Goal: Task Accomplishment & Management: Manage account settings

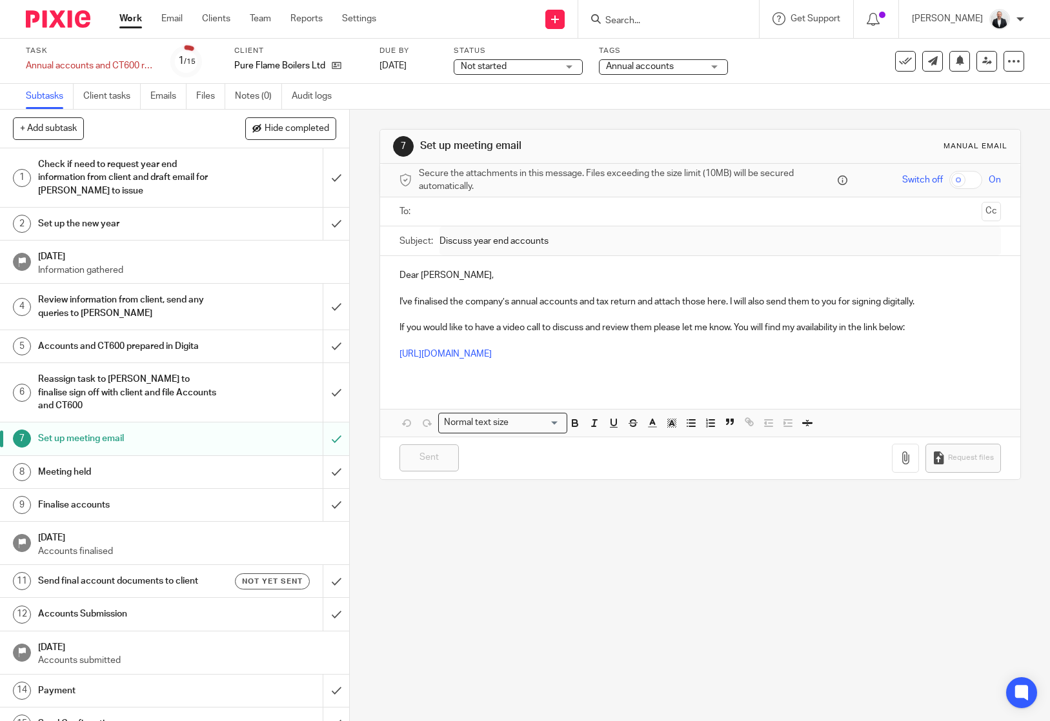
click at [704, 21] on input "Search" at bounding box center [662, 21] width 116 height 12
type input "coumes"
click at [729, 52] on link at bounding box center [692, 50] width 183 height 19
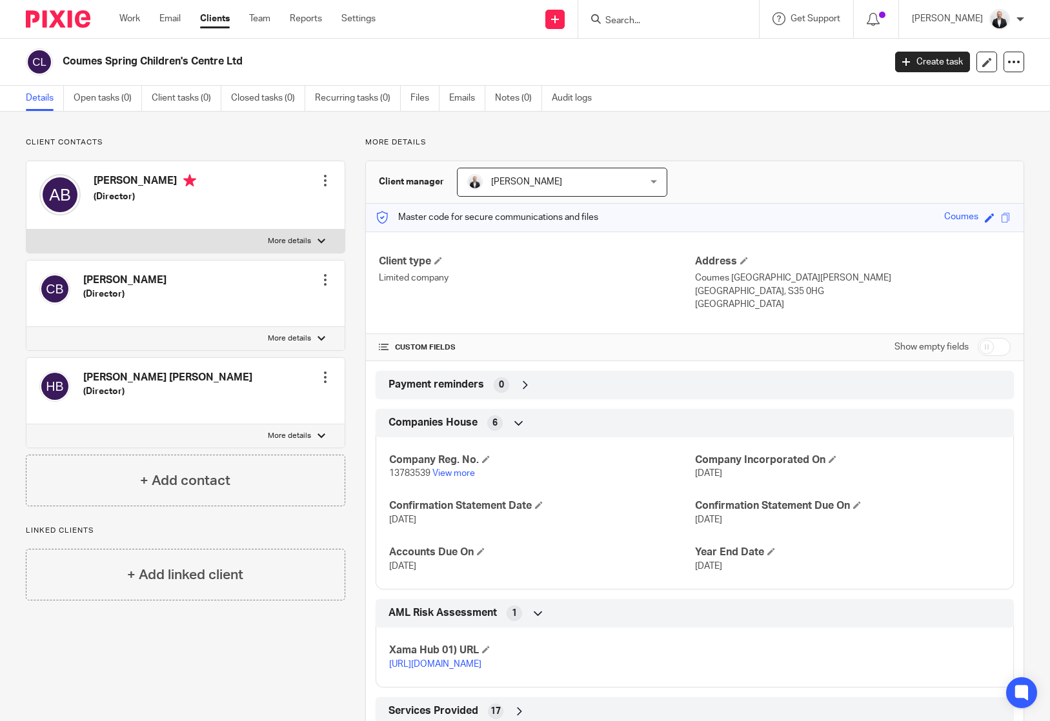
click at [325, 379] on div at bounding box center [325, 377] width 13 height 13
click at [543, 296] on div "Client type Limited company" at bounding box center [537, 283] width 316 height 57
click at [985, 62] on link at bounding box center [986, 62] width 21 height 21
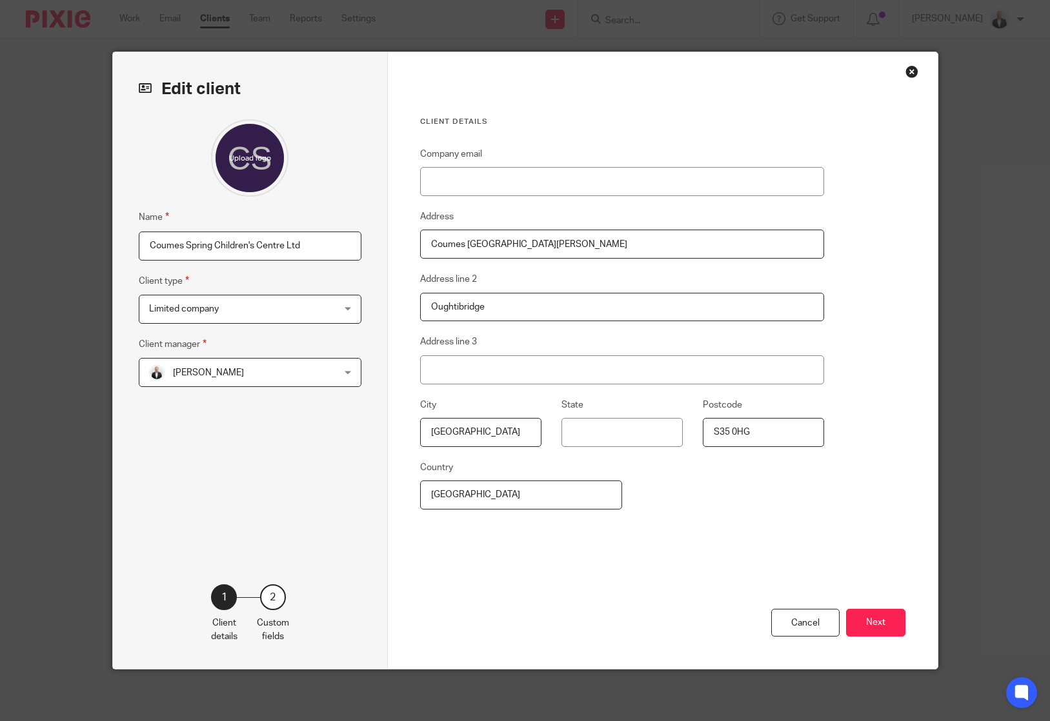
click at [286, 478] on div "Name Coumes Spring Children's Centre Ltd Client type Limited company Limited co…" at bounding box center [250, 332] width 223 height 426
click at [518, 182] on input "Company email" at bounding box center [622, 181] width 405 height 29
paste input "[PERSON_NAME][EMAIL_ADDRESS][PERSON_NAME][DOMAIN_NAME]"
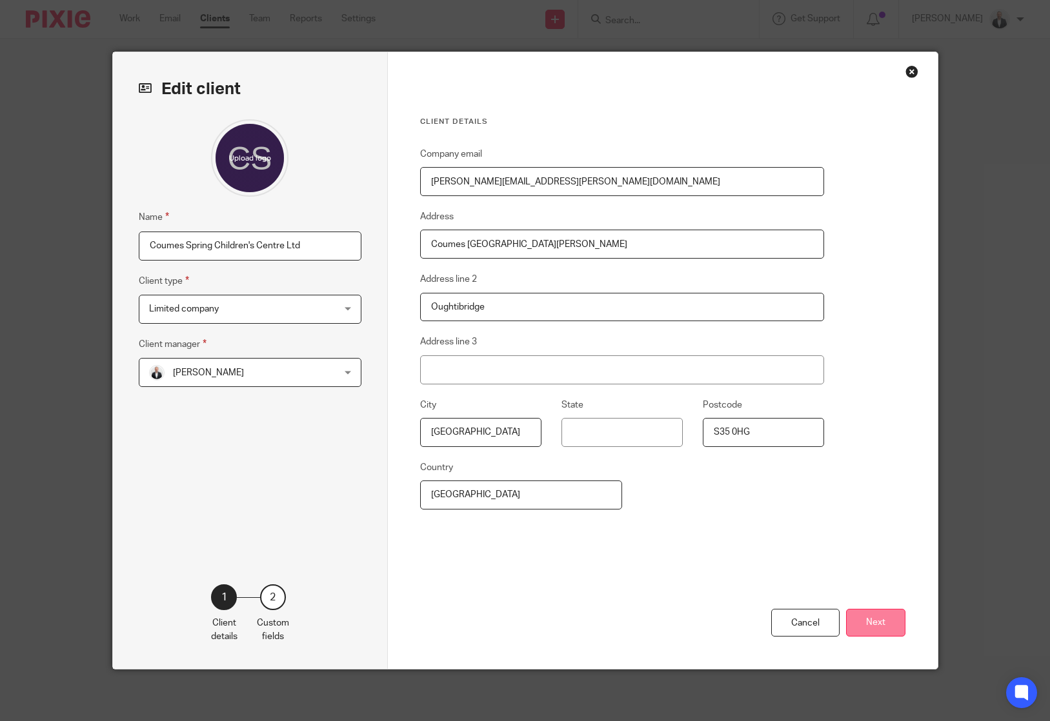
type input "[PERSON_NAME][EMAIL_ADDRESS][PERSON_NAME][DOMAIN_NAME]"
click at [876, 625] on button "Next" at bounding box center [875, 623] width 59 height 28
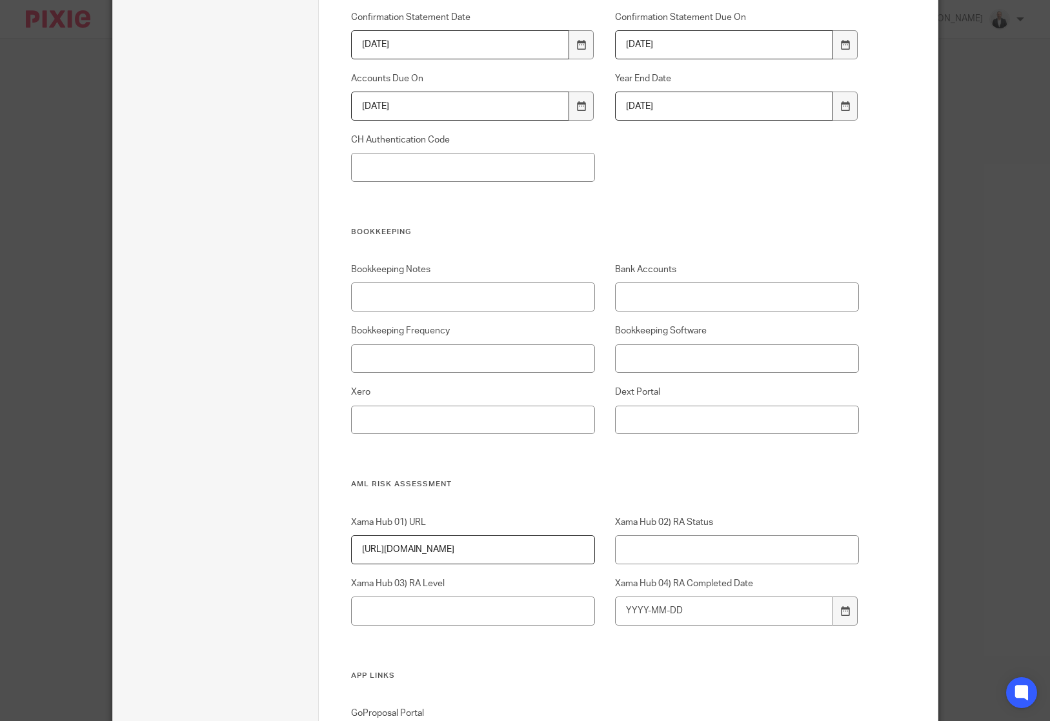
scroll to position [1921, 0]
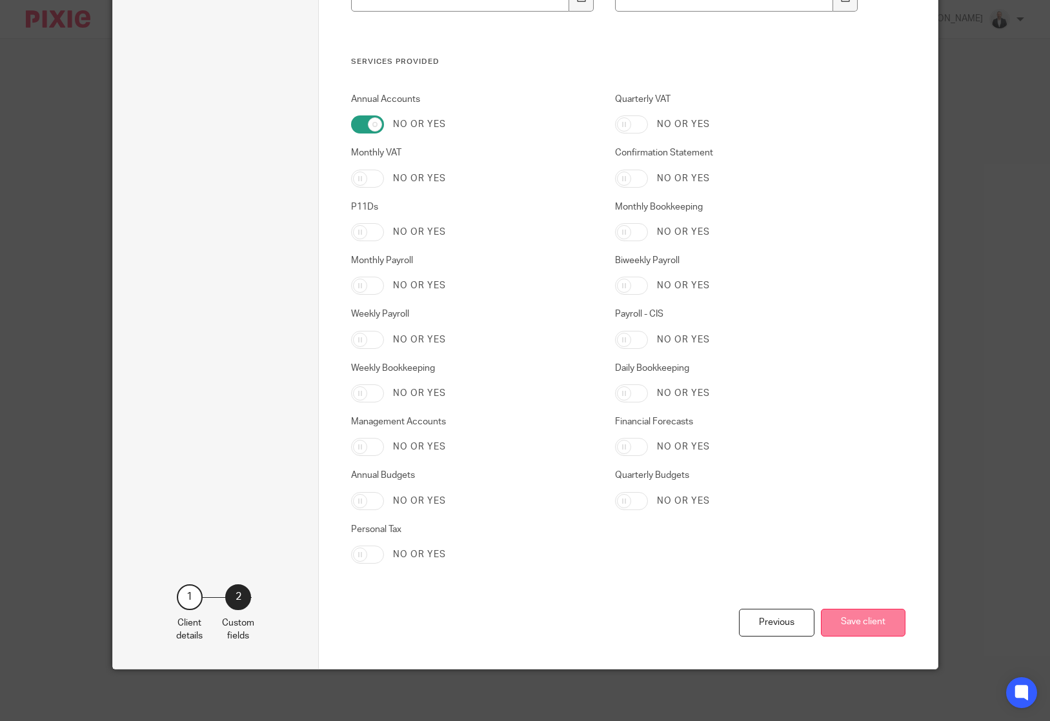
click at [845, 625] on button "Save client" at bounding box center [863, 623] width 85 height 28
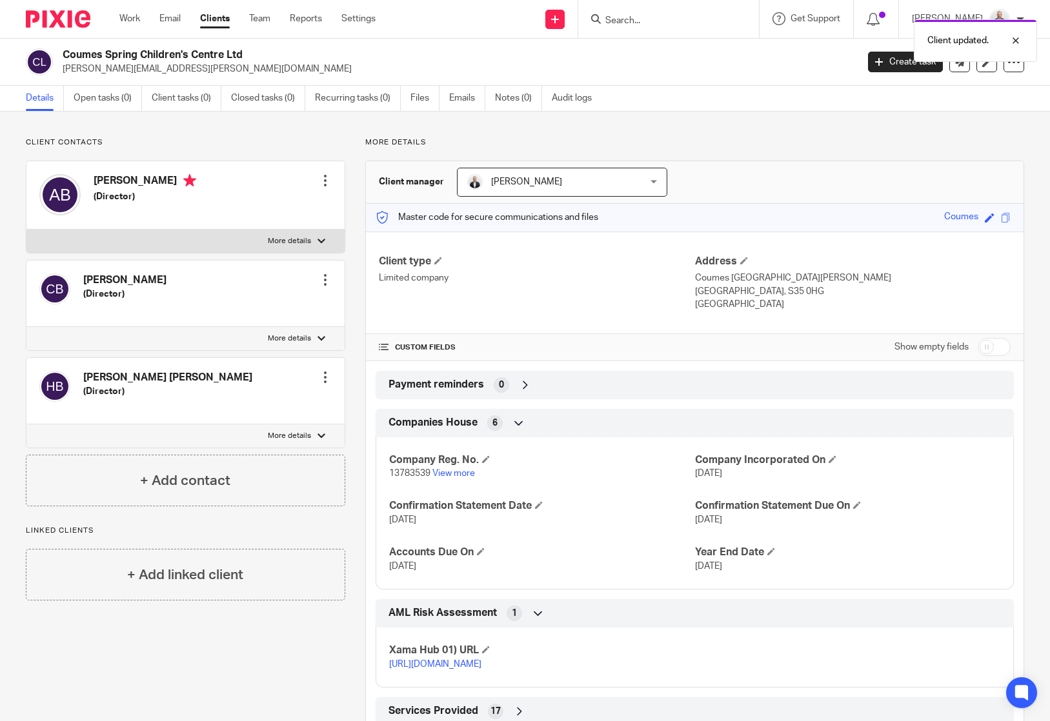
click at [319, 374] on div at bounding box center [325, 377] width 13 height 13
click at [247, 414] on link "Edit contact" at bounding box center [264, 406] width 123 height 19
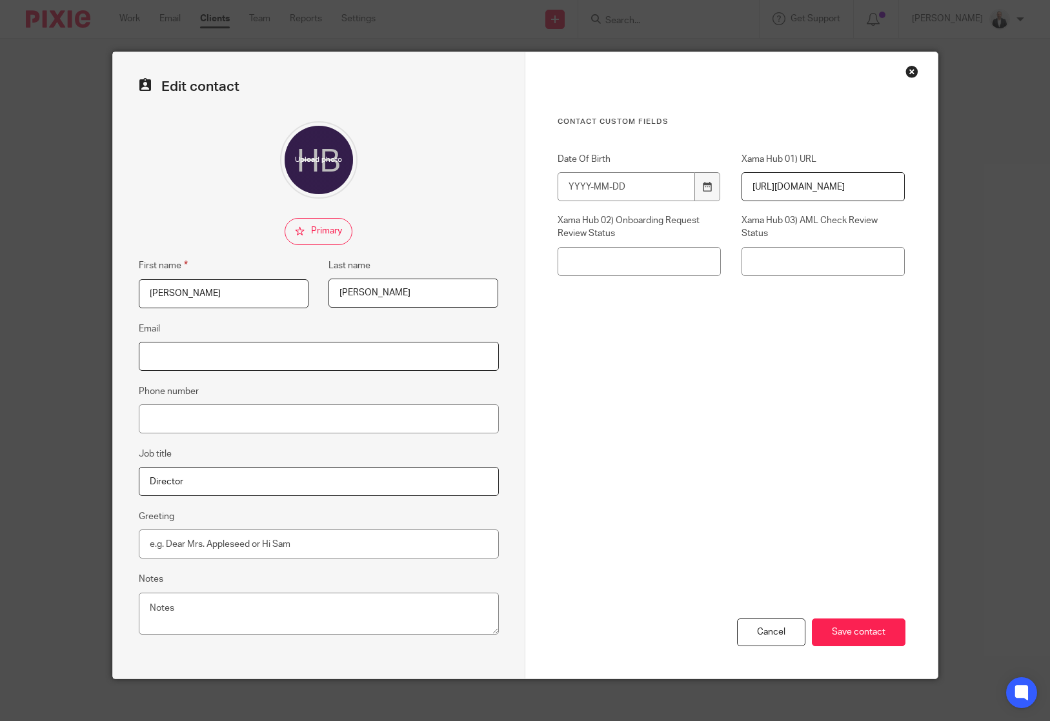
click at [201, 354] on input "Email" at bounding box center [319, 356] width 360 height 29
paste input "[PERSON_NAME][EMAIL_ADDRESS][PERSON_NAME][DOMAIN_NAME]"
type input "[PERSON_NAME][EMAIL_ADDRESS][PERSON_NAME][DOMAIN_NAME]"
click at [717, 488] on div "Cancel Save contact" at bounding box center [731, 566] width 348 height 225
click at [861, 635] on input "Save contact" at bounding box center [859, 633] width 94 height 28
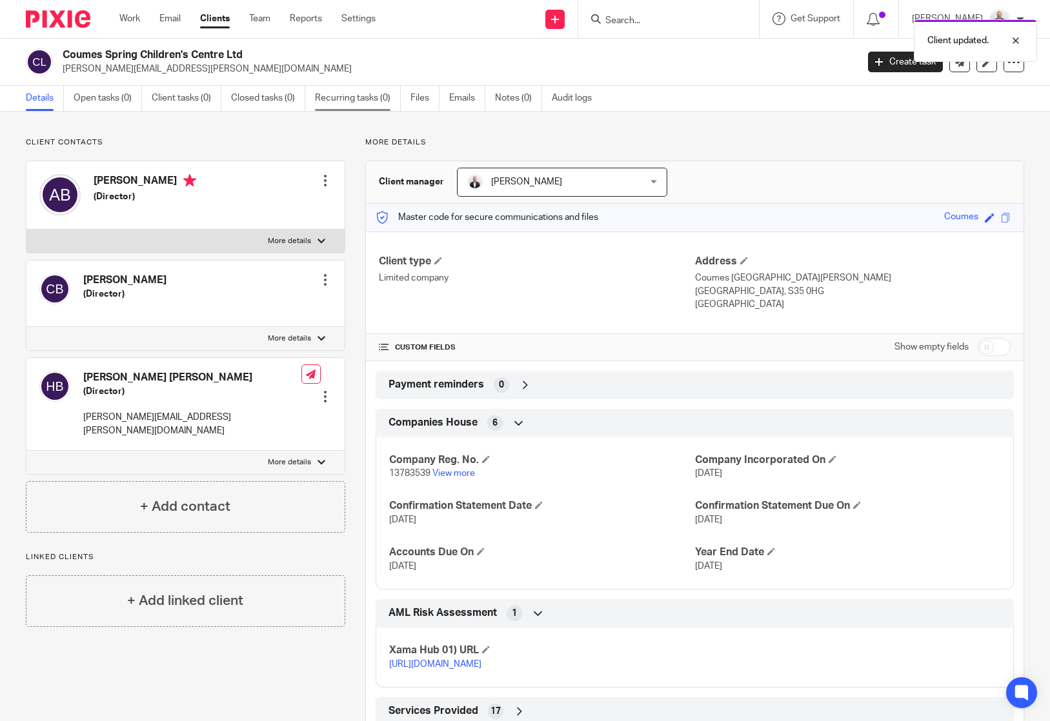
click at [332, 93] on link "Recurring tasks (0)" at bounding box center [358, 98] width 86 height 25
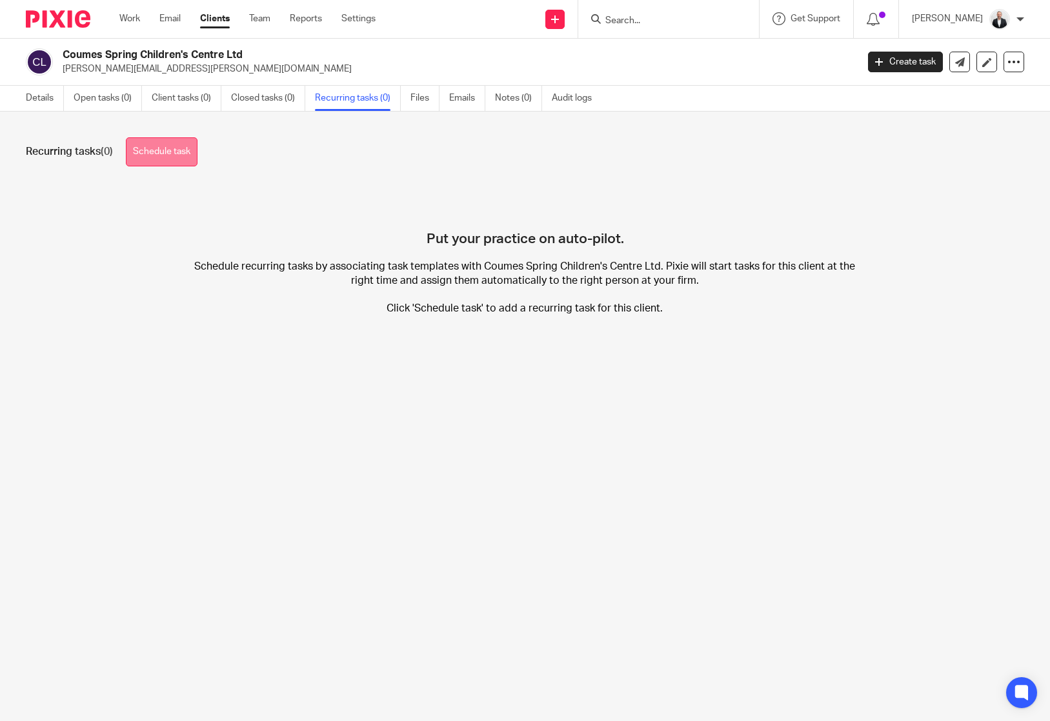
click at [179, 151] on link "Schedule task" at bounding box center [162, 151] width 72 height 29
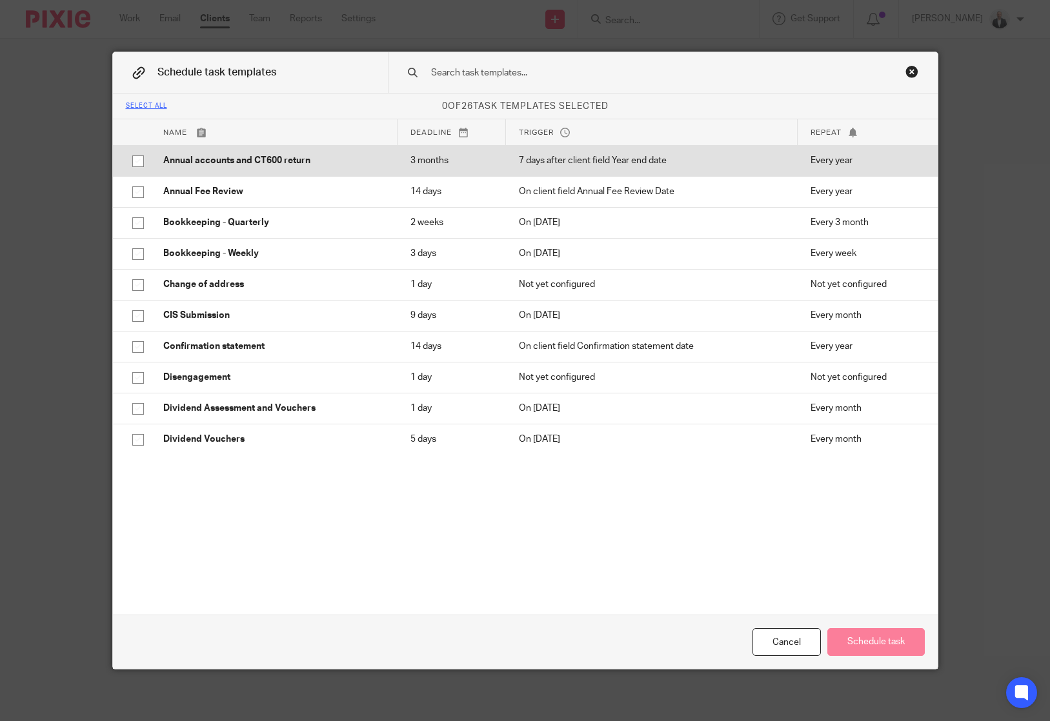
click at [131, 163] on input "checkbox" at bounding box center [138, 161] width 25 height 25
checkbox input "true"
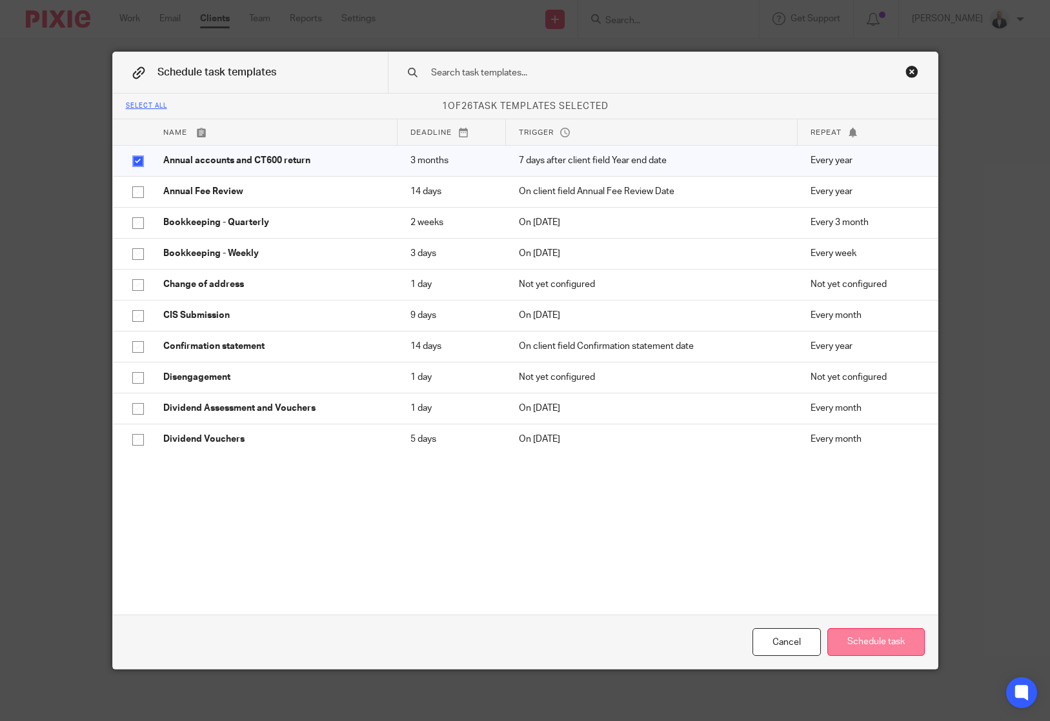
click at [865, 654] on button "Schedule task" at bounding box center [875, 642] width 97 height 28
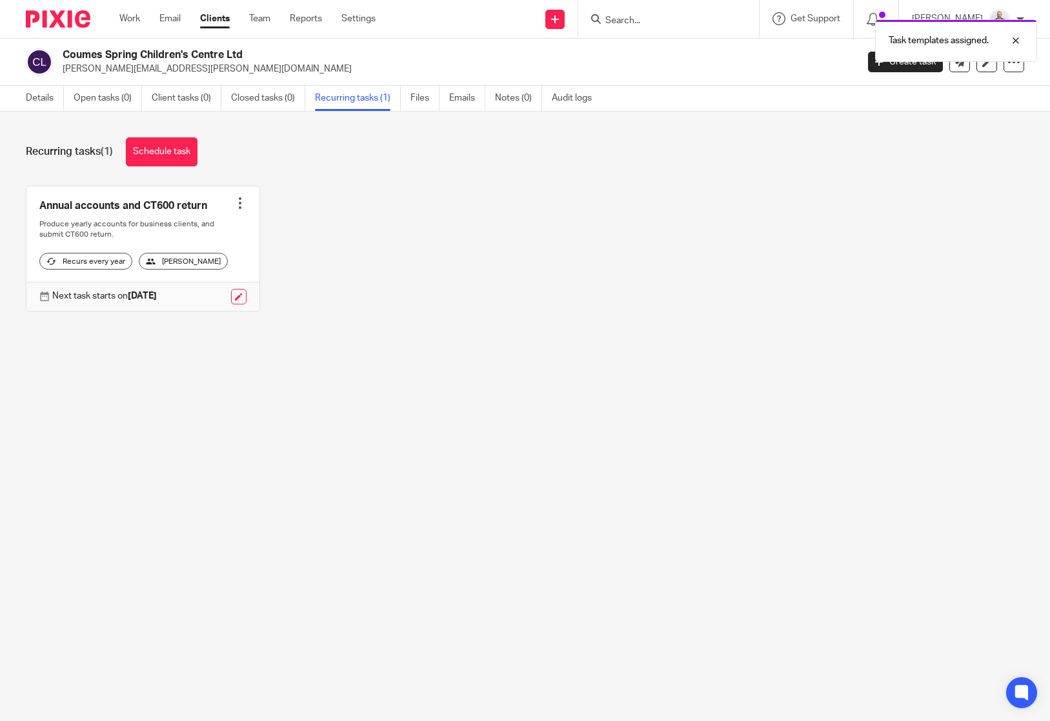
click at [25, 99] on div "Details Open tasks (0) Client tasks (0) Closed tasks (0) Recurring tasks (1) Fi…" at bounding box center [312, 98] width 624 height 25
click at [38, 93] on link "Details" at bounding box center [45, 98] width 38 height 25
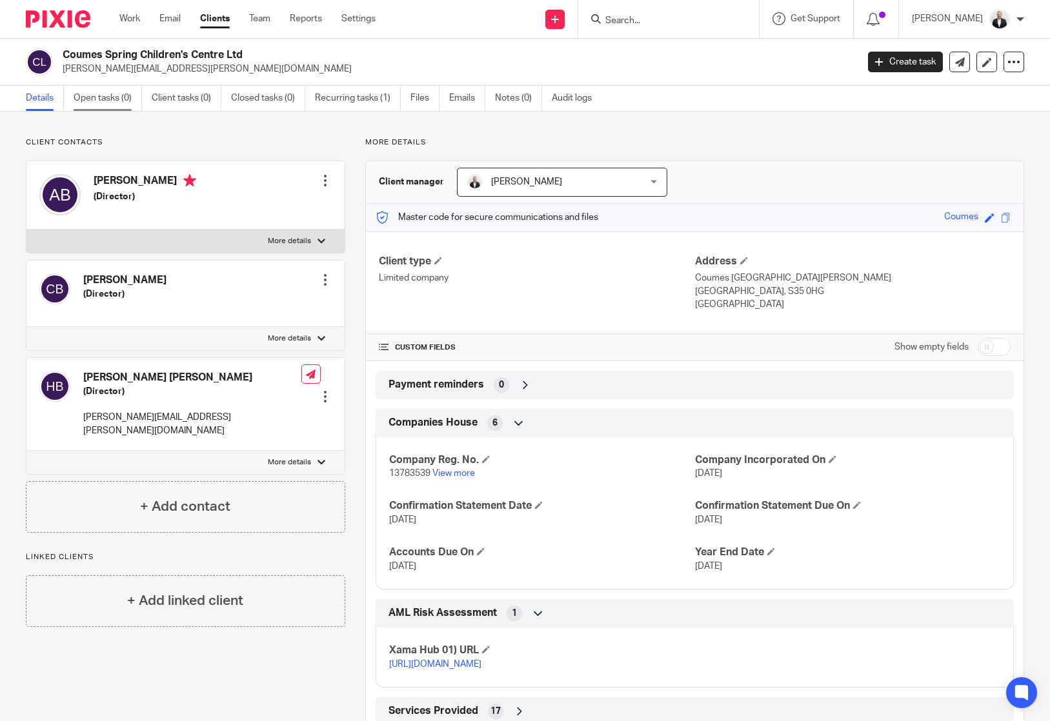
click at [106, 93] on link "Open tasks (0)" at bounding box center [108, 98] width 68 height 25
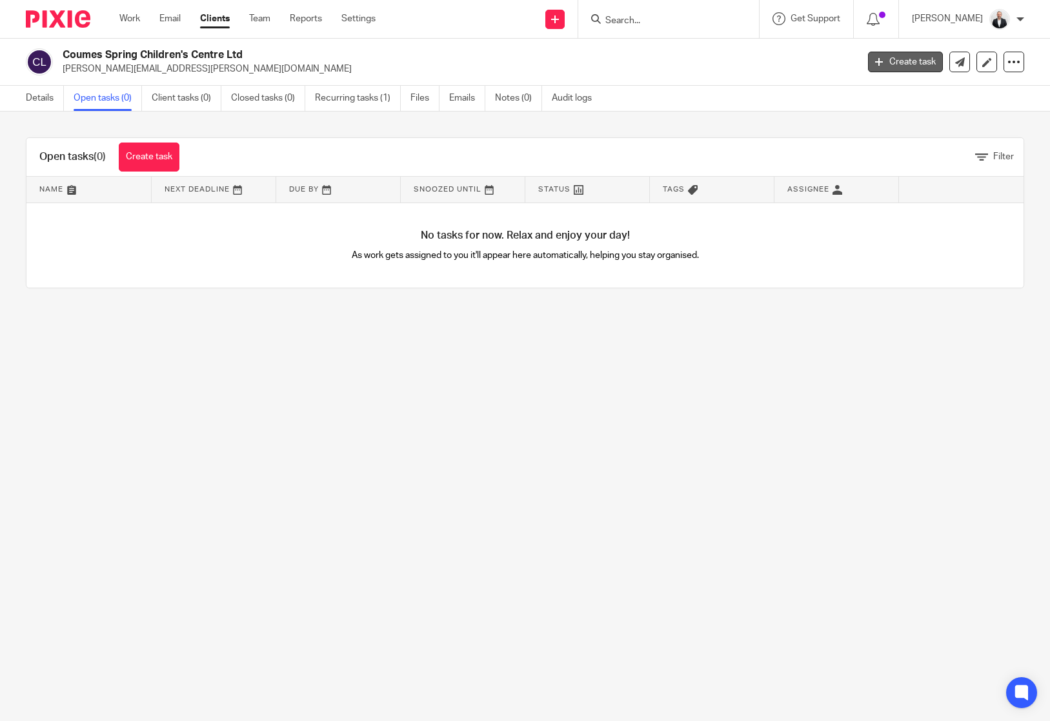
click at [909, 68] on link "Create task" at bounding box center [905, 62] width 75 height 21
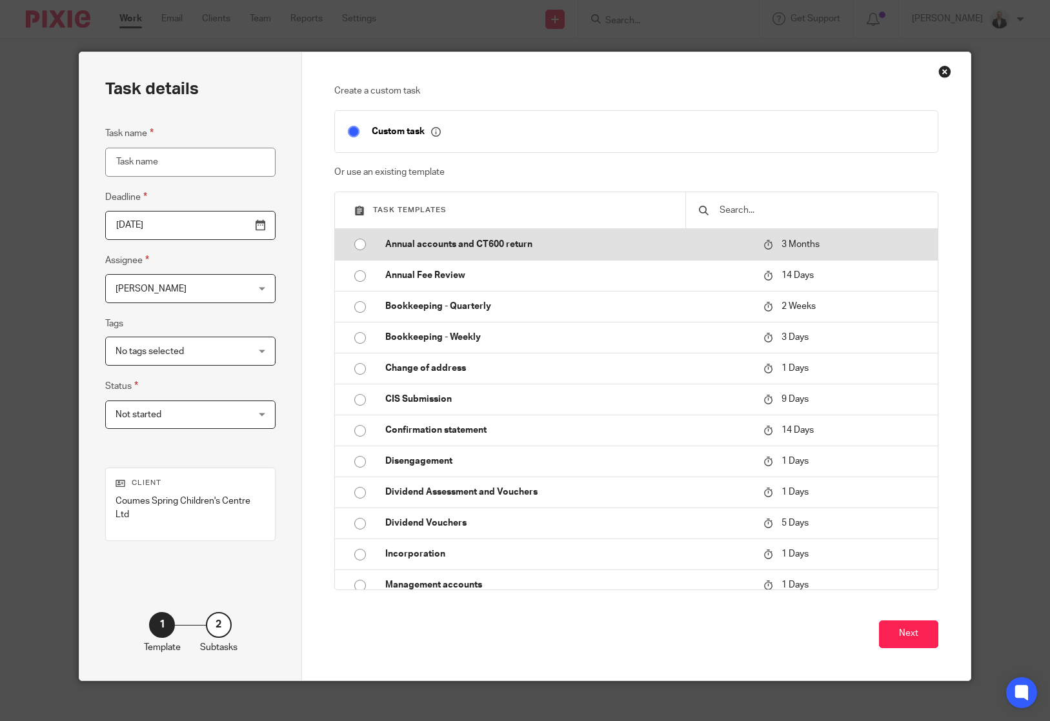
click at [383, 236] on td "Annual accounts and CT600 return" at bounding box center [564, 244] width 385 height 31
type input "2025-12-18"
type input "Annual accounts and CT600 return"
checkbox input "false"
radio input "true"
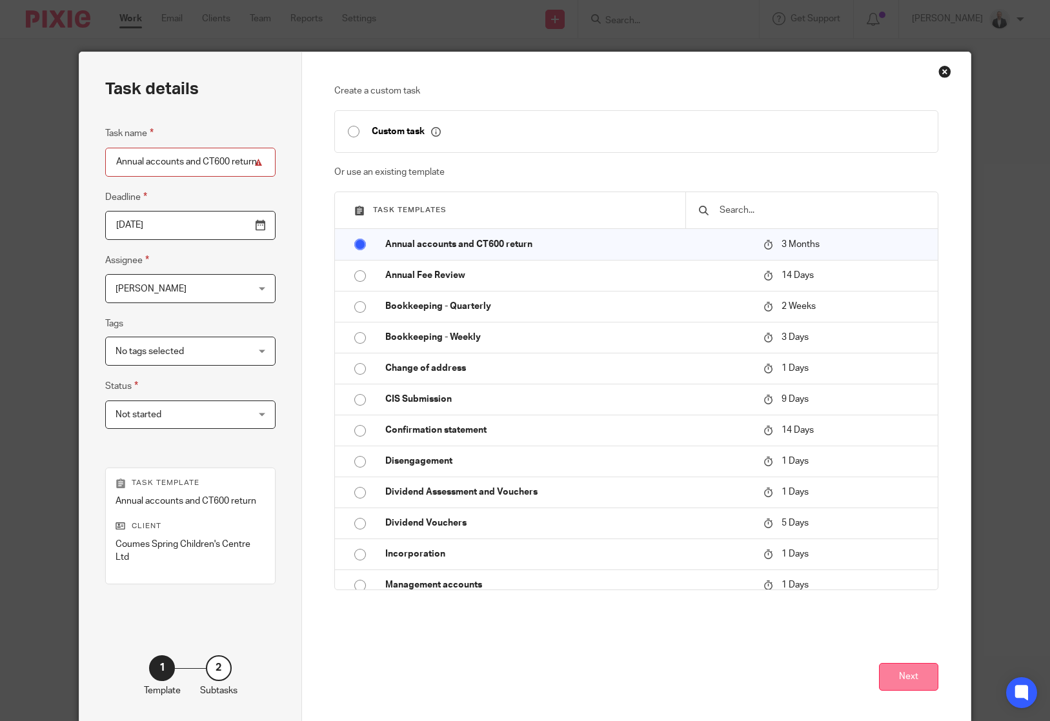
click at [892, 691] on button "Next" at bounding box center [908, 677] width 59 height 28
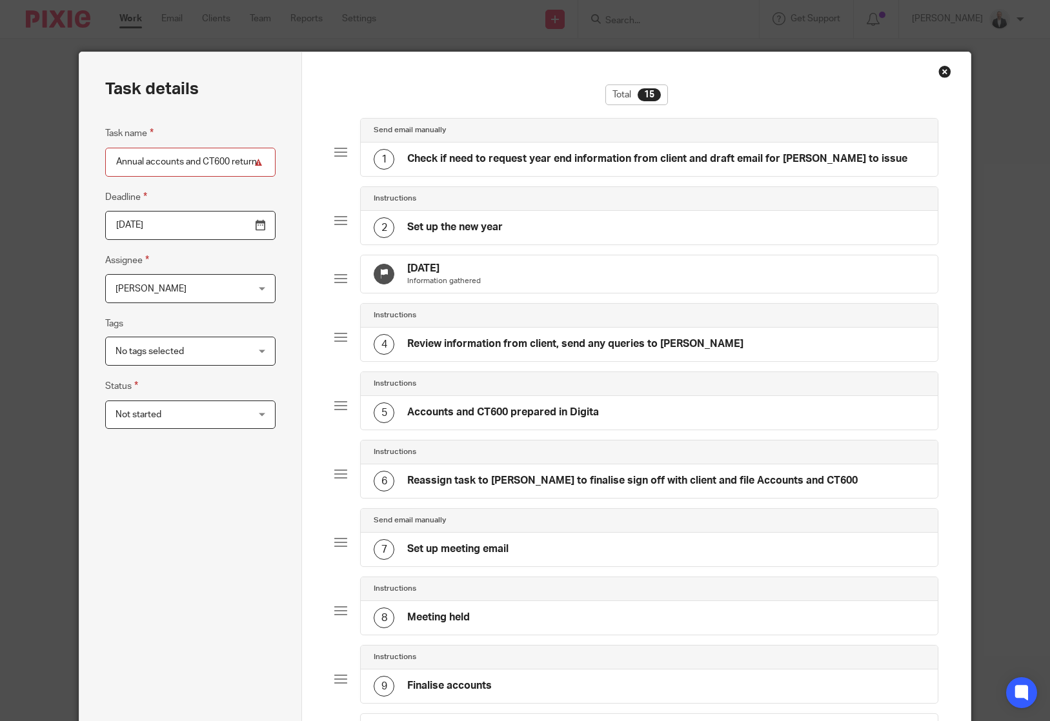
scroll to position [589, 0]
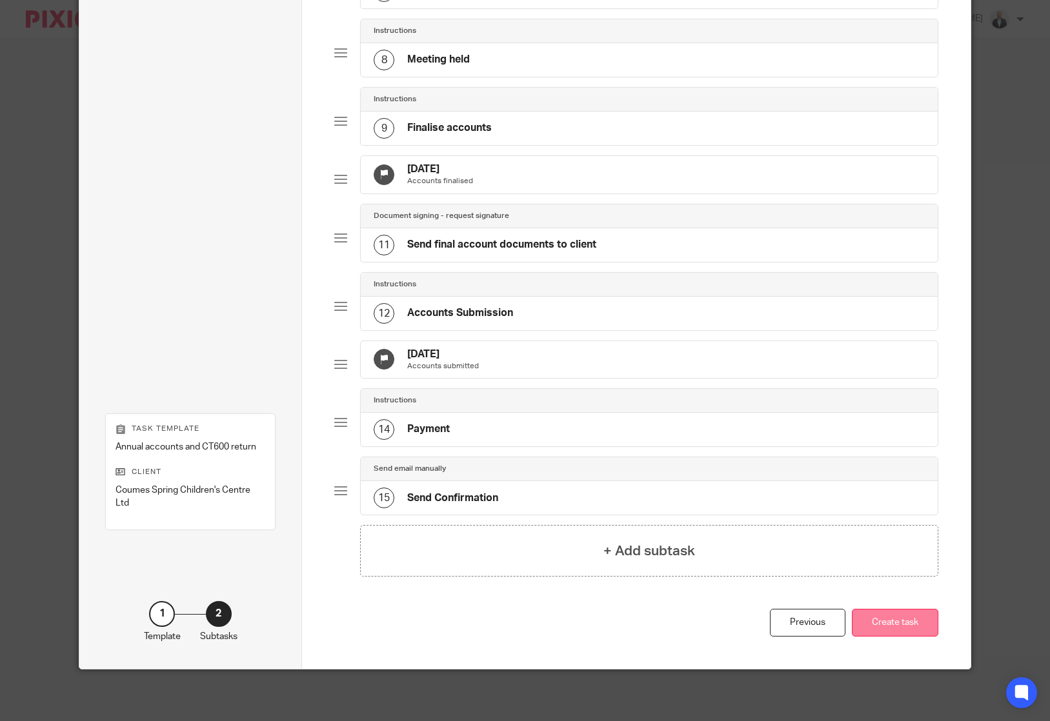
click at [919, 625] on button "Create task" at bounding box center [895, 623] width 86 height 28
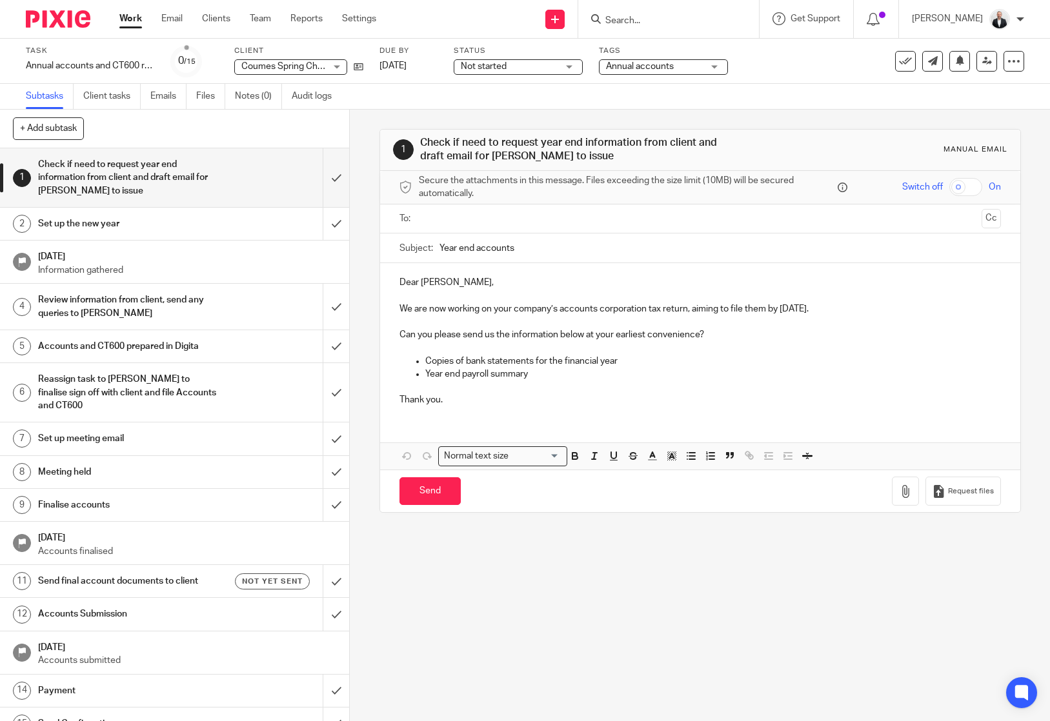
click at [90, 447] on h1 "Set up meeting email" at bounding box center [128, 438] width 181 height 19
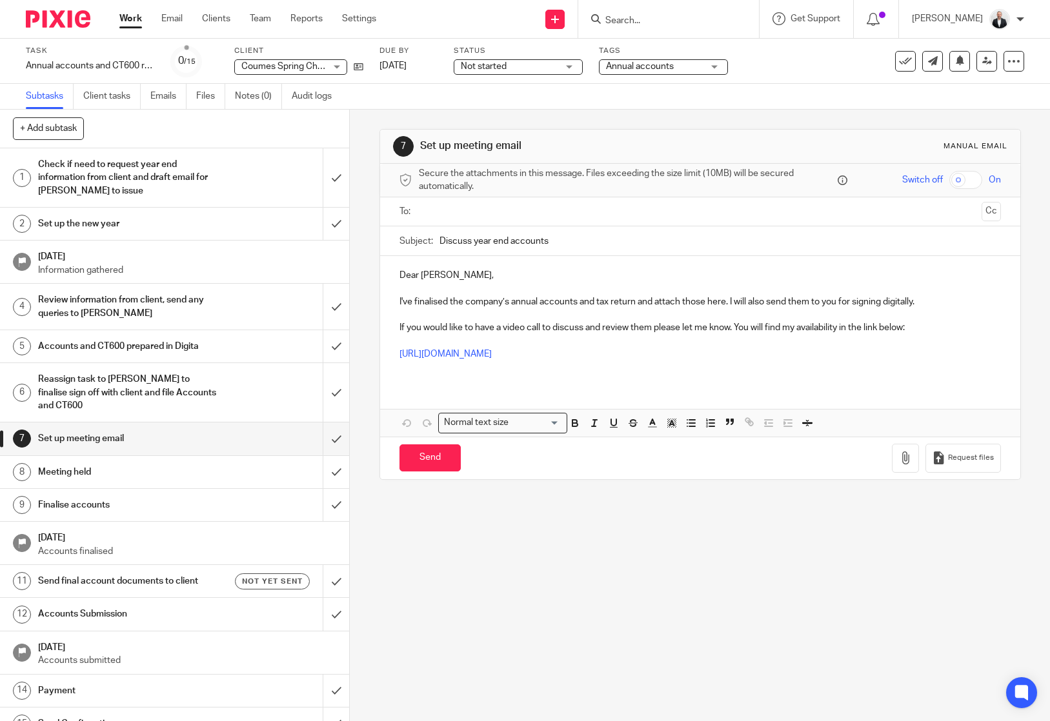
click at [417, 279] on p "Dear [PERSON_NAME]," at bounding box center [699, 275] width 601 height 13
drag, startPoint x: 429, startPoint y: 304, endPoint x: 576, endPoint y: 267, distance: 151.6
click at [576, 267] on div "Dear [PERSON_NAME], I've finalised the company’s annual accounts and tax return…" at bounding box center [700, 319] width 640 height 127
click at [607, 242] on input "Discuss year end accounts" at bounding box center [719, 240] width 561 height 29
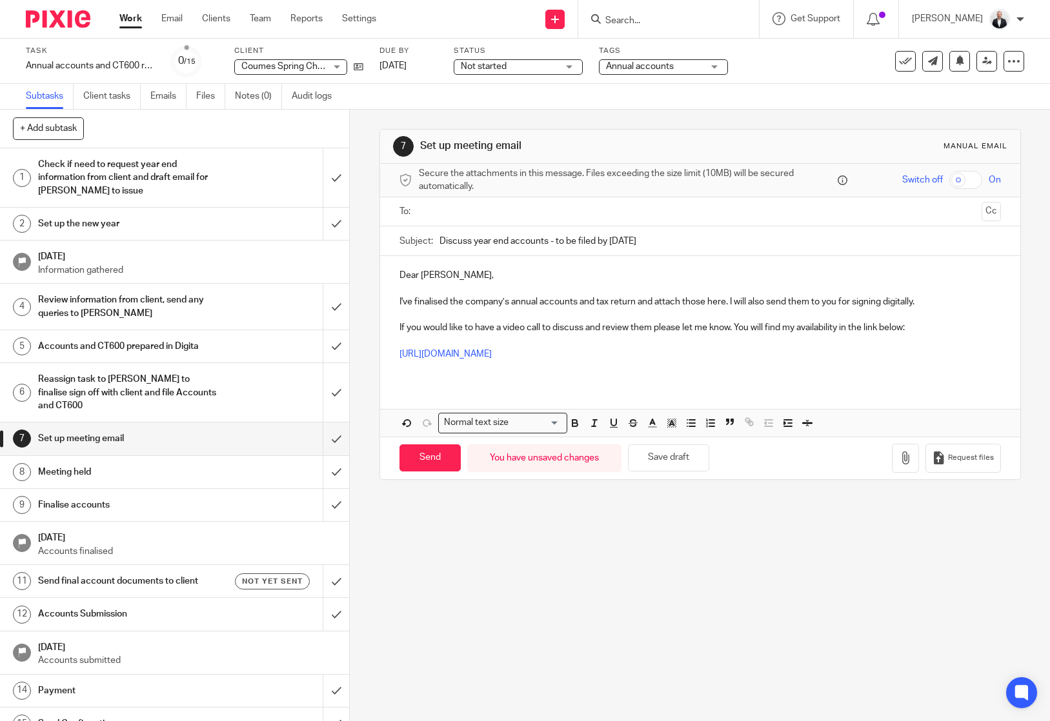
type input "Discuss year end accounts - to be filed by [DATE]"
click at [481, 217] on input "text" at bounding box center [699, 212] width 553 height 15
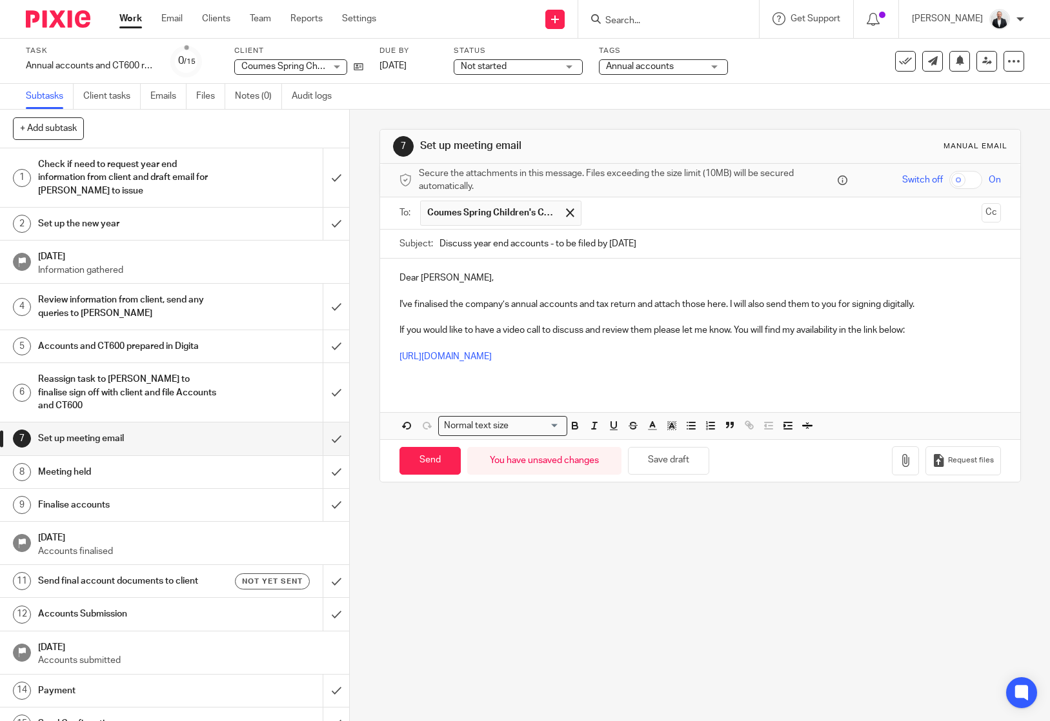
click at [406, 279] on p "Dear [PERSON_NAME]," at bounding box center [699, 278] width 601 height 13
click at [934, 308] on p "I've finalised the company’s annual accounts and tax return and attach those he…" at bounding box center [699, 304] width 601 height 13
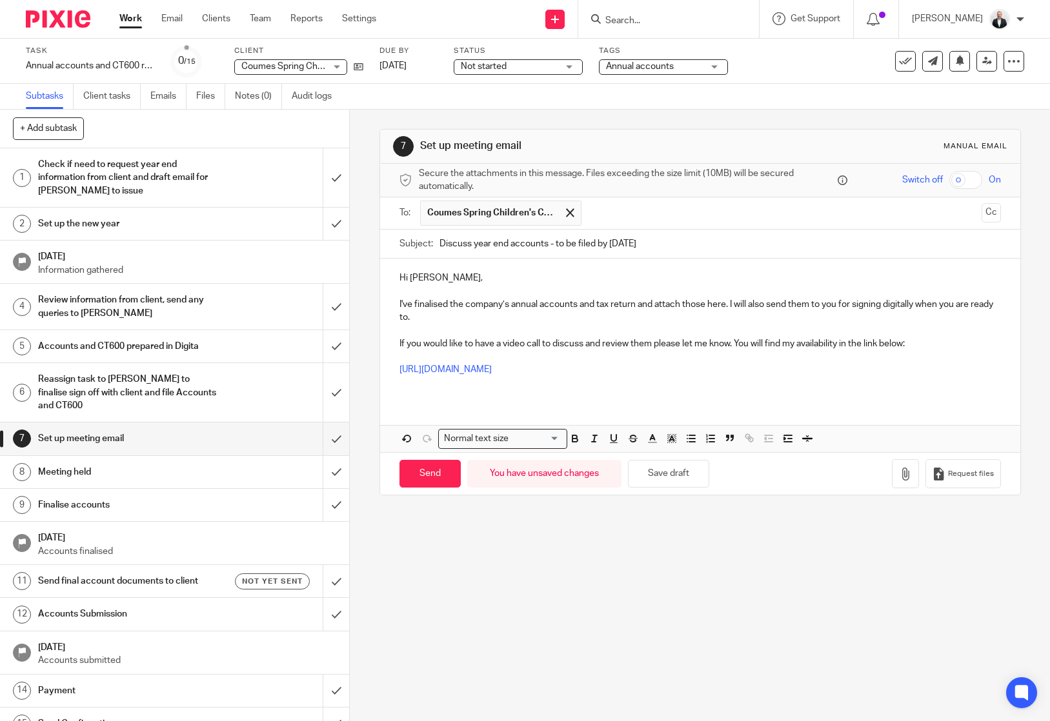
click at [537, 393] on div "Hi [PERSON_NAME], I've finalised the company’s annual accounts and tax return a…" at bounding box center [700, 329] width 640 height 140
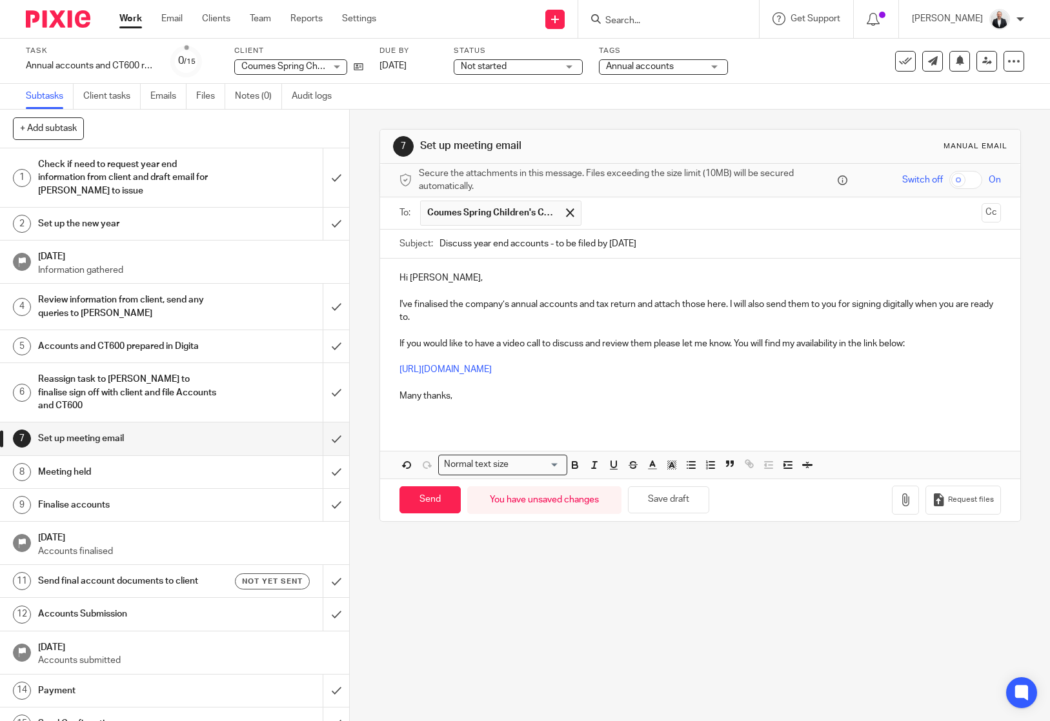
click at [650, 341] on p "If you would like to have a video call to discuss and review them please let me…" at bounding box center [699, 343] width 601 height 13
click at [810, 362] on p at bounding box center [699, 356] width 601 height 13
click at [507, 377] on p at bounding box center [699, 383] width 601 height 13
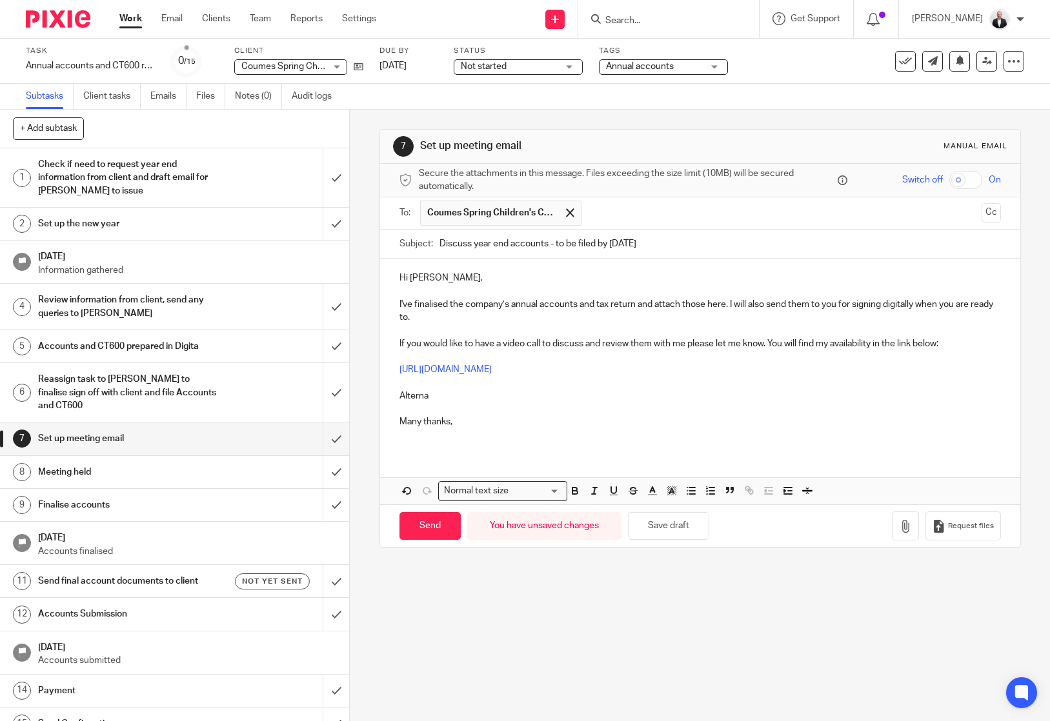
click at [539, 343] on p "If you would like to have a video call to discuss and review them with me pleas…" at bounding box center [699, 343] width 601 height 13
click at [543, 403] on p "Alterna" at bounding box center [699, 396] width 601 height 13
click at [561, 403] on p "Alternatively, if you are happy to sign off please let me know and I will send …" at bounding box center [699, 396] width 601 height 13
click at [518, 317] on p "I've finalised the company’s annual accounts and tax return and attach those he…" at bounding box center [699, 311] width 601 height 26
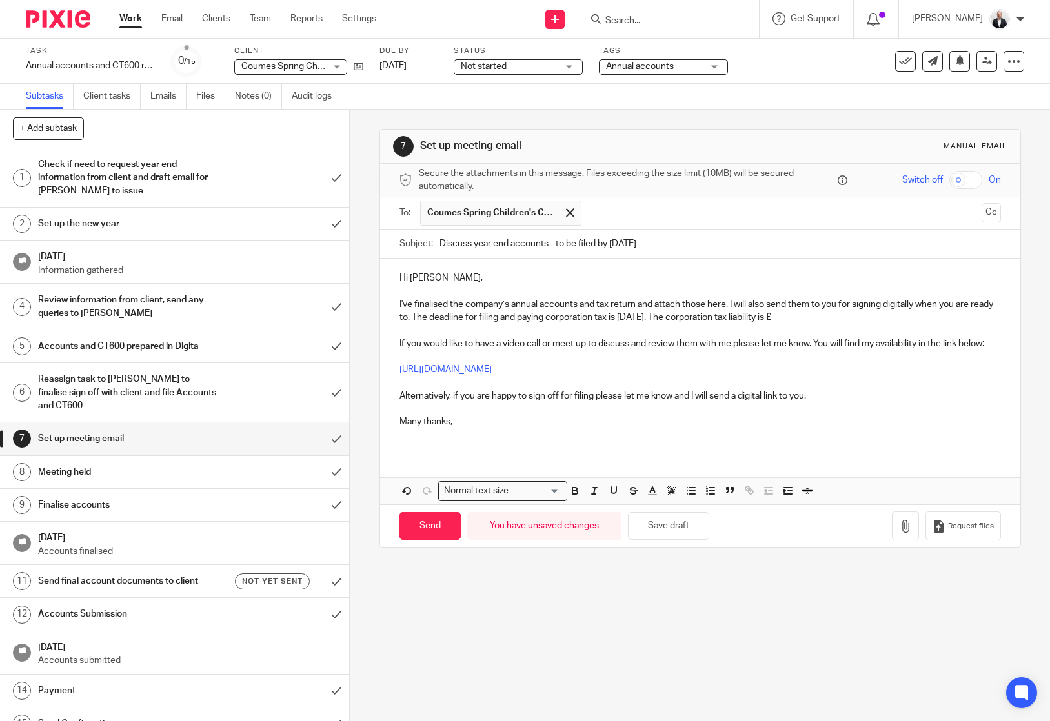
click at [979, 442] on p at bounding box center [699, 435] width 601 height 13
click at [838, 317] on p "I've finalised the company’s annual accounts and tax return and attach those he…" at bounding box center [699, 311] width 601 height 26
click at [979, 505] on div "Normal text size Loading... Remove Edit" at bounding box center [700, 490] width 640 height 27
click at [894, 319] on p "I've finalised the company’s annual accounts and tax return and attach those he…" at bounding box center [699, 311] width 601 height 26
click at [899, 533] on icon "button" at bounding box center [905, 526] width 13 height 13
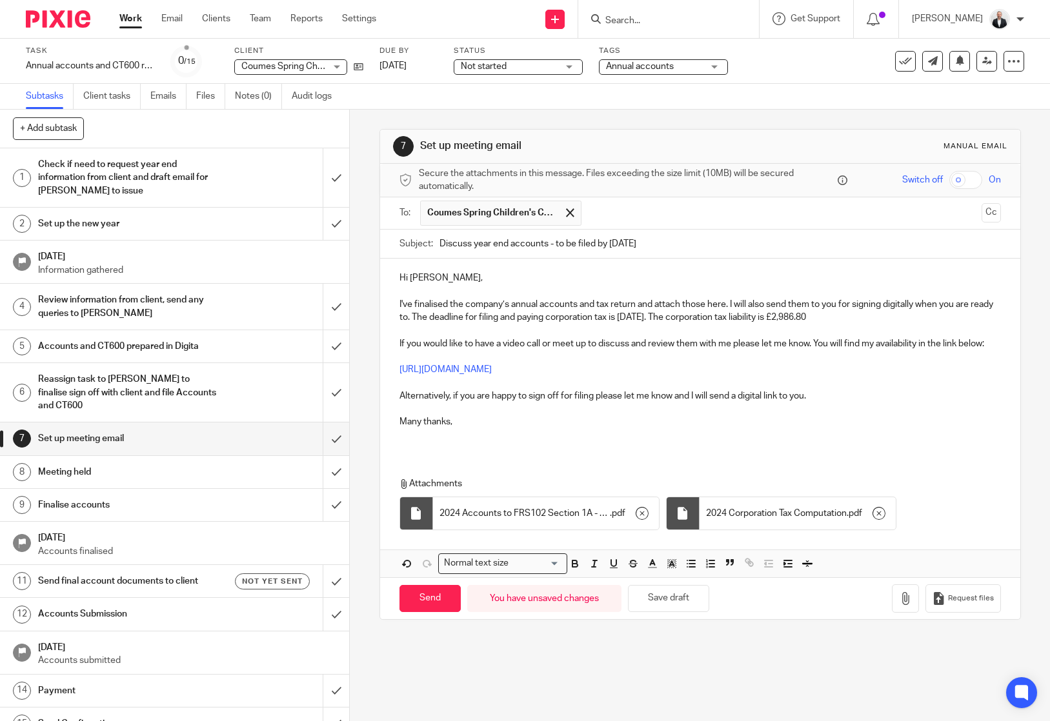
click at [561, 265] on div "Hi Henry, I've finalised the company’s annual accounts and tax return and attac…" at bounding box center [700, 355] width 640 height 192
click at [433, 613] on input "Send" at bounding box center [429, 599] width 61 height 28
type input "Sent"
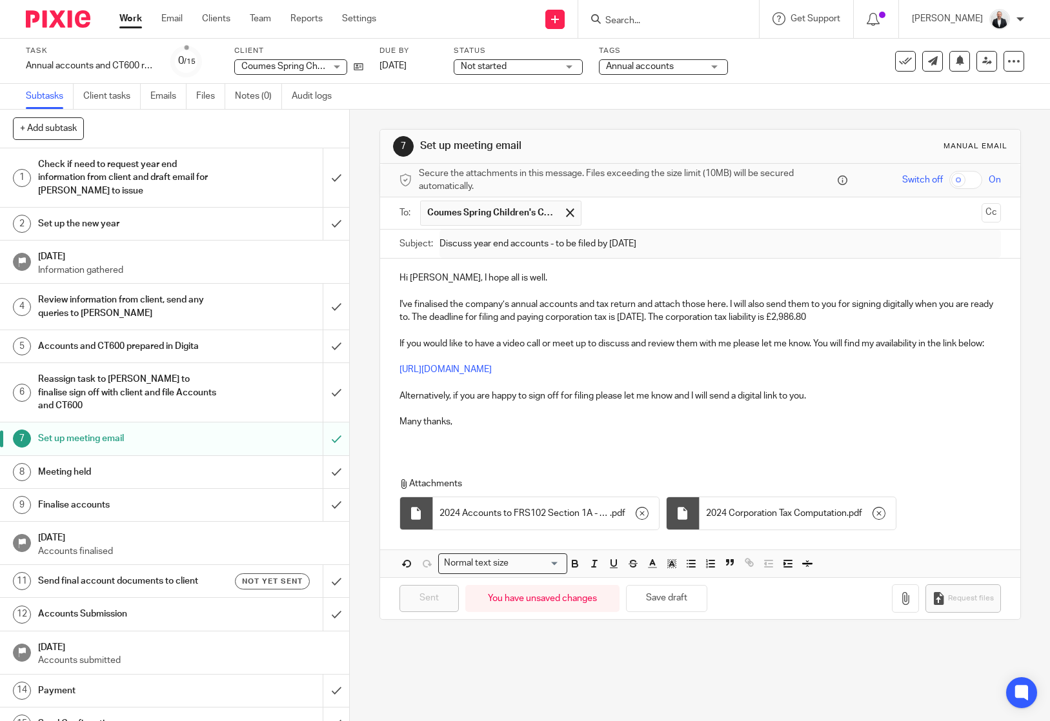
click at [749, 474] on div "Hi Henry, I hope all is well. I've finalised the company’s annual accounts and …" at bounding box center [700, 418] width 640 height 318
click at [470, 10] on div "Send new email Create task Add client Request signature Get Support Contact Sup…" at bounding box center [723, 19] width 654 height 38
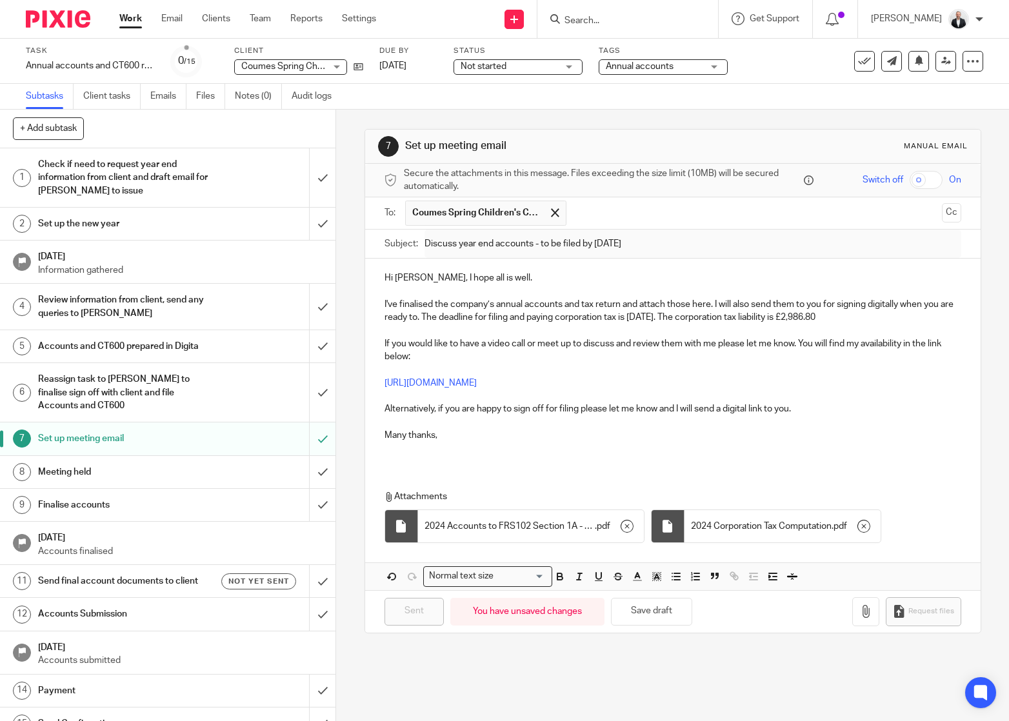
click at [679, 23] on input "Search" at bounding box center [621, 21] width 116 height 12
type input "monks"
click at [687, 43] on link at bounding box center [641, 50] width 160 height 19
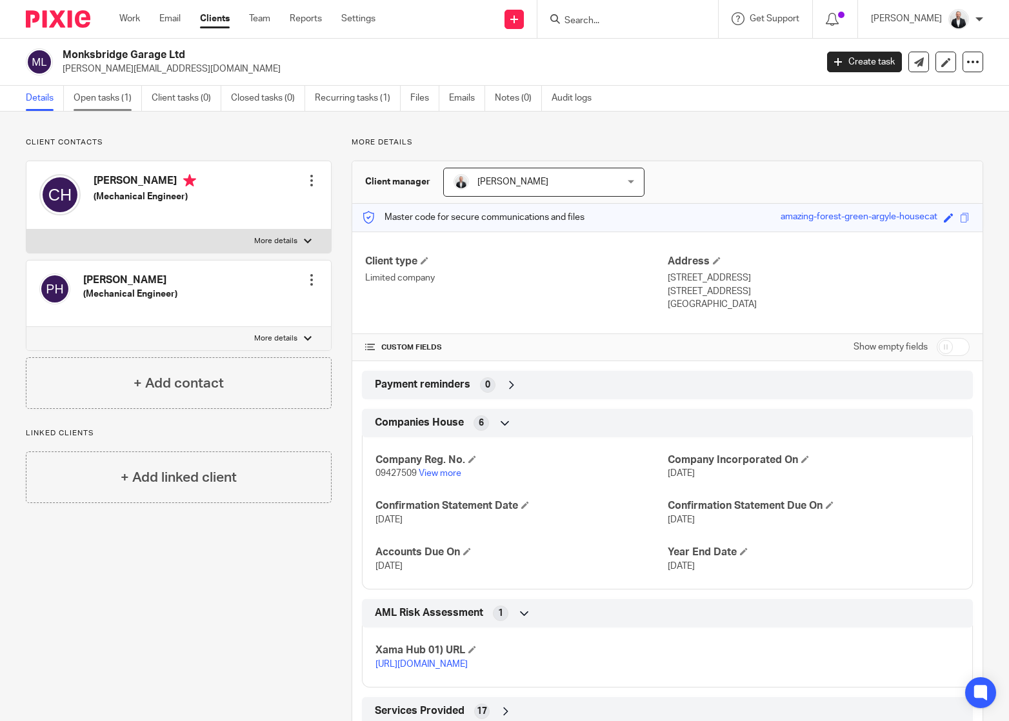
click at [120, 97] on link "Open tasks (1)" at bounding box center [108, 98] width 68 height 25
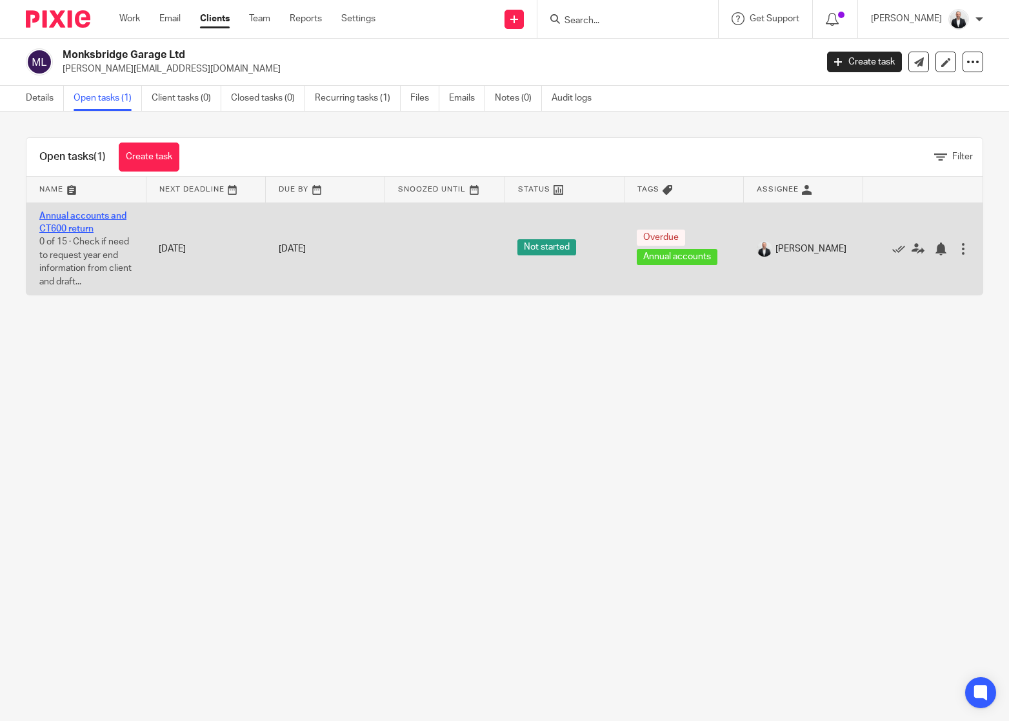
click at [58, 228] on link "Annual accounts and CT600 return" at bounding box center [82, 223] width 87 height 22
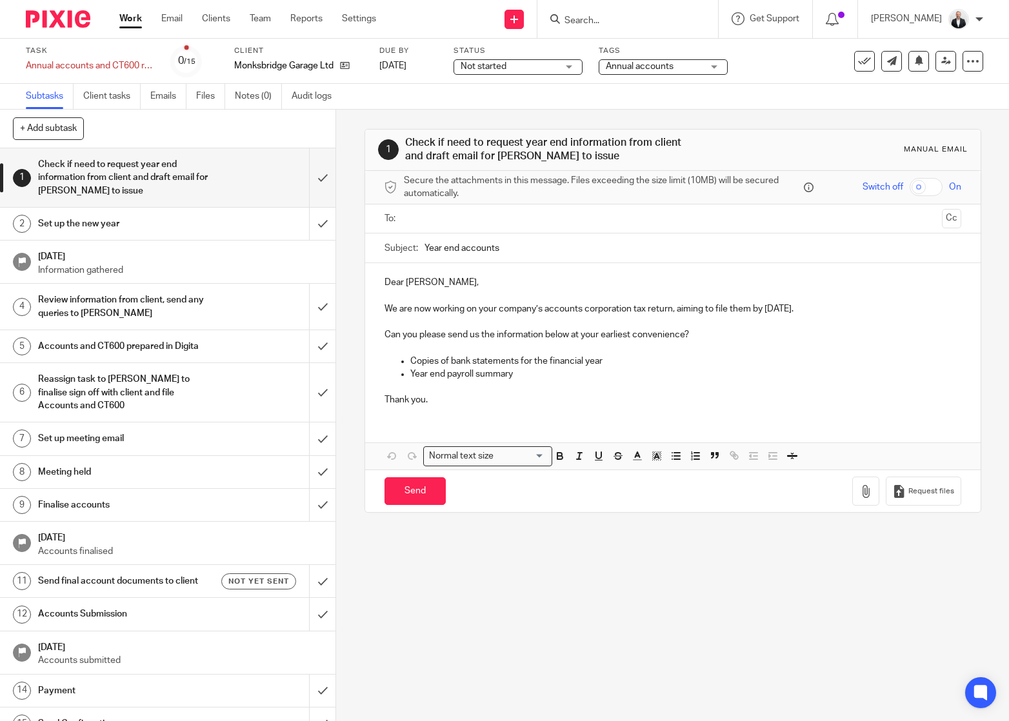
click at [176, 623] on h1 "Accounts Submission" at bounding box center [124, 614] width 172 height 19
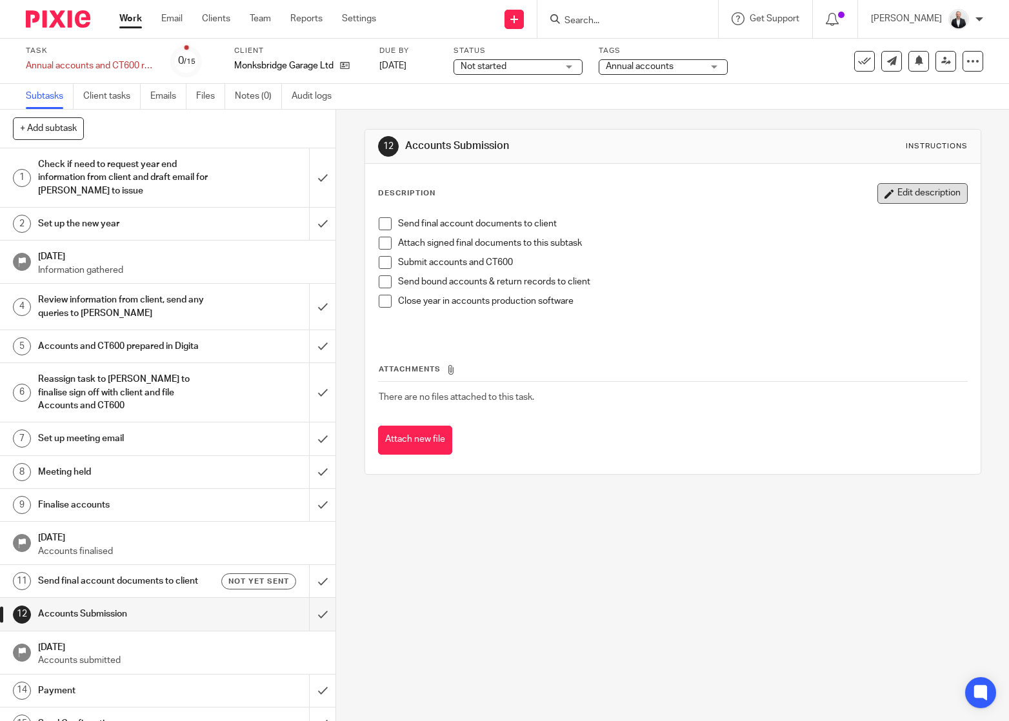
click at [927, 201] on button "Edit description" at bounding box center [923, 193] width 90 height 21
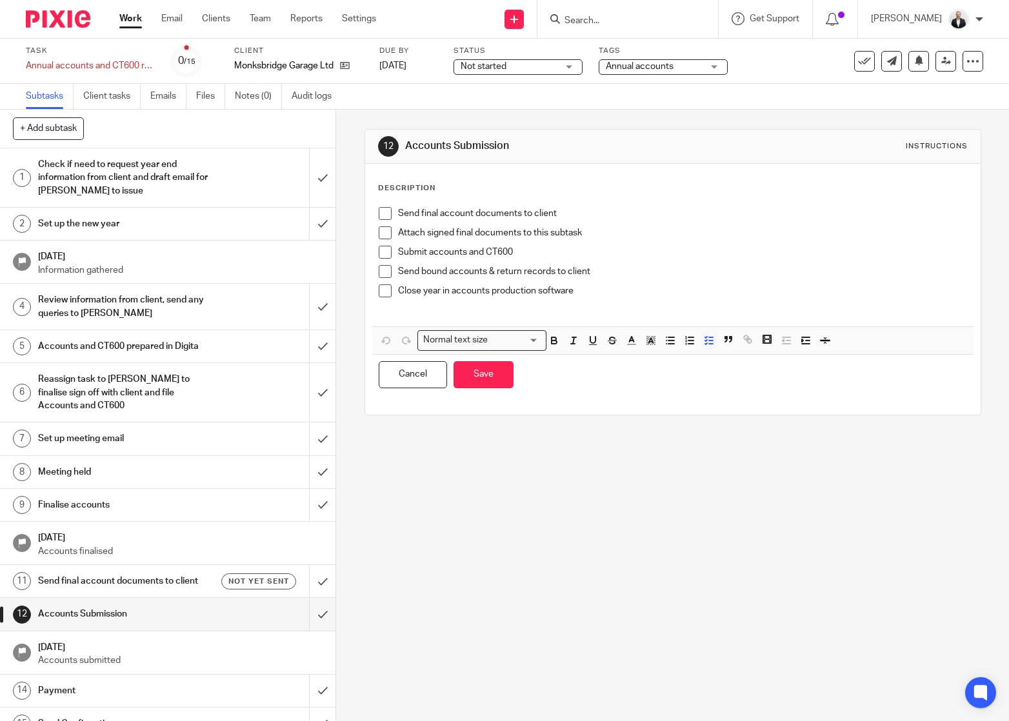
click at [767, 298] on div "Close year in accounts production software" at bounding box center [682, 294] width 569 height 19
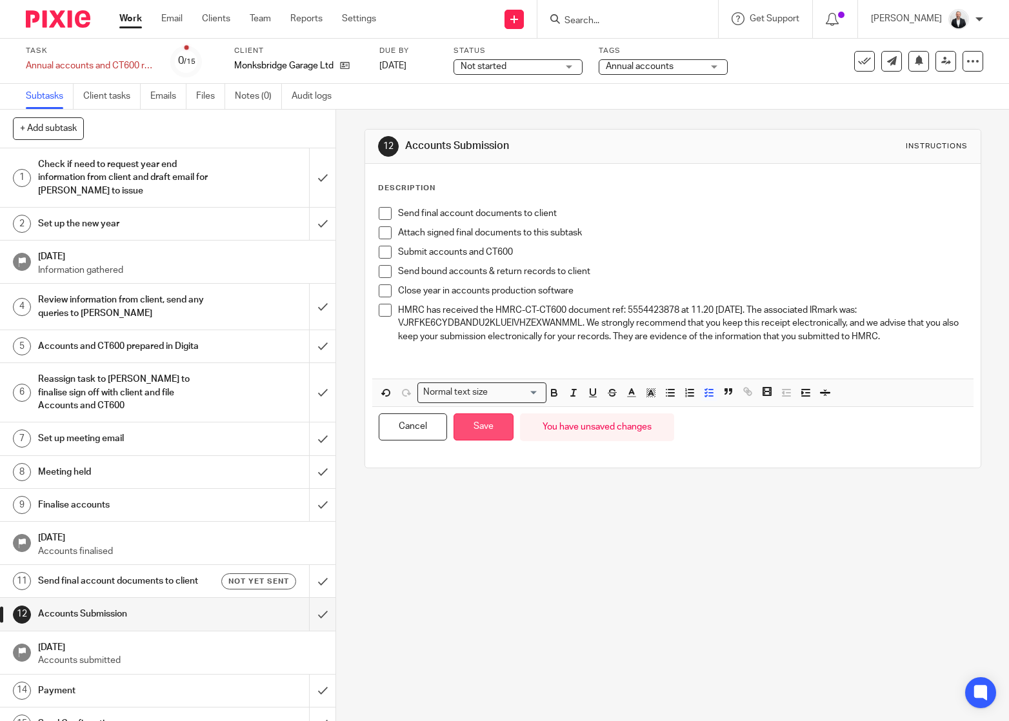
click at [474, 432] on button "Save" at bounding box center [484, 428] width 60 height 28
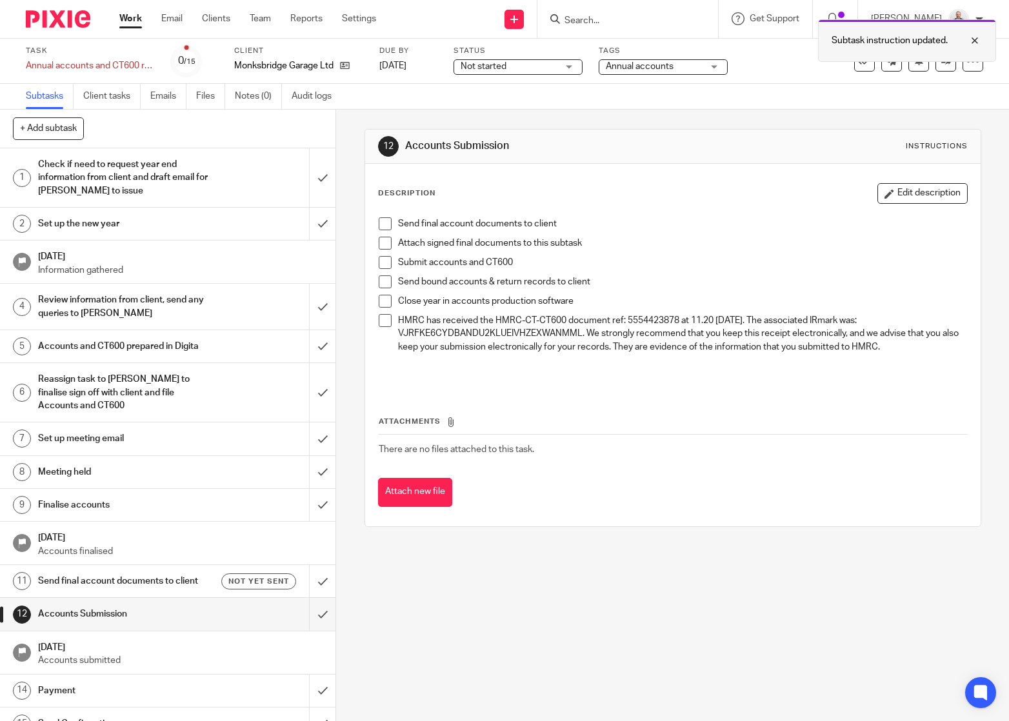
click at [979, 43] on div at bounding box center [965, 40] width 35 height 15
click at [858, 60] on icon at bounding box center [864, 61] width 13 height 13
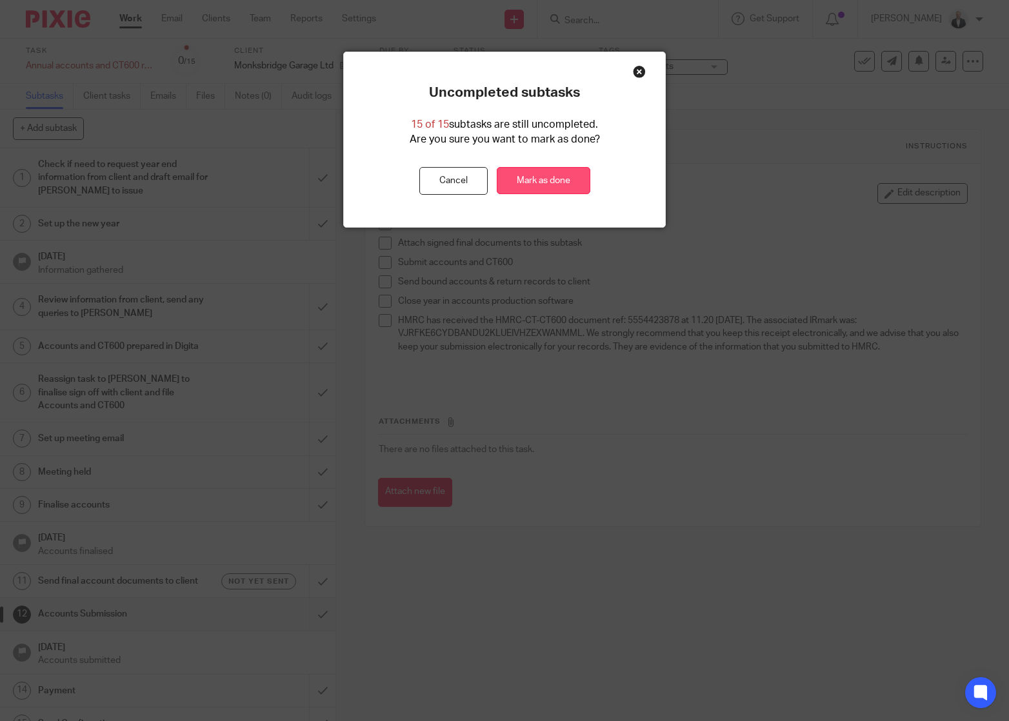
click at [515, 180] on link "Mark as done" at bounding box center [544, 181] width 94 height 28
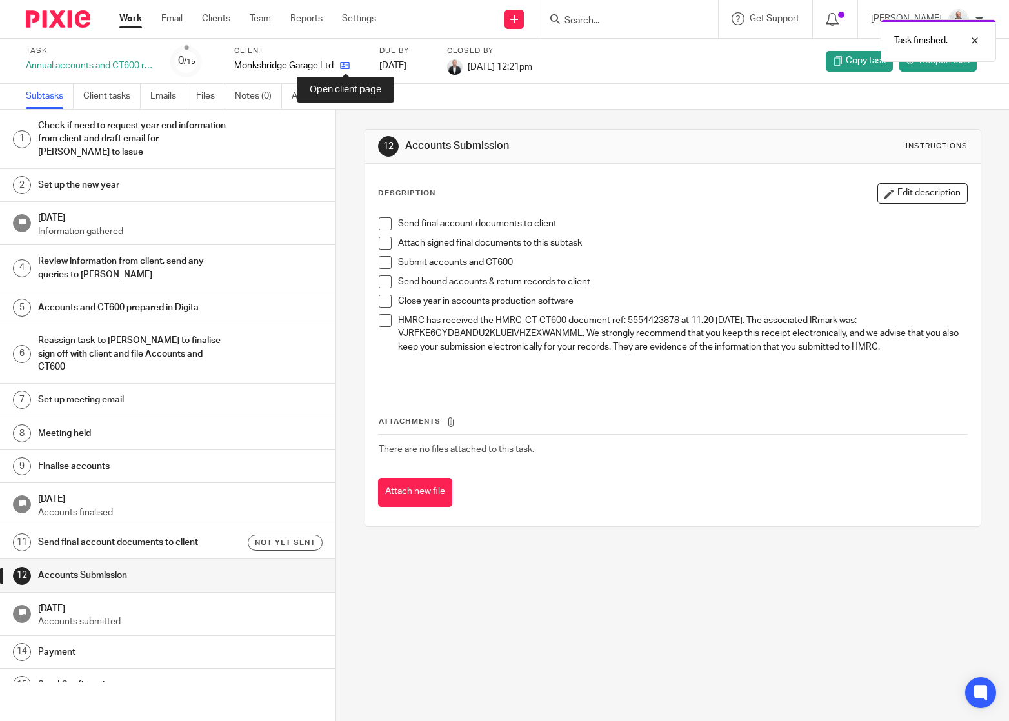
click at [345, 62] on icon at bounding box center [345, 66] width 10 height 10
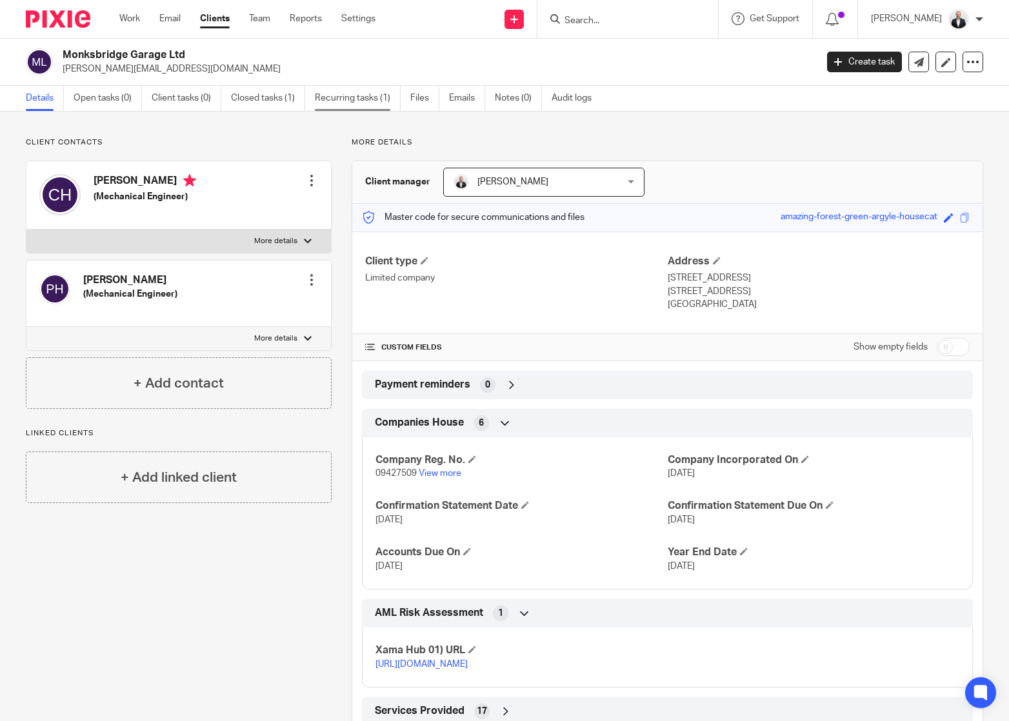
click at [372, 97] on link "Recurring tasks (1)" at bounding box center [358, 98] width 86 height 25
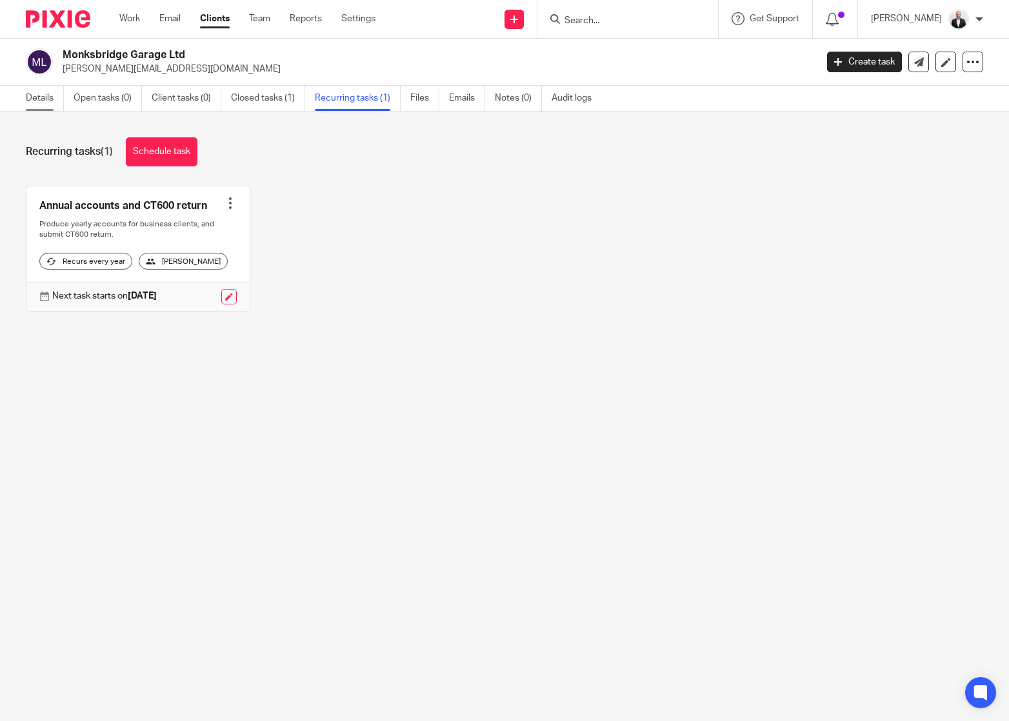
click at [46, 101] on link "Details" at bounding box center [45, 98] width 38 height 25
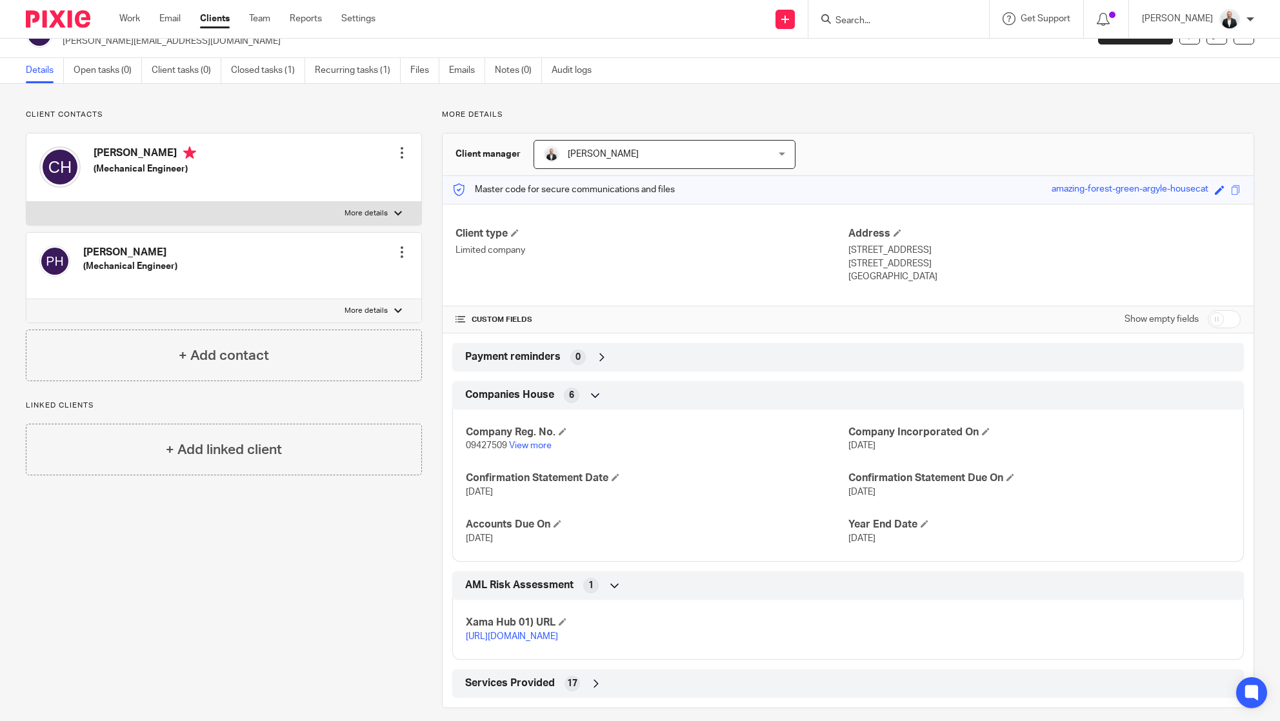
scroll to position [41, 0]
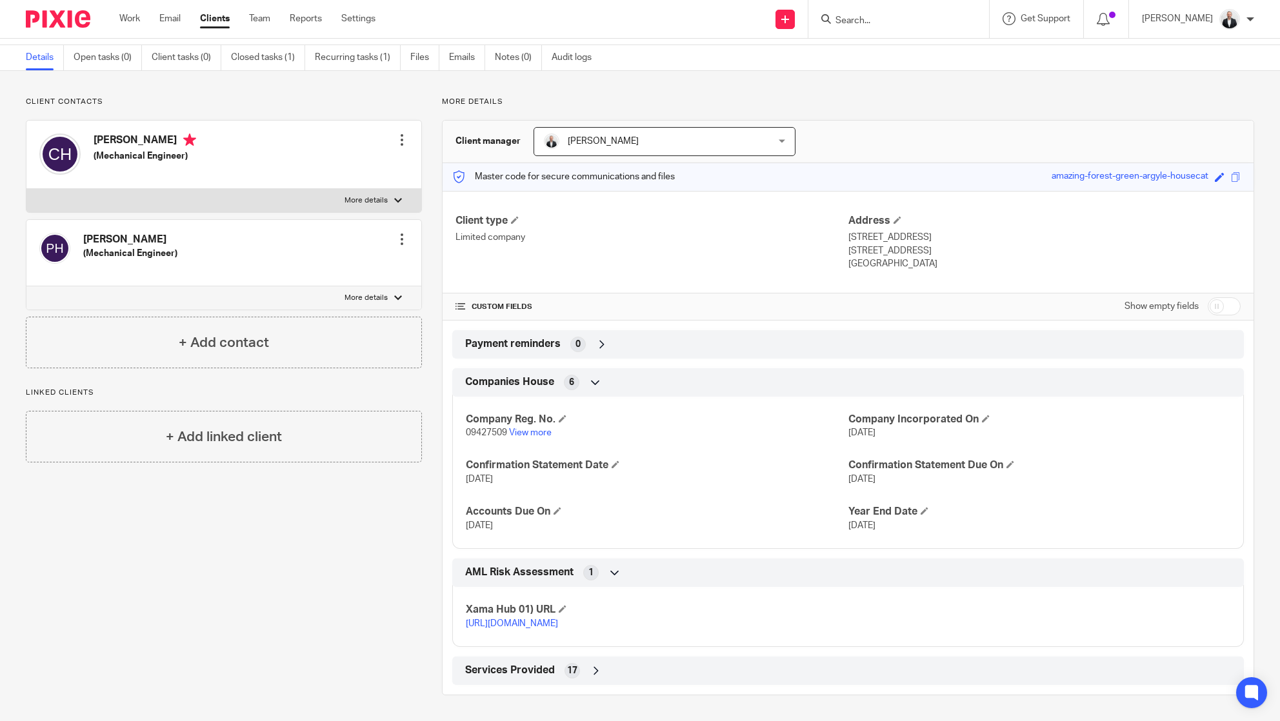
click at [1008, 304] on input "checkbox" at bounding box center [1224, 306] width 33 height 18
checkbox input "true"
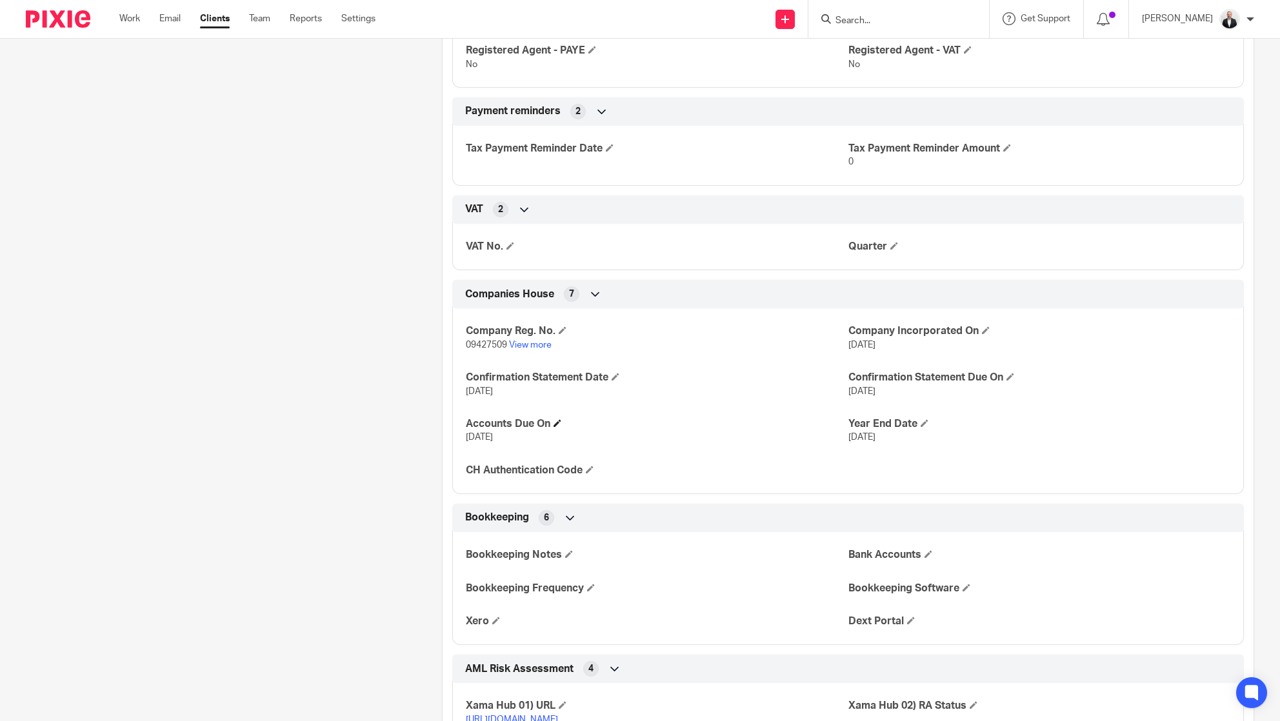
scroll to position [921, 0]
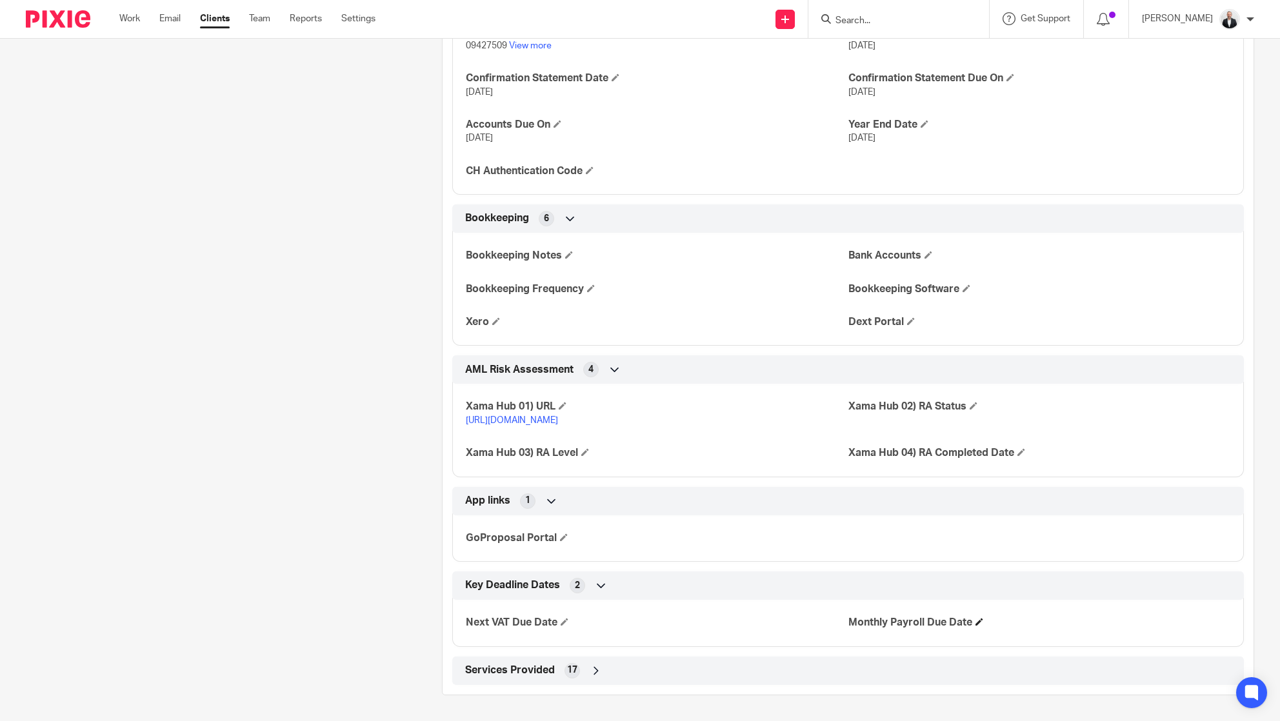
click at [970, 623] on h4 "Monthly Payroll Due Date" at bounding box center [1039, 623] width 382 height 14
click at [976, 621] on span at bounding box center [980, 622] width 8 height 8
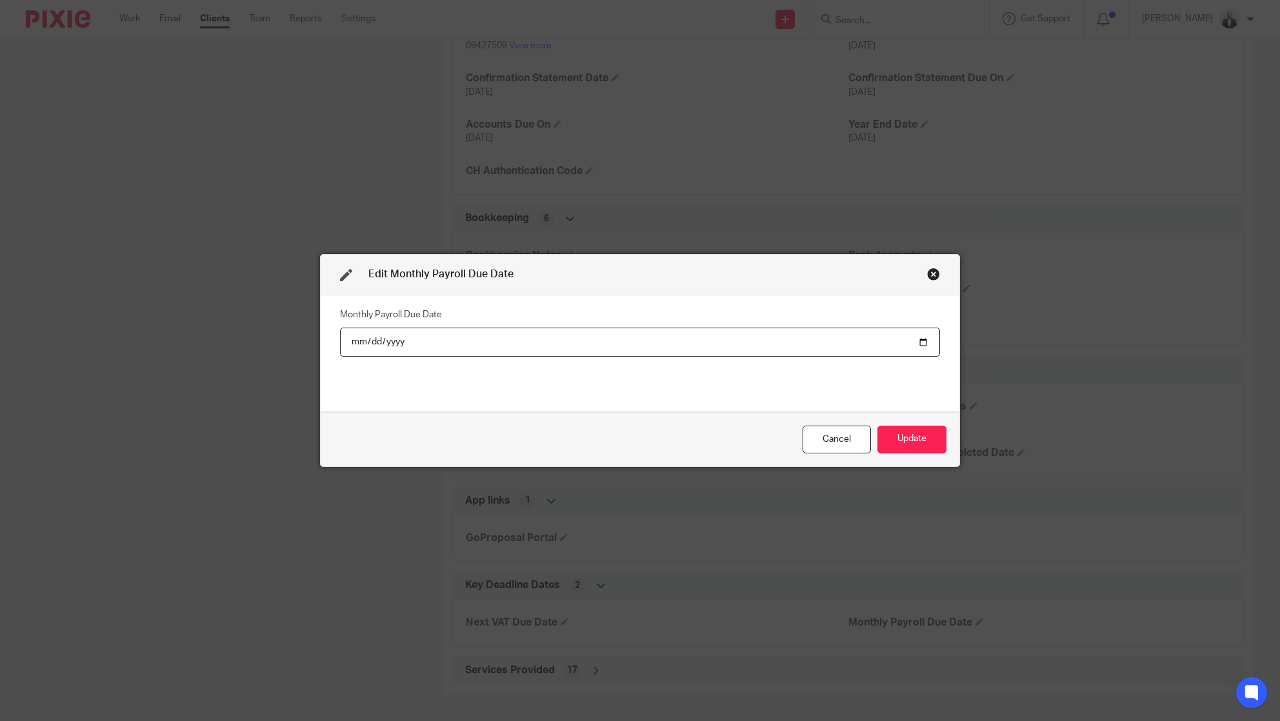
click at [916, 343] on input "date" at bounding box center [640, 342] width 600 height 29
type input "2025-09-25"
click at [904, 439] on button "Update" at bounding box center [912, 440] width 69 height 28
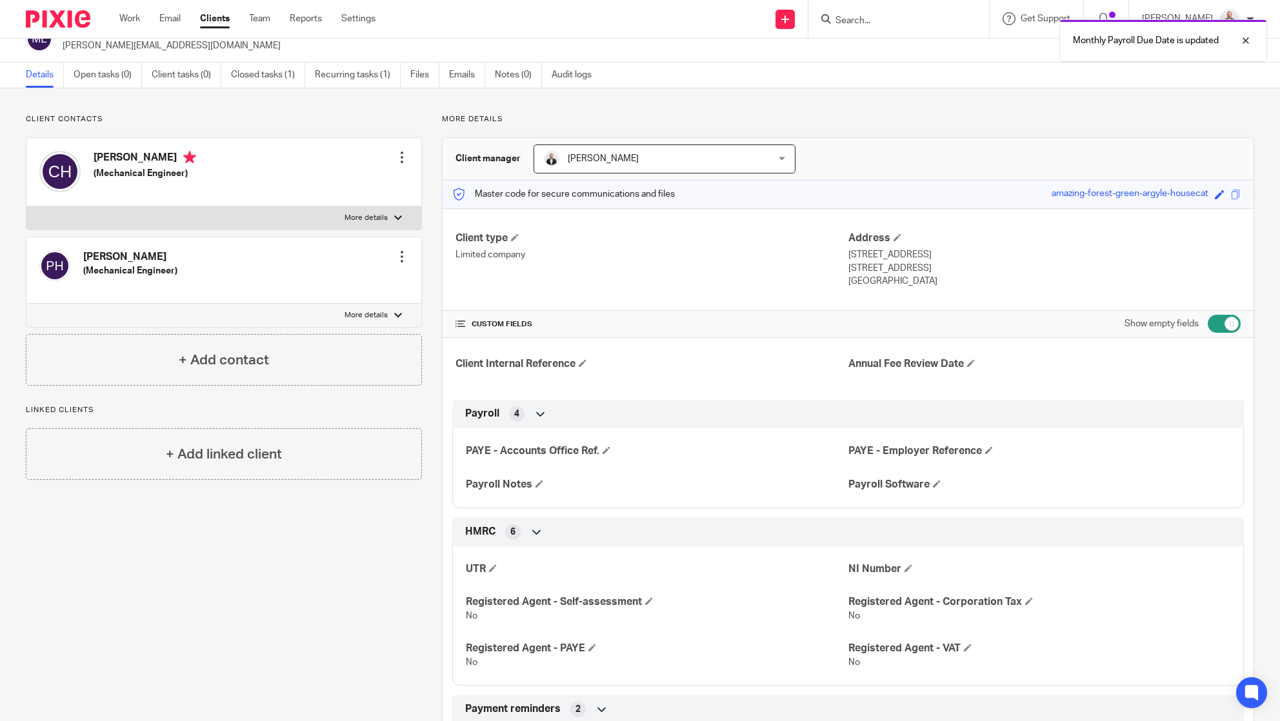
scroll to position [0, 0]
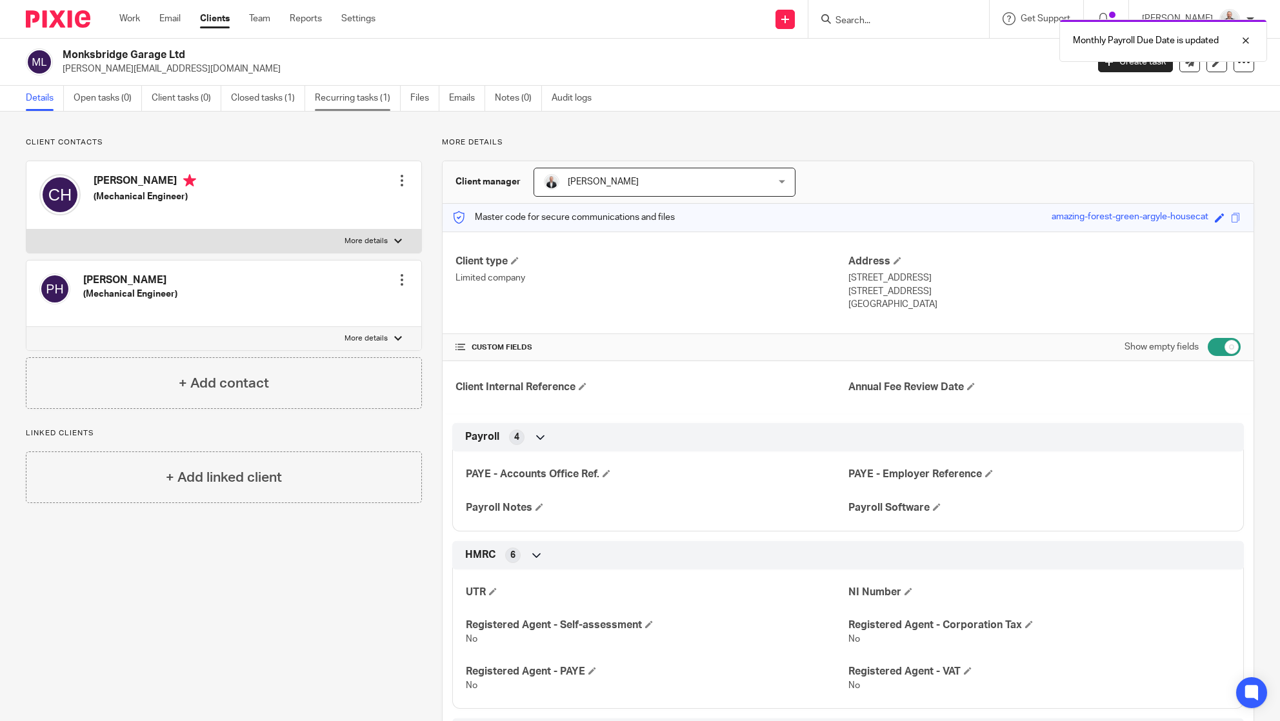
click at [339, 97] on link "Recurring tasks (1)" at bounding box center [358, 98] width 86 height 25
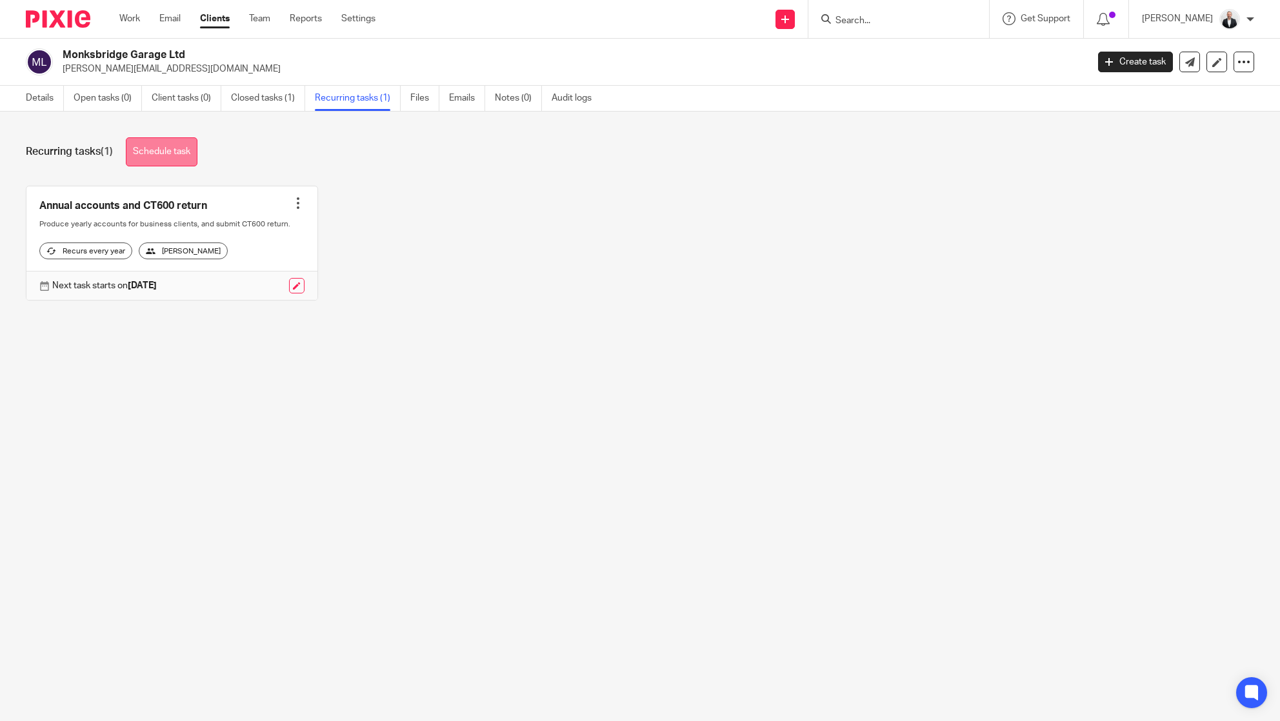
click at [186, 151] on link "Schedule task" at bounding box center [162, 151] width 72 height 29
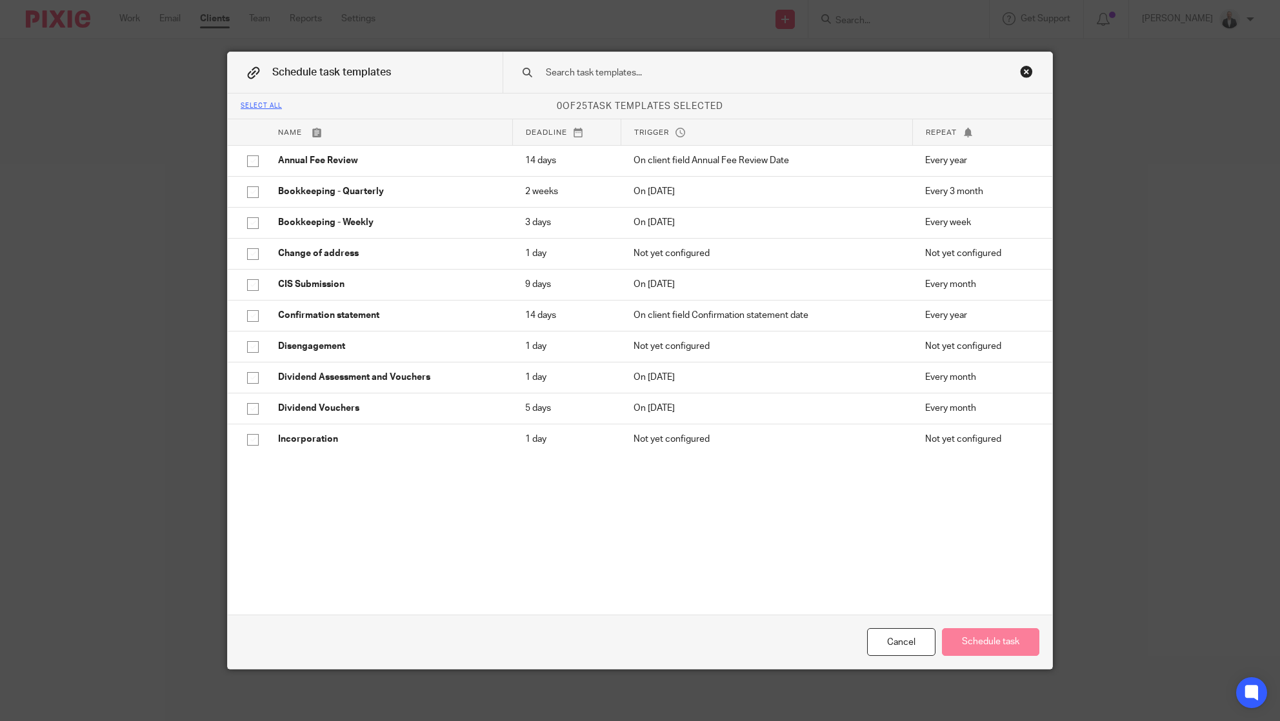
scroll to position [474, 0]
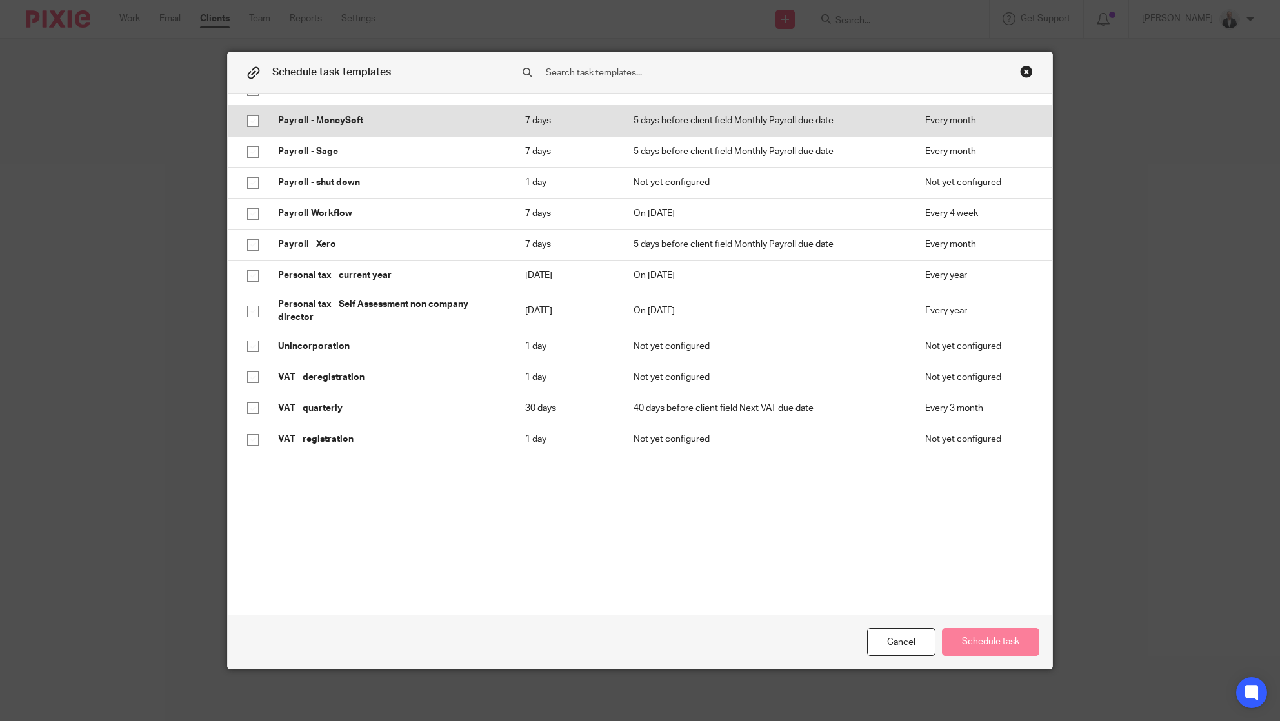
click at [246, 124] on input "checkbox" at bounding box center [253, 121] width 25 height 25
checkbox input "true"
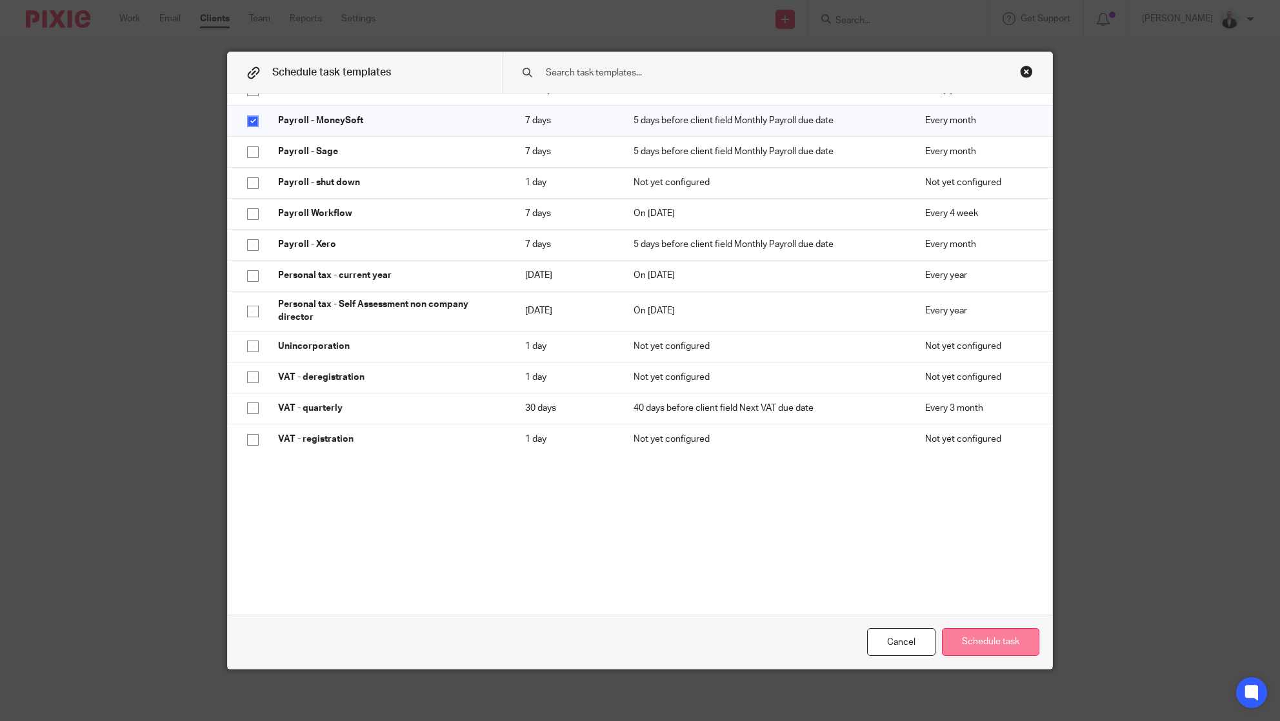
click at [989, 635] on button "Schedule task" at bounding box center [990, 642] width 97 height 28
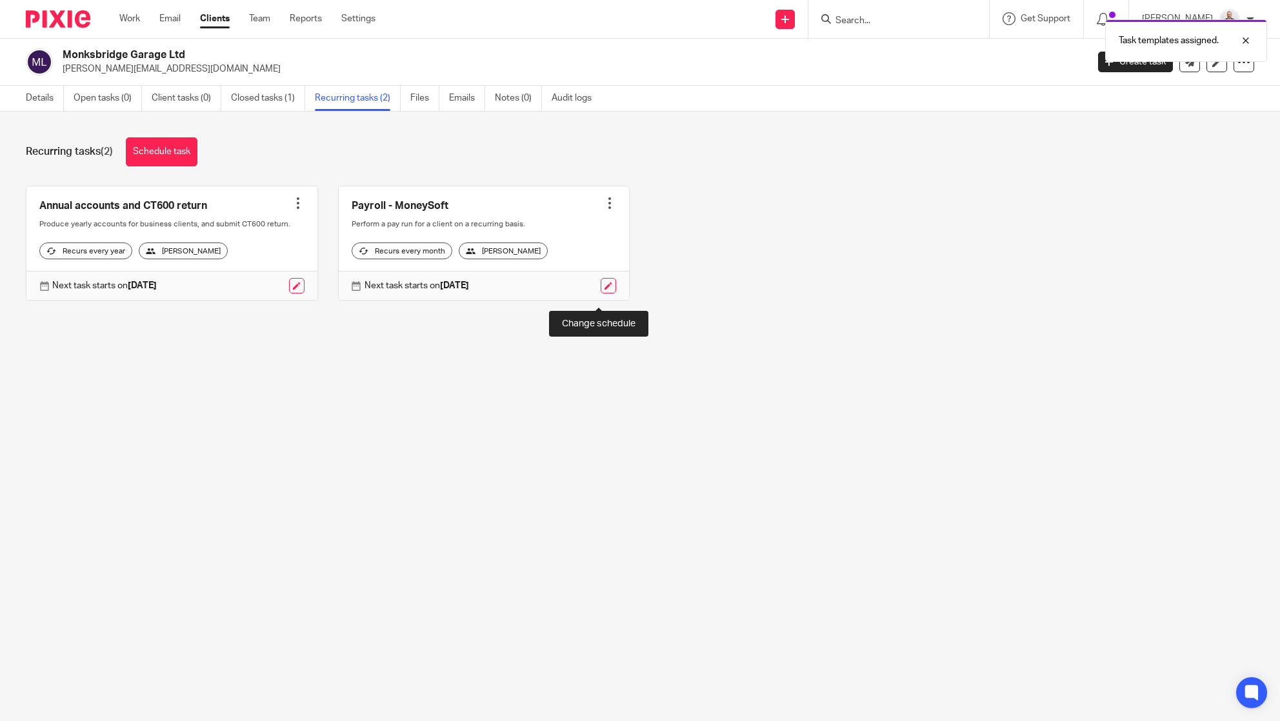
click at [601, 294] on link at bounding box center [608, 285] width 15 height 15
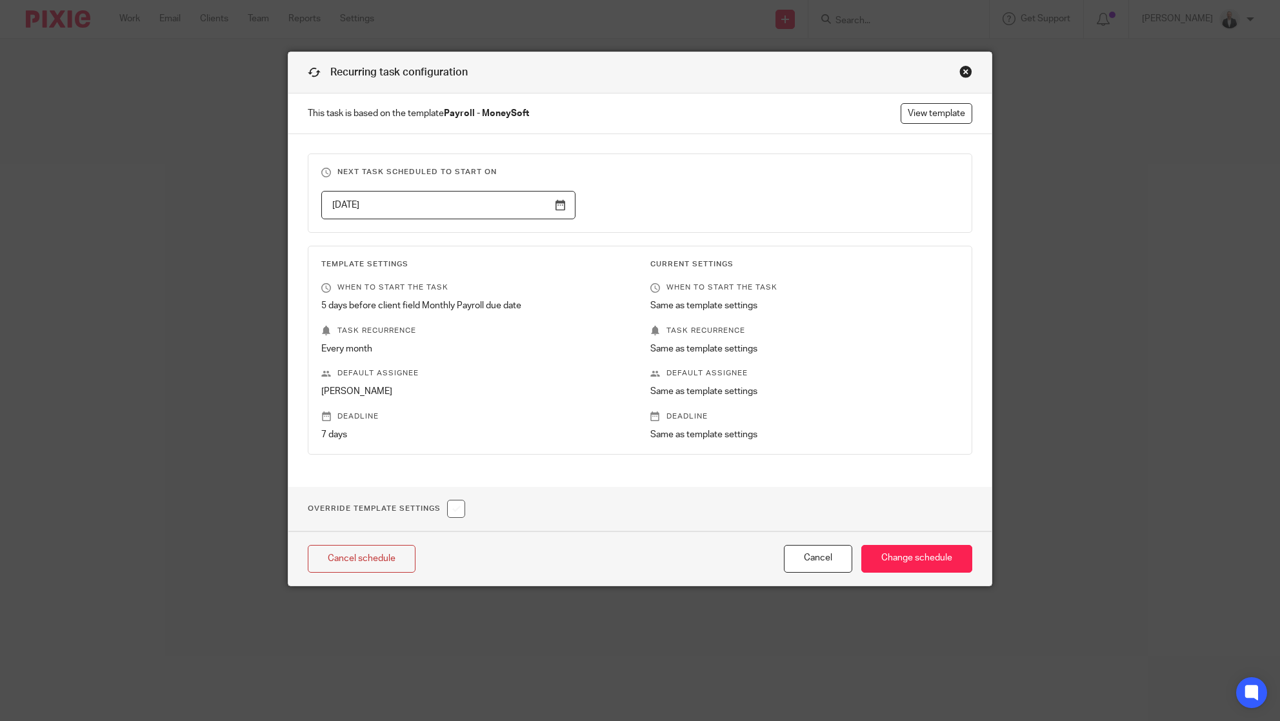
click at [554, 203] on input "[DATE]" at bounding box center [448, 205] width 254 height 29
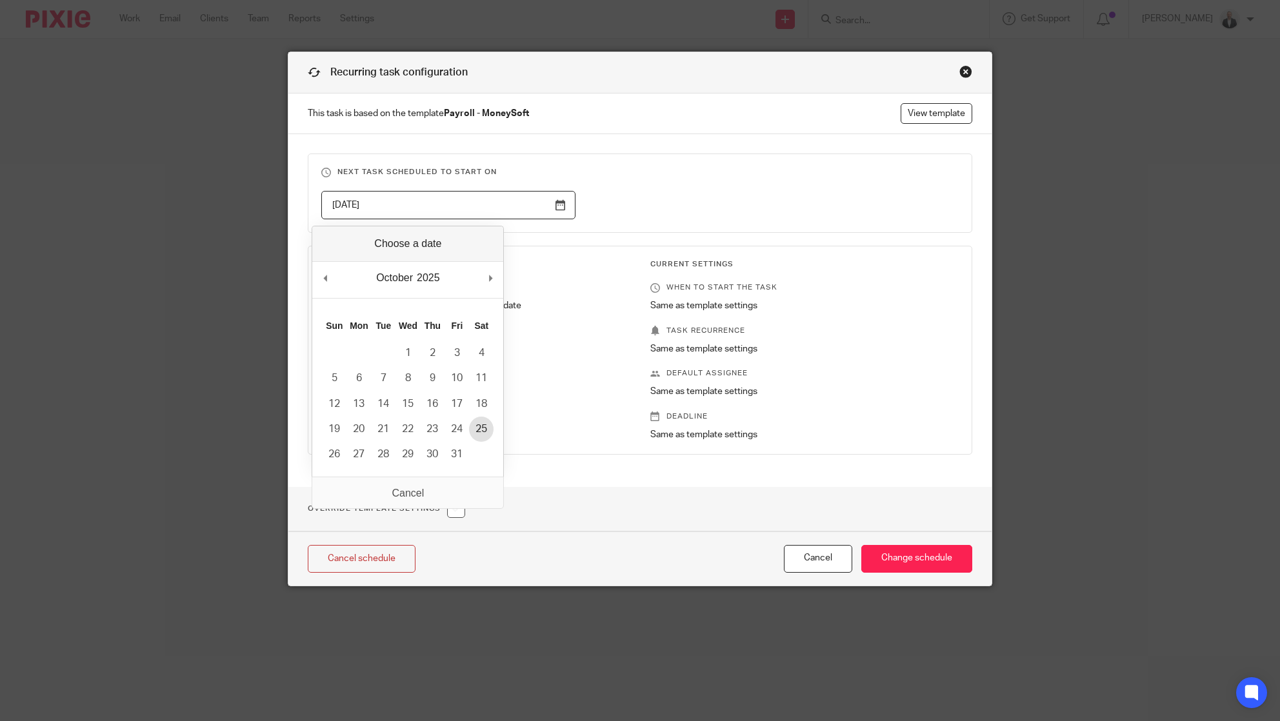
type input "[DATE]"
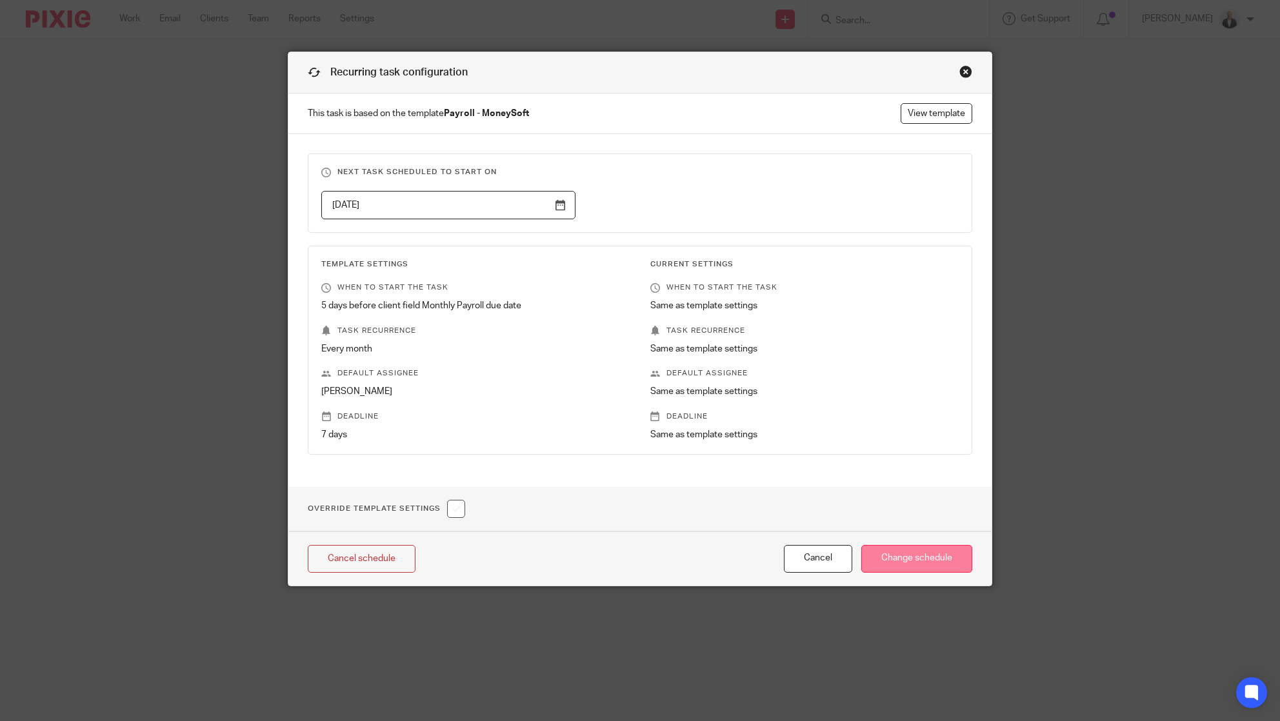
click at [916, 563] on input "Change schedule" at bounding box center [916, 559] width 111 height 28
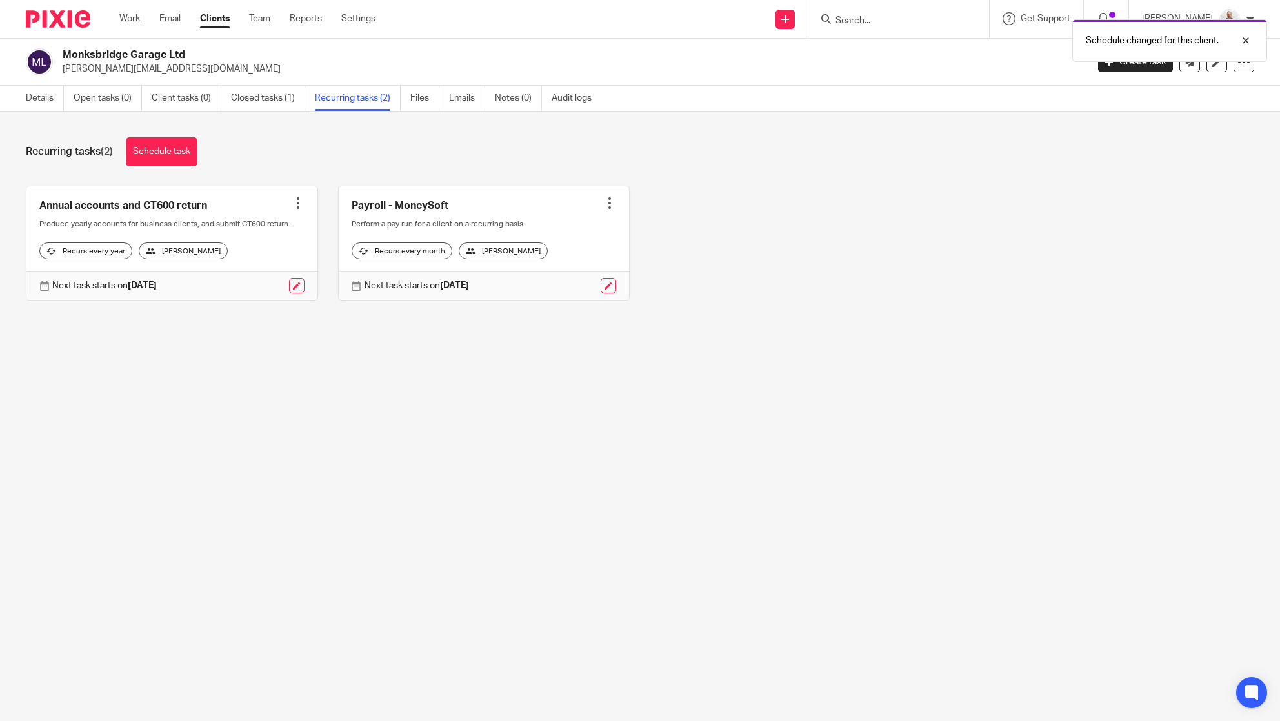
click at [336, 105] on link "Recurring tasks (2)" at bounding box center [358, 98] width 86 height 25
click at [601, 213] on link at bounding box center [484, 243] width 291 height 114
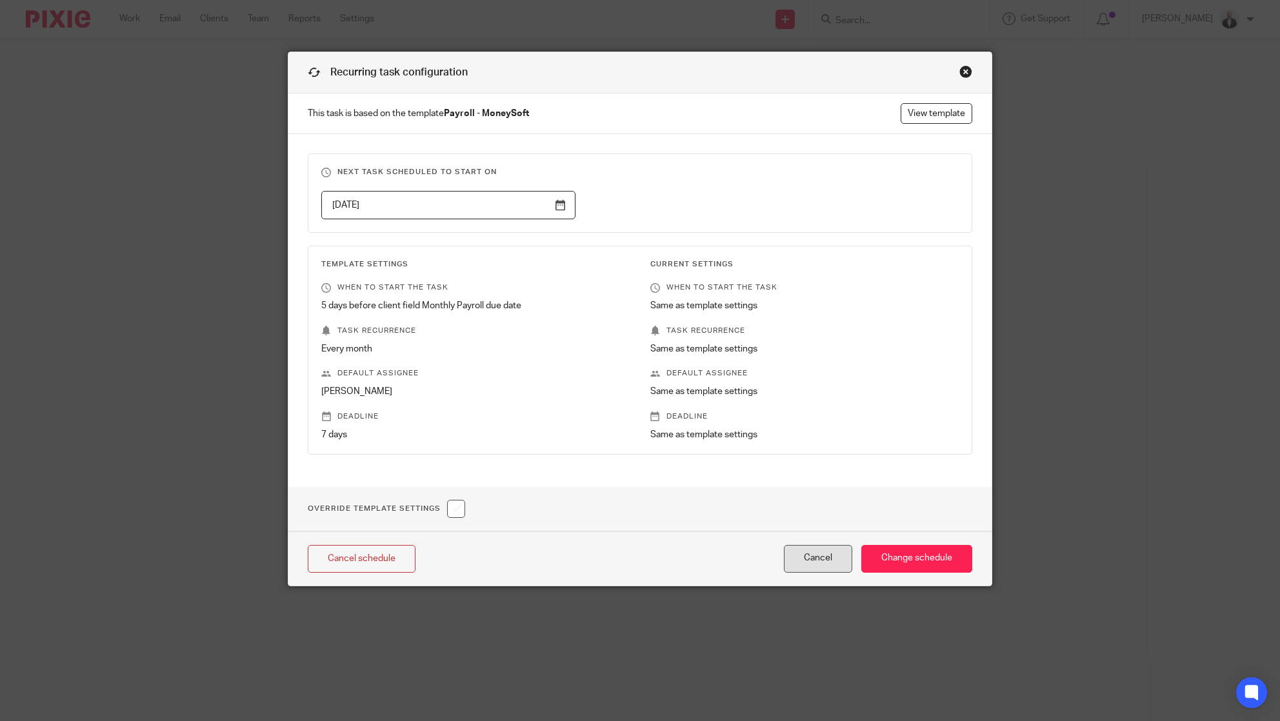
click at [824, 556] on button "Cancel" at bounding box center [818, 559] width 68 height 28
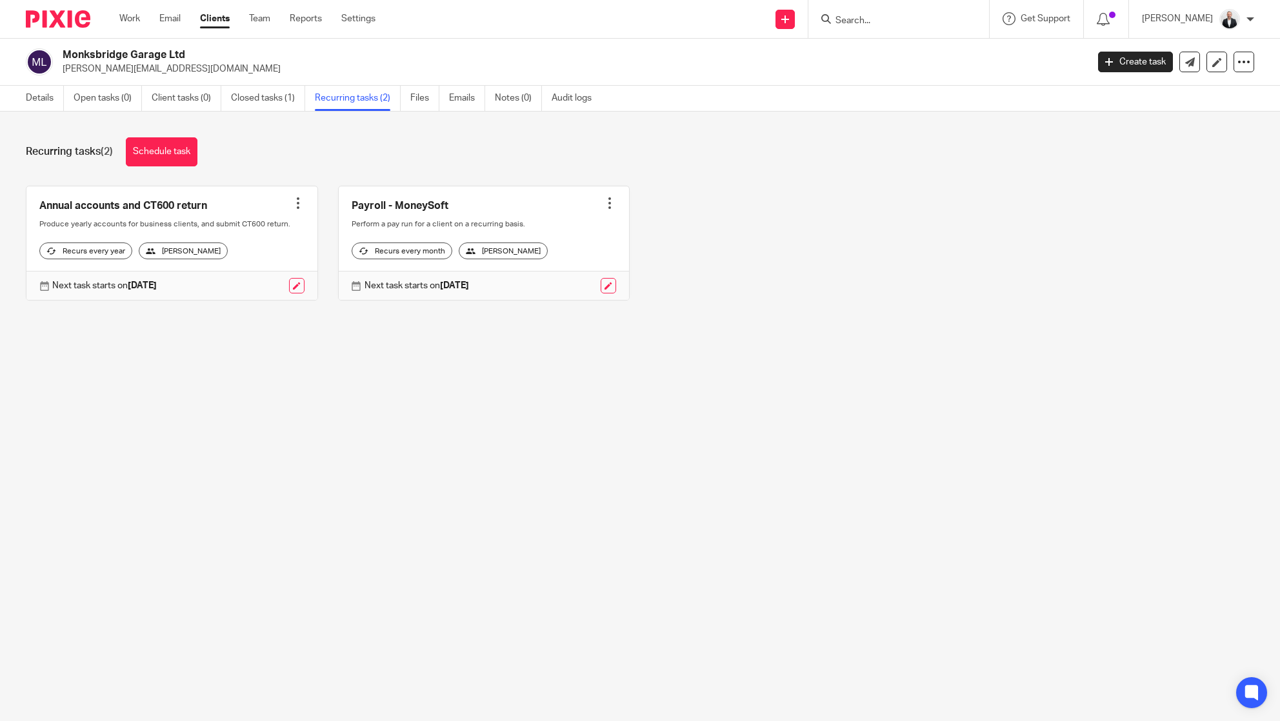
drag, startPoint x: 508, startPoint y: 356, endPoint x: 352, endPoint y: 405, distance: 164.1
click at [352, 405] on main "Monksbridge Garage Ltd craig@monksbridge.co.uk Create task Update from Companie…" at bounding box center [640, 360] width 1280 height 721
click at [26, 101] on link "Details" at bounding box center [45, 98] width 38 height 25
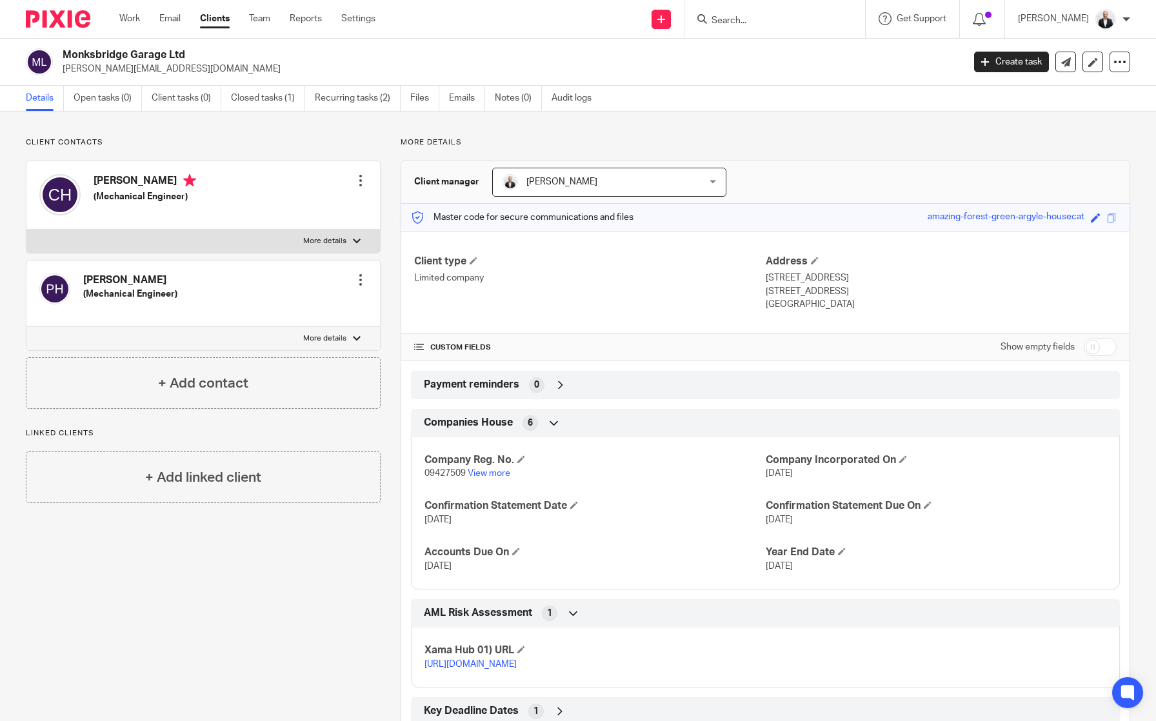
click at [827, 17] on input "Search" at bounding box center [768, 21] width 116 height 12
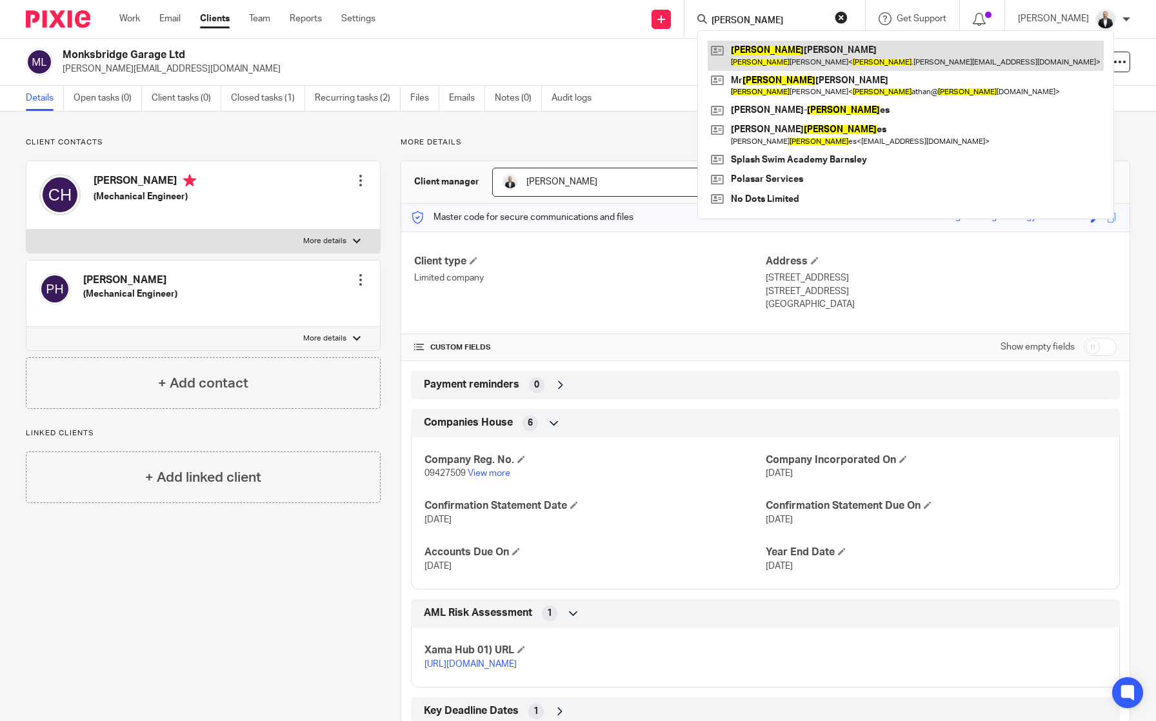
type input "[PERSON_NAME]"
click at [834, 50] on link at bounding box center [906, 56] width 396 height 30
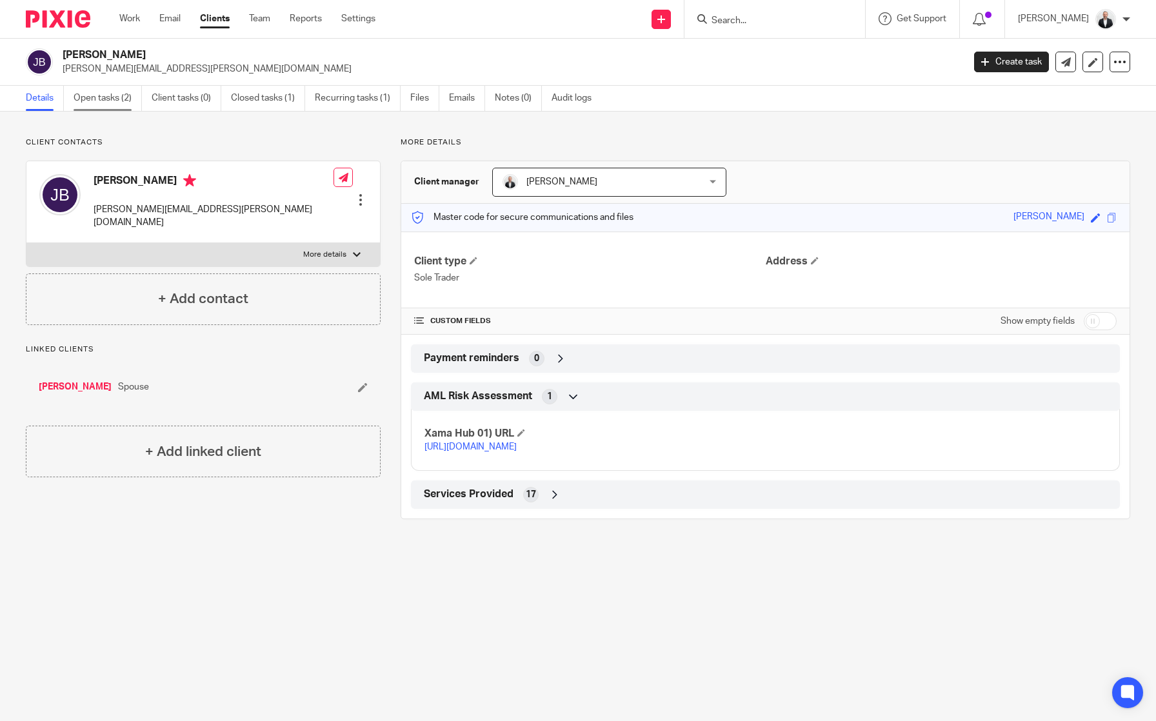
click at [112, 99] on link "Open tasks (2)" at bounding box center [108, 98] width 68 height 25
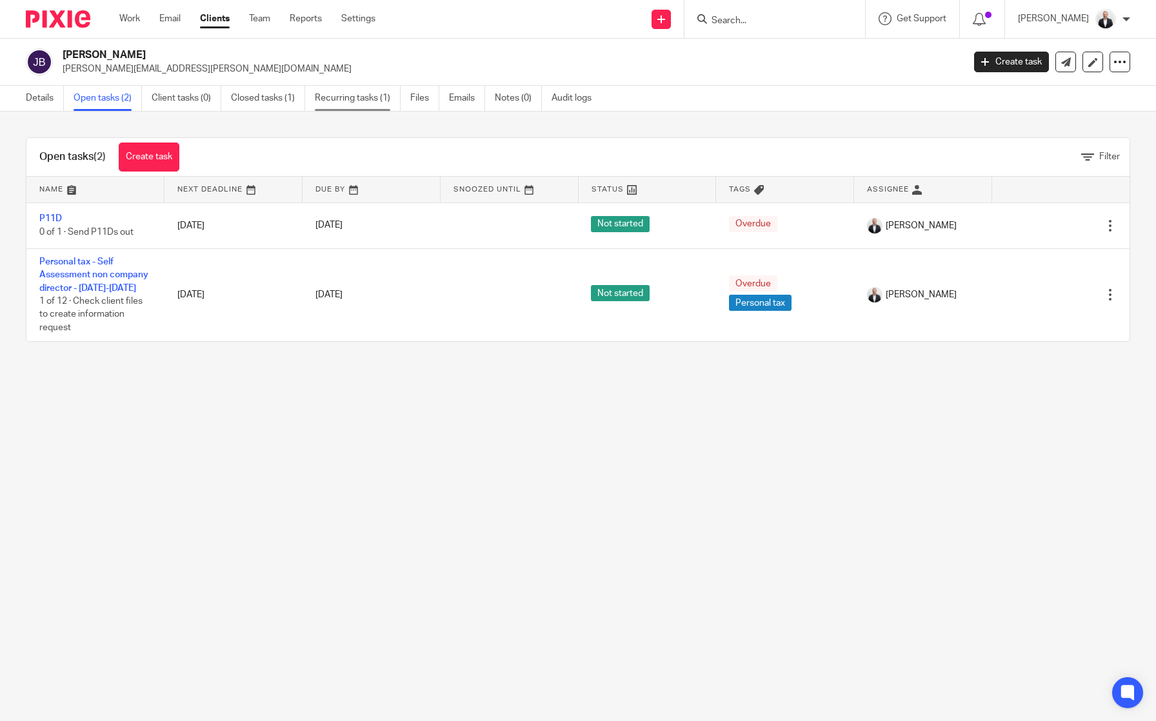
click at [365, 106] on link "Recurring tasks (1)" at bounding box center [358, 98] width 86 height 25
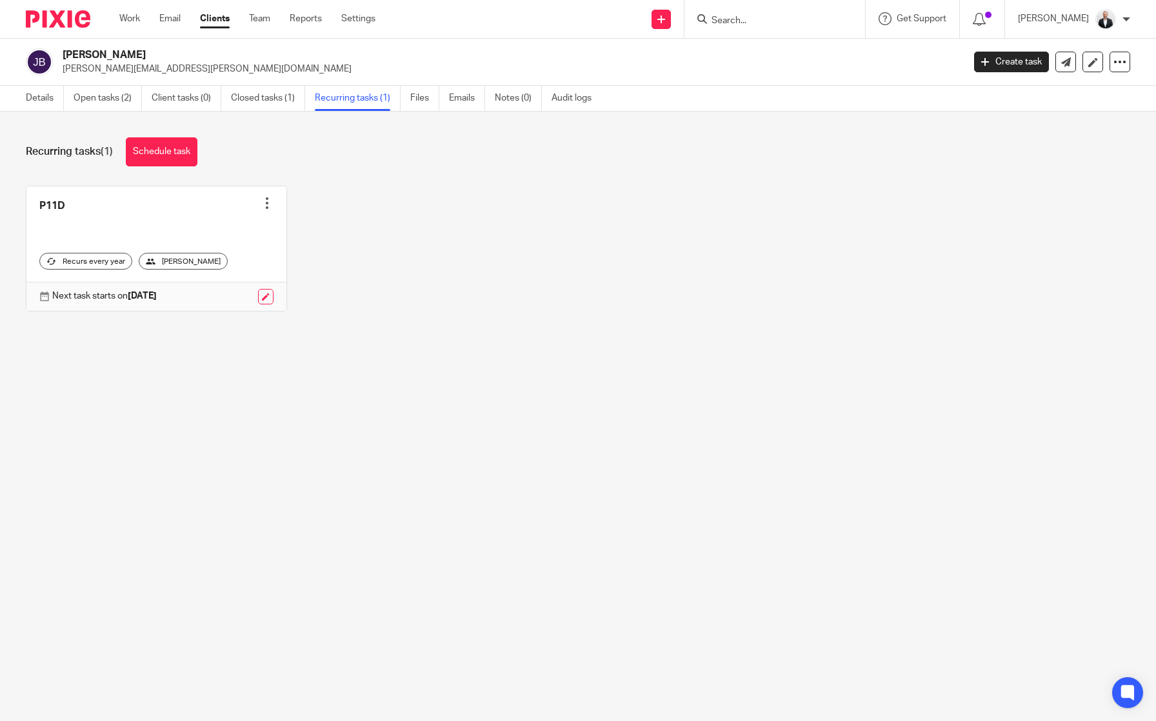
click at [263, 203] on div at bounding box center [267, 203] width 13 height 13
click at [237, 285] on span "Cancel schedule" at bounding box center [215, 285] width 68 height 9
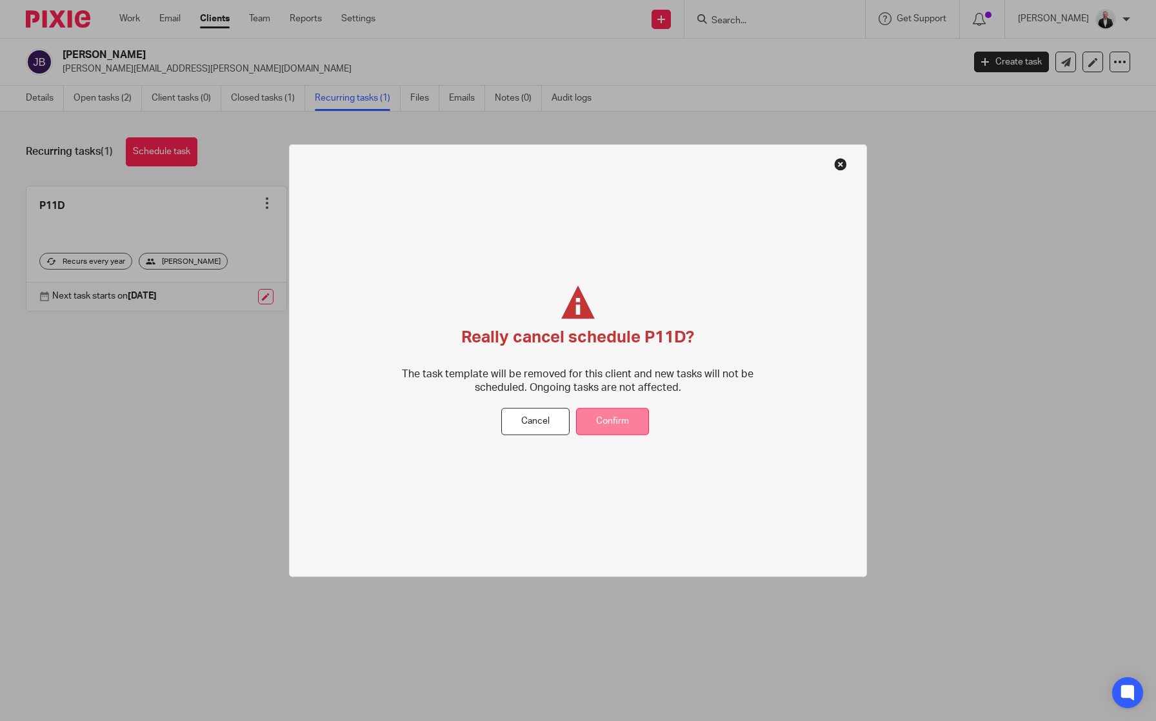
click at [621, 410] on button "Confirm" at bounding box center [612, 422] width 73 height 28
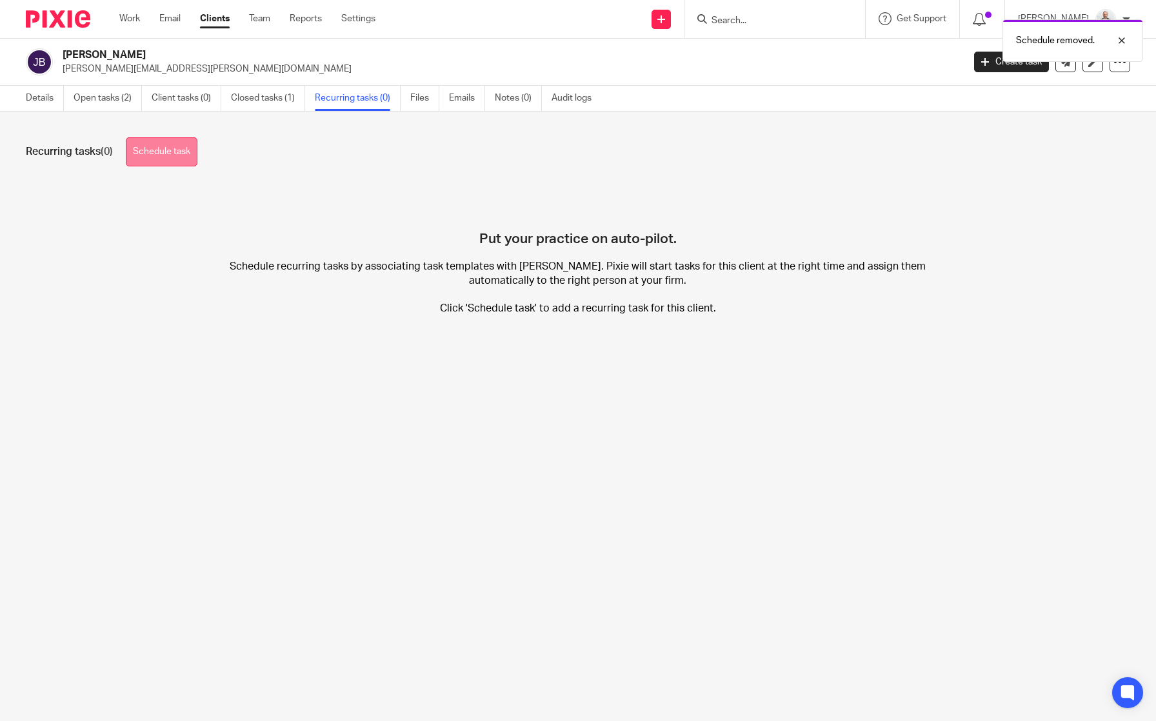
click at [160, 151] on link "Schedule task" at bounding box center [162, 151] width 72 height 29
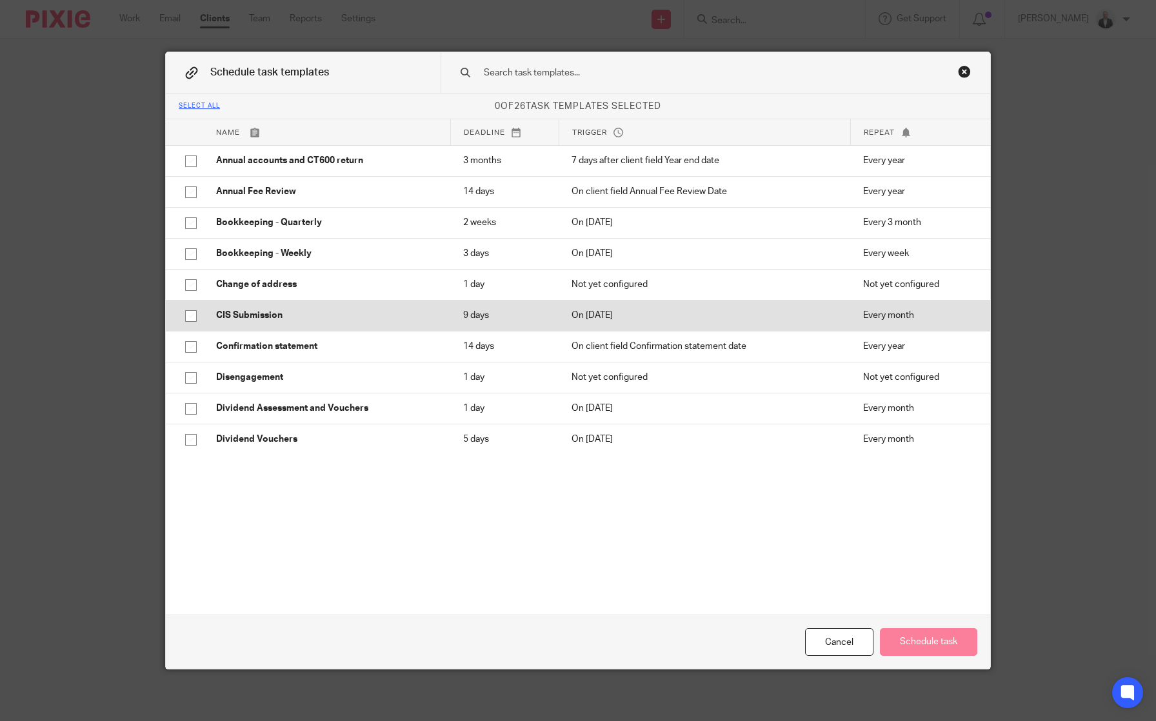
scroll to position [505, 0]
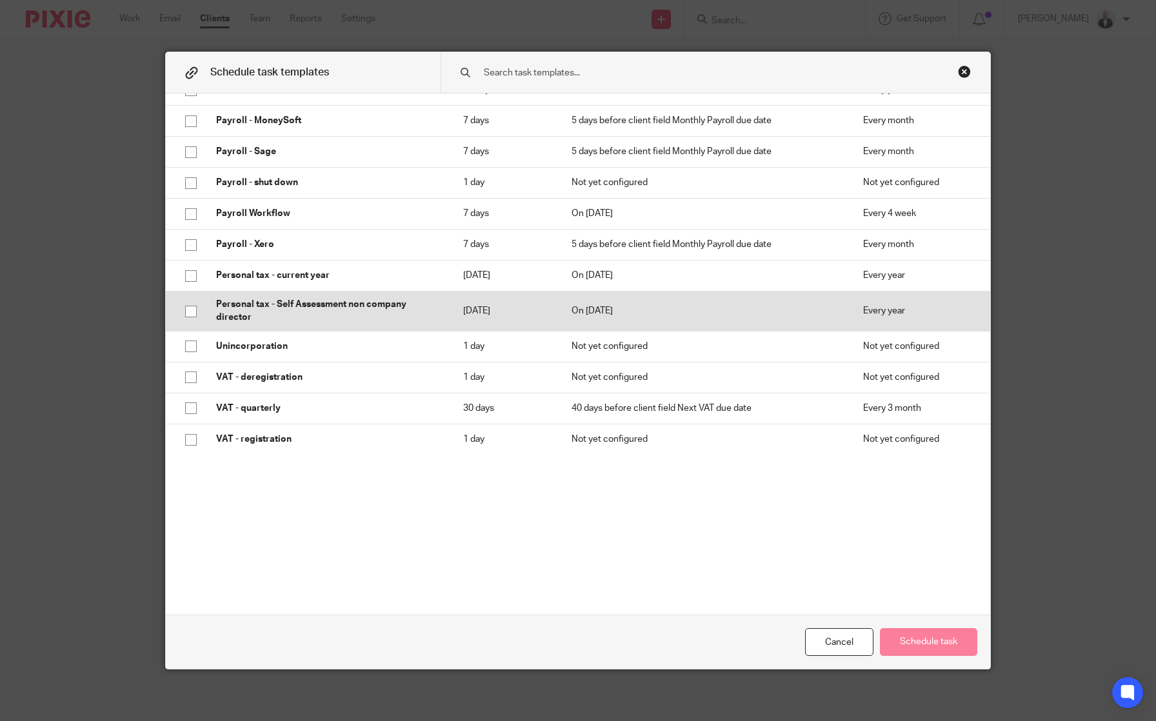
click at [191, 316] on input "checkbox" at bounding box center [191, 311] width 25 height 25
checkbox input "true"
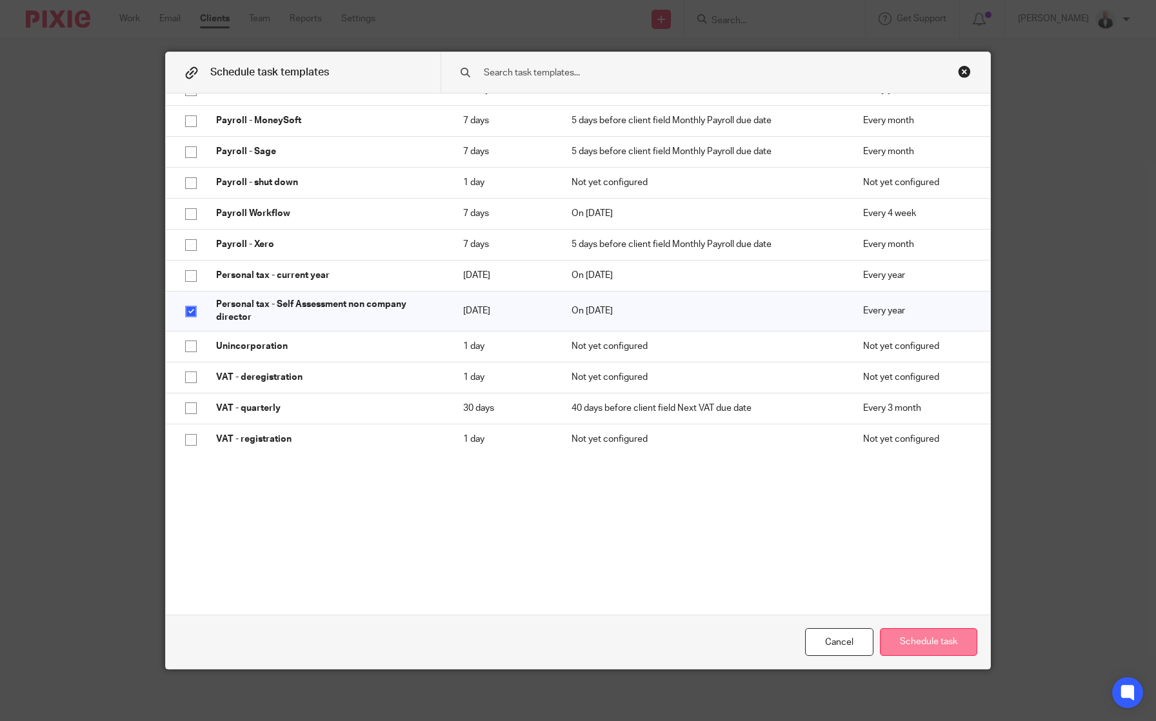
click at [925, 641] on button "Schedule task" at bounding box center [928, 642] width 97 height 28
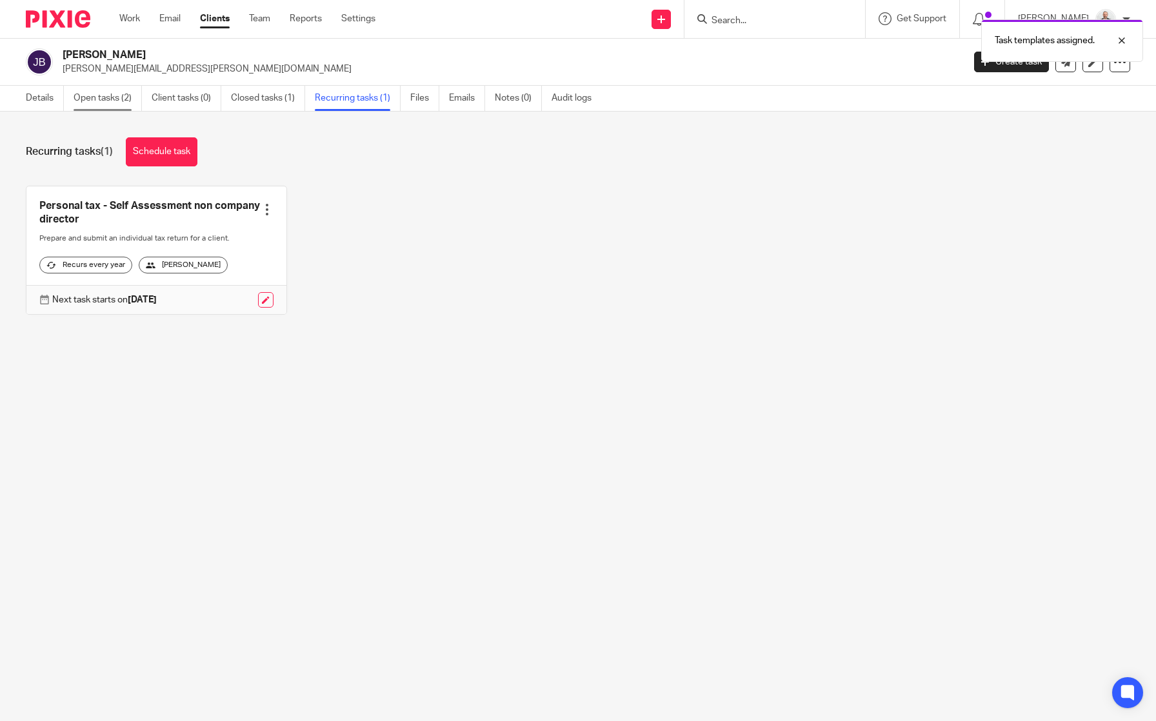
click at [98, 93] on link "Open tasks (2)" at bounding box center [108, 98] width 68 height 25
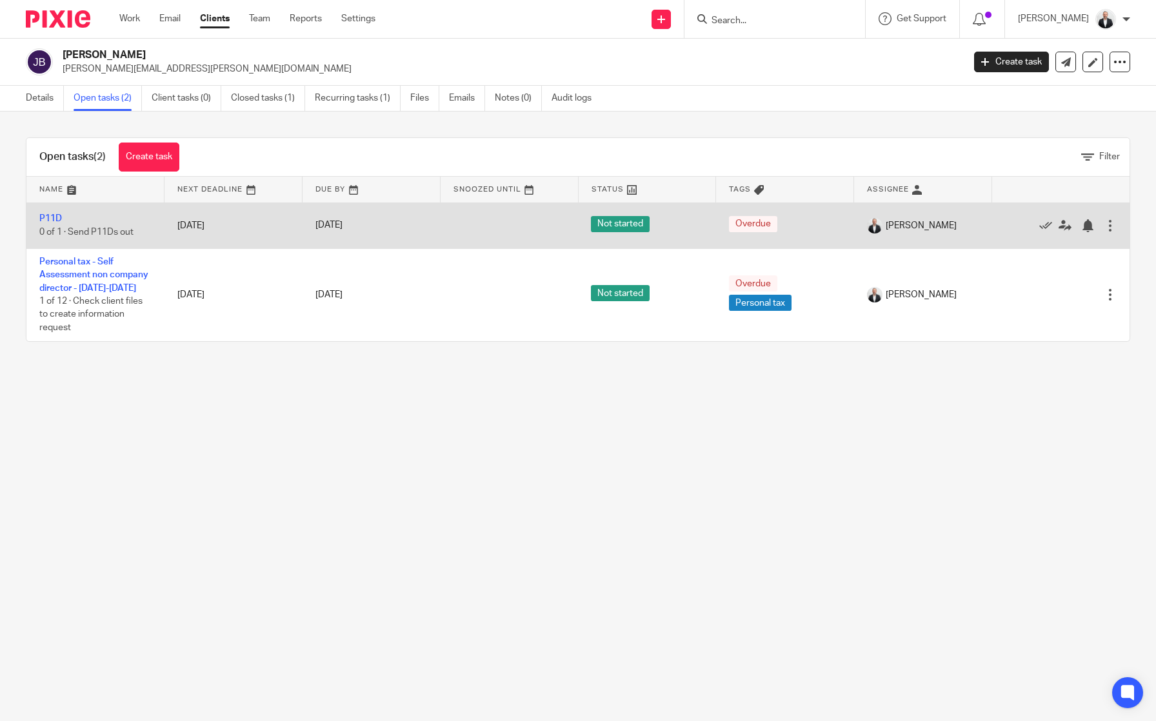
click at [1104, 223] on div at bounding box center [1110, 225] width 13 height 13
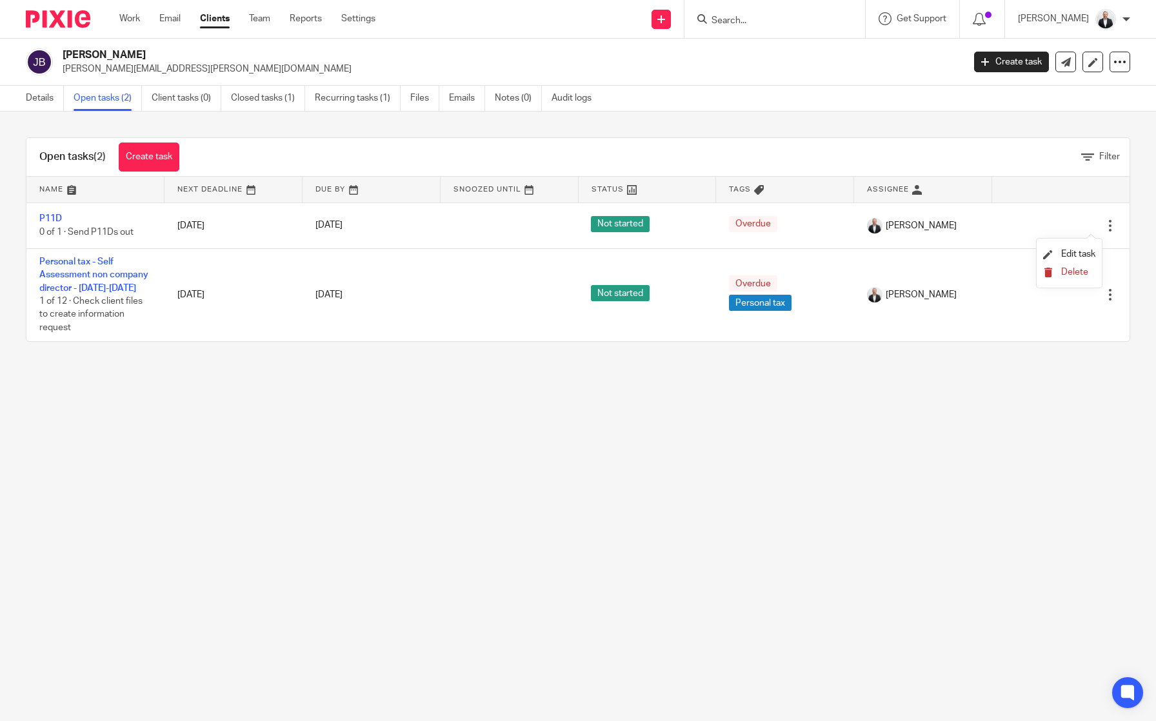
click at [1076, 277] on span "Delete" at bounding box center [1074, 272] width 27 height 9
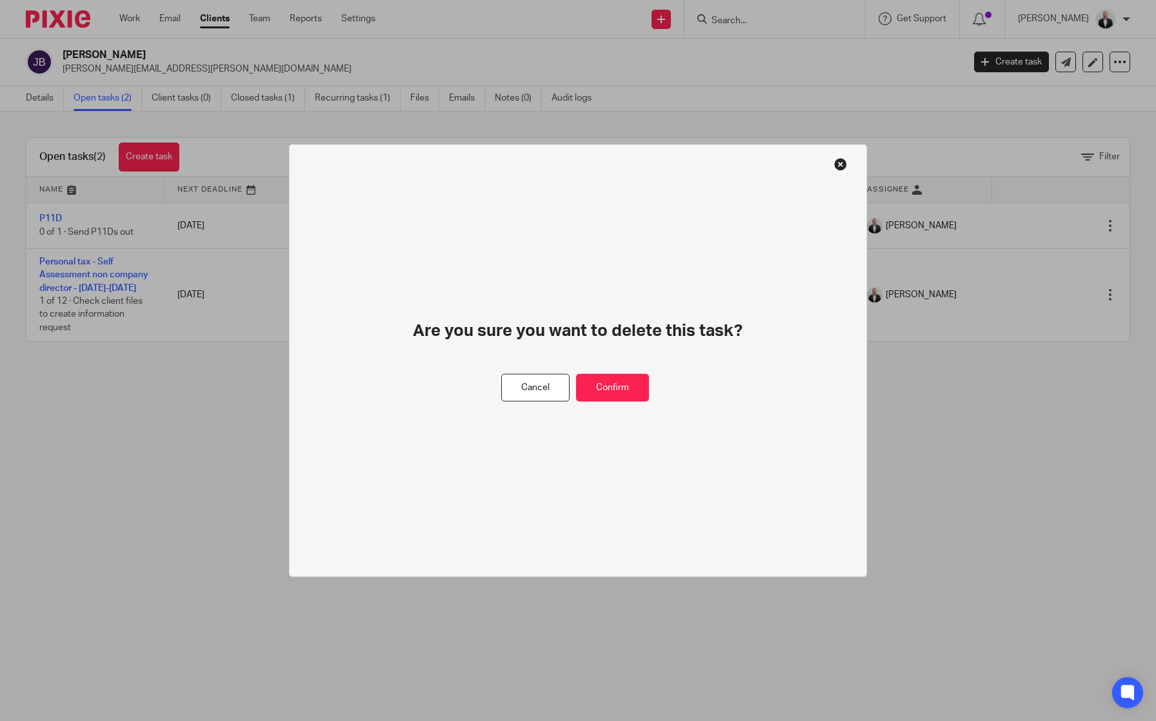
click at [657, 383] on div "Are you sure you want to delete this task? Cancel Confirm" at bounding box center [578, 361] width 578 height 433
click at [630, 395] on button "Confirm" at bounding box center [612, 388] width 73 height 28
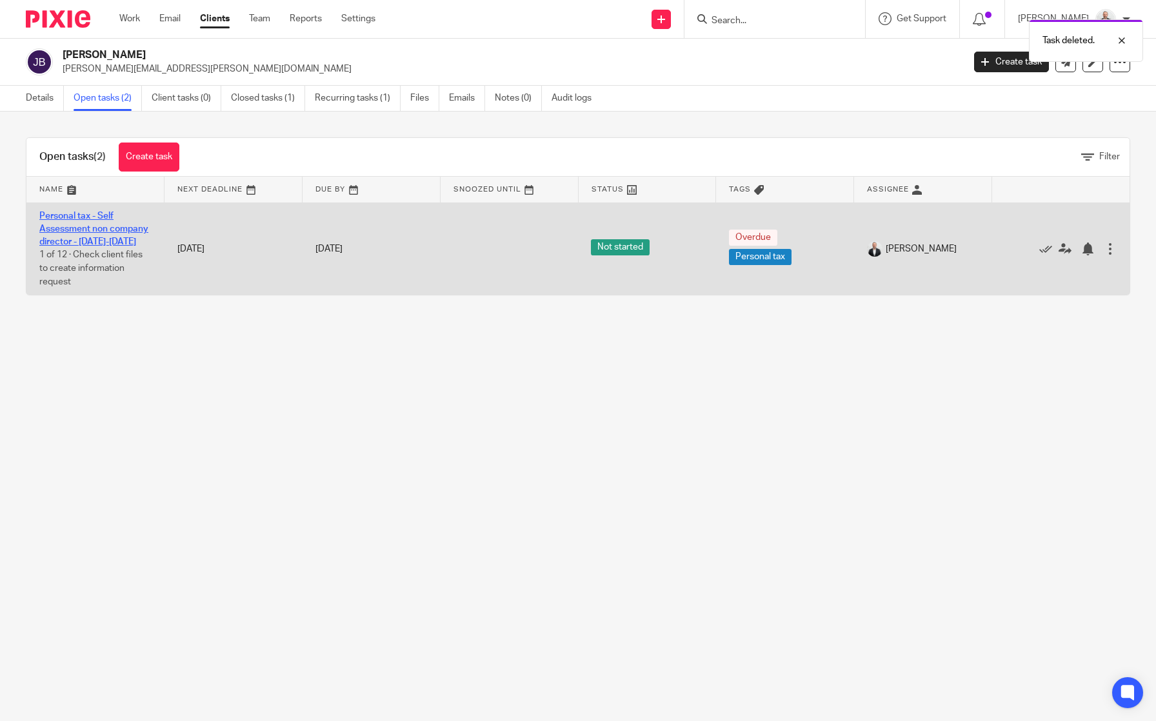
click at [94, 228] on link "Personal tax - Self Assessment non company director - 2025-2026" at bounding box center [93, 229] width 109 height 35
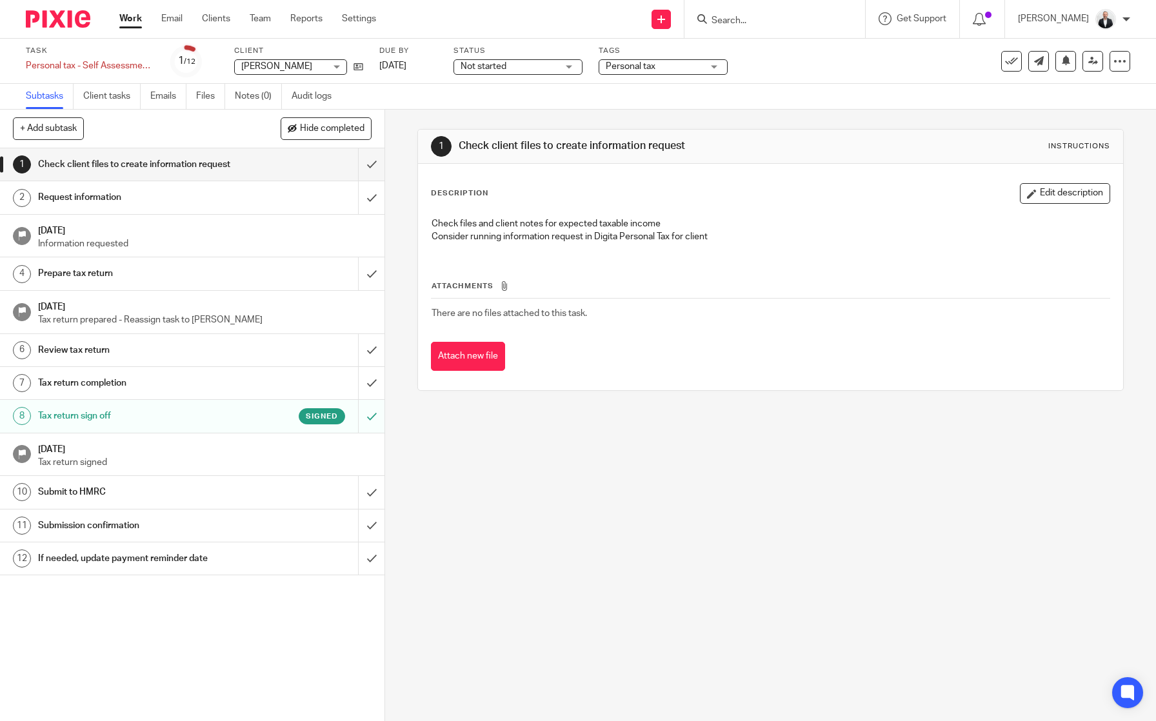
click at [228, 416] on h1 "Tax return sign off" at bounding box center [140, 415] width 205 height 19
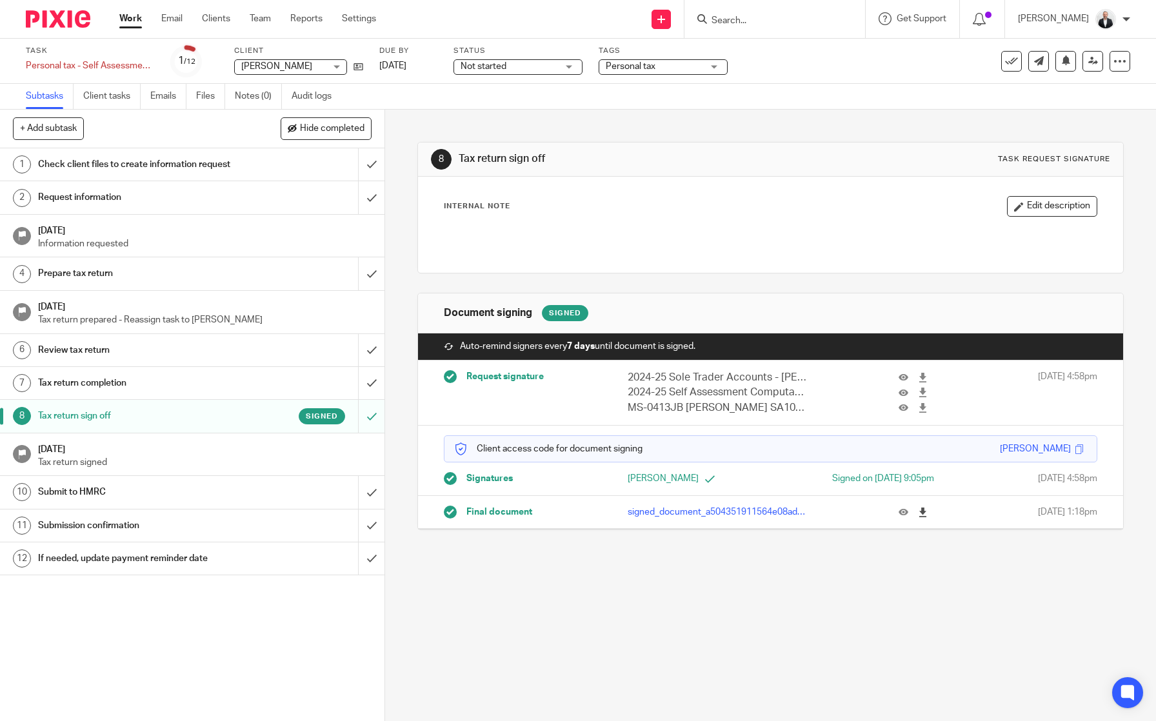
click at [918, 511] on icon at bounding box center [923, 513] width 10 height 10
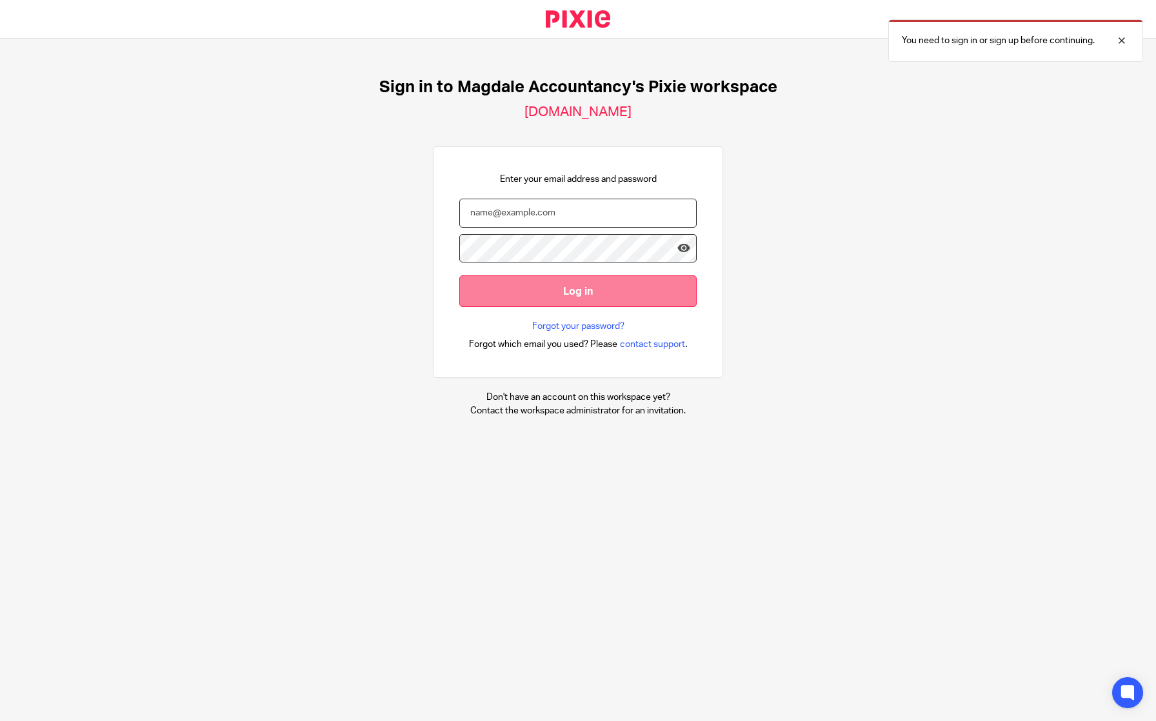
type input "damian.hall@aims.co.uk"
click at [561, 288] on input "Log in" at bounding box center [577, 292] width 237 height 32
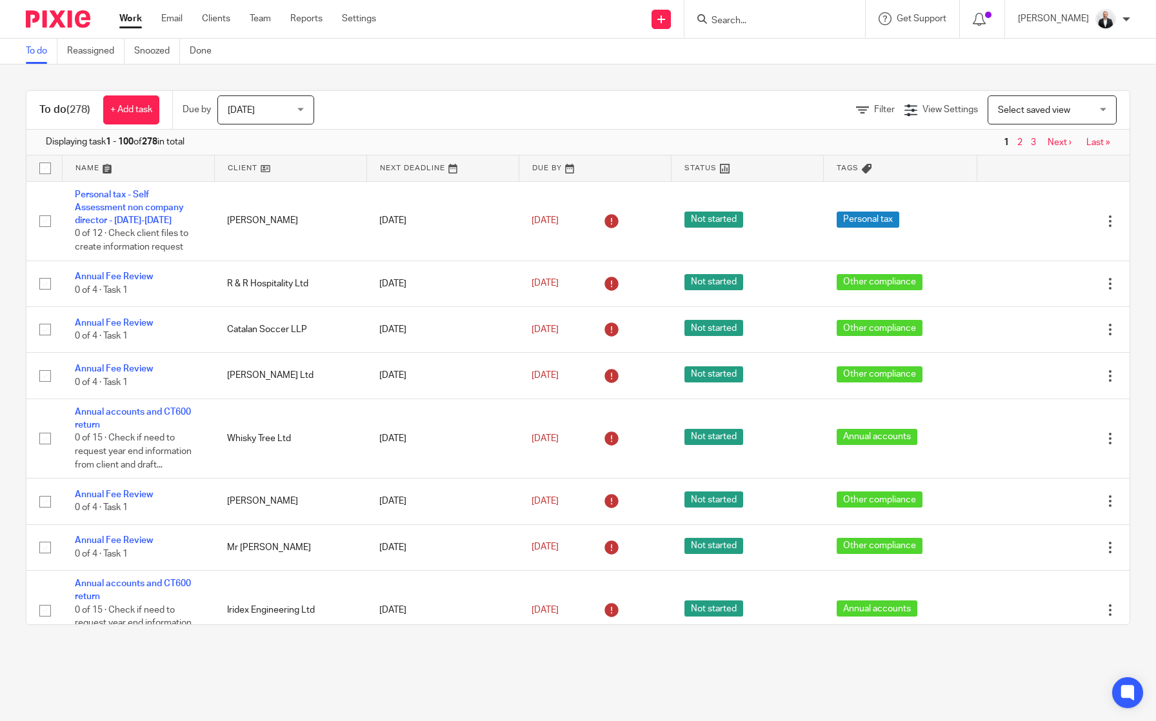
click at [813, 17] on input "Search" at bounding box center [768, 21] width 116 height 12
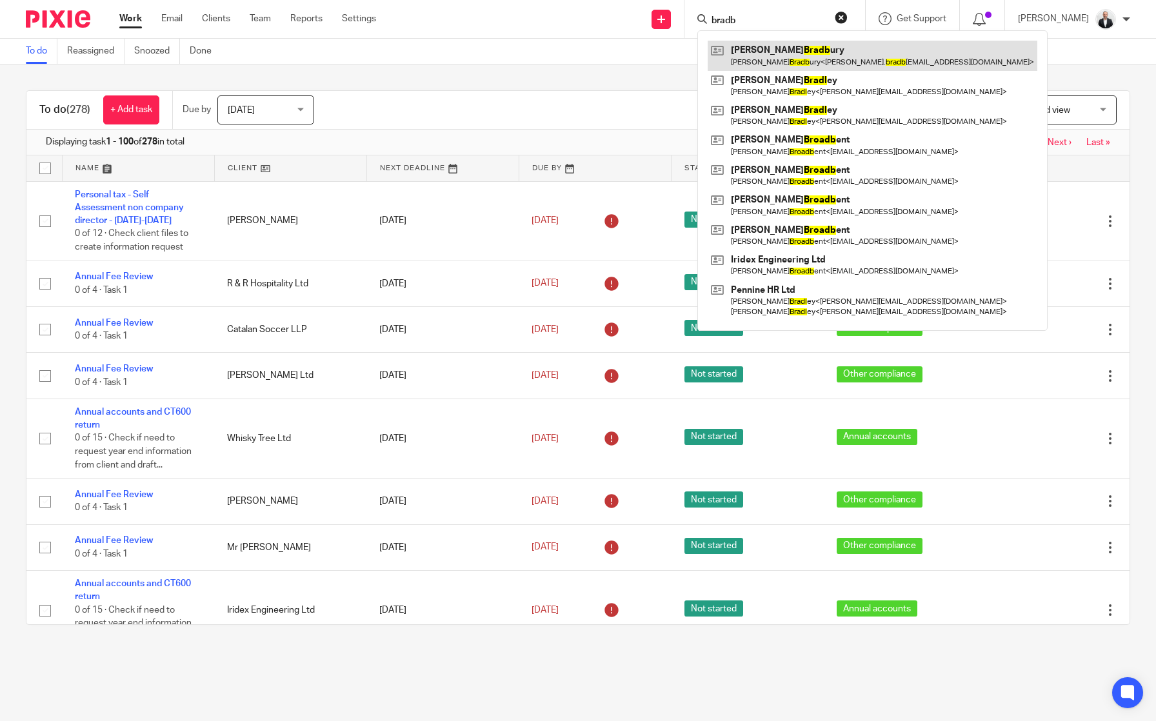
type input "bradb"
click at [877, 48] on link at bounding box center [873, 56] width 330 height 30
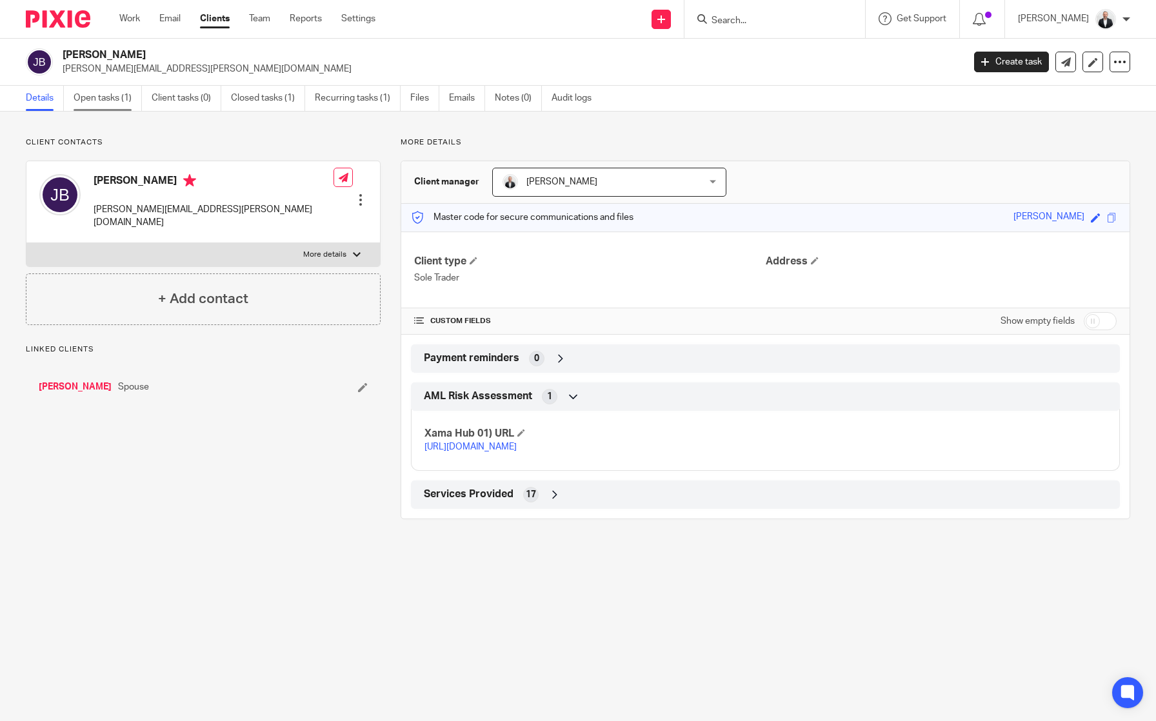
click at [99, 99] on link "Open tasks (1)" at bounding box center [108, 98] width 68 height 25
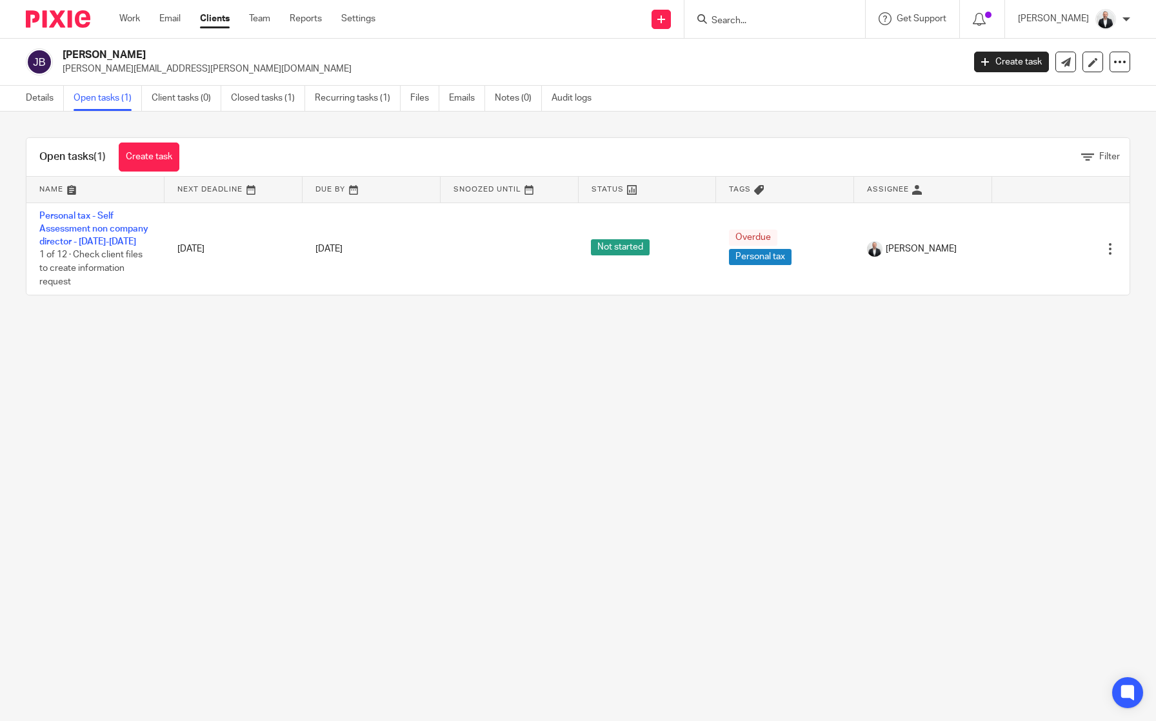
click at [2, 451] on main "Jonathan Everett Bradbury jon.bradbury@jebplanning.com Create task Update from …" at bounding box center [578, 360] width 1156 height 721
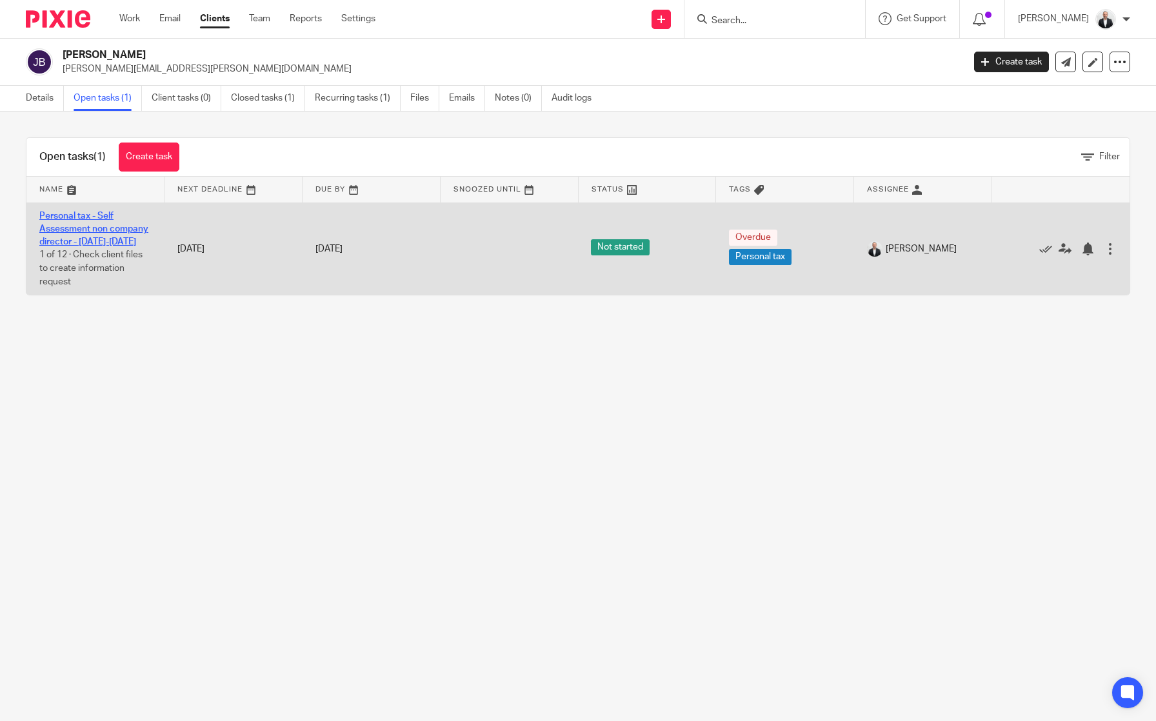
click at [93, 213] on link "Personal tax - Self Assessment non company director - [DATE]-[DATE]" at bounding box center [93, 229] width 109 height 35
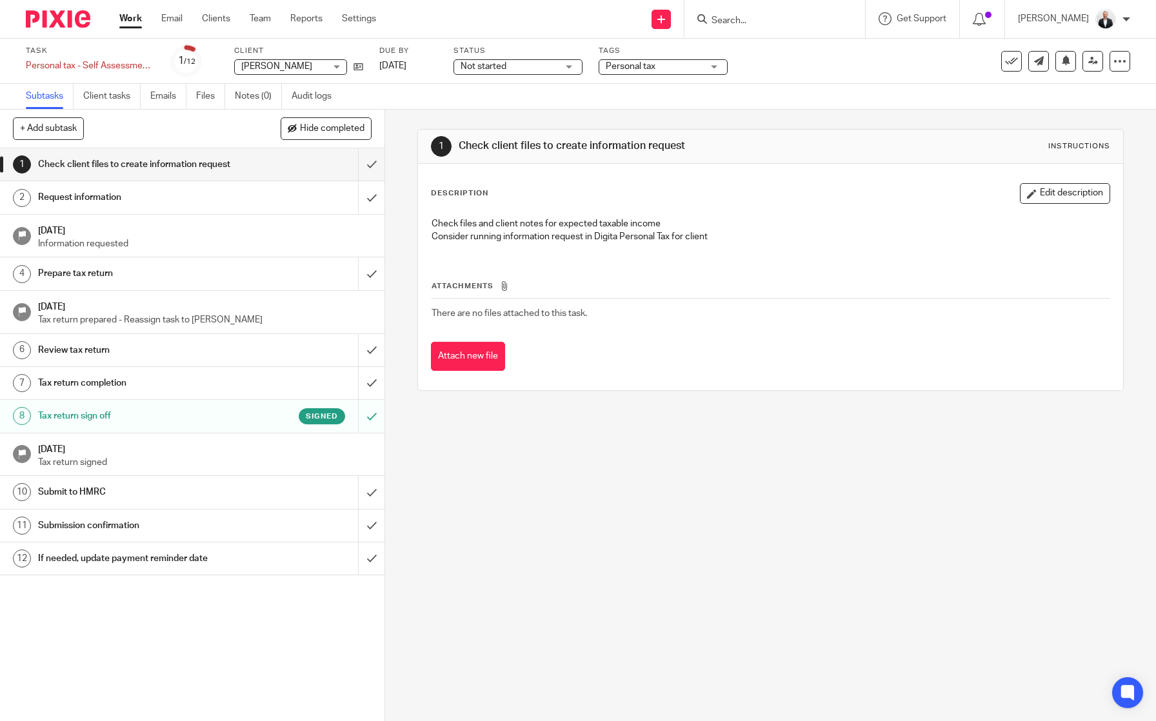
click at [180, 496] on h1 "Submit to HMRC" at bounding box center [140, 492] width 205 height 19
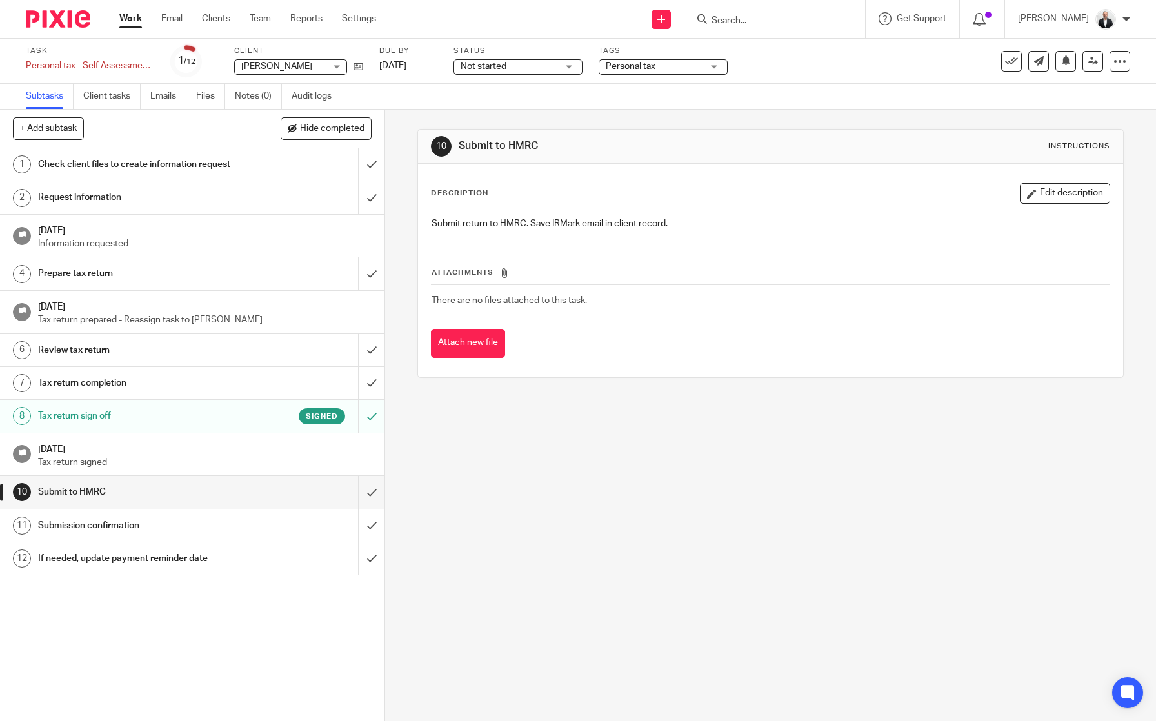
click at [772, 225] on p "Submit return to HMRC. Save IRMark email in client record." at bounding box center [771, 223] width 678 height 13
click at [1047, 192] on button "Edit description" at bounding box center [1065, 193] width 90 height 21
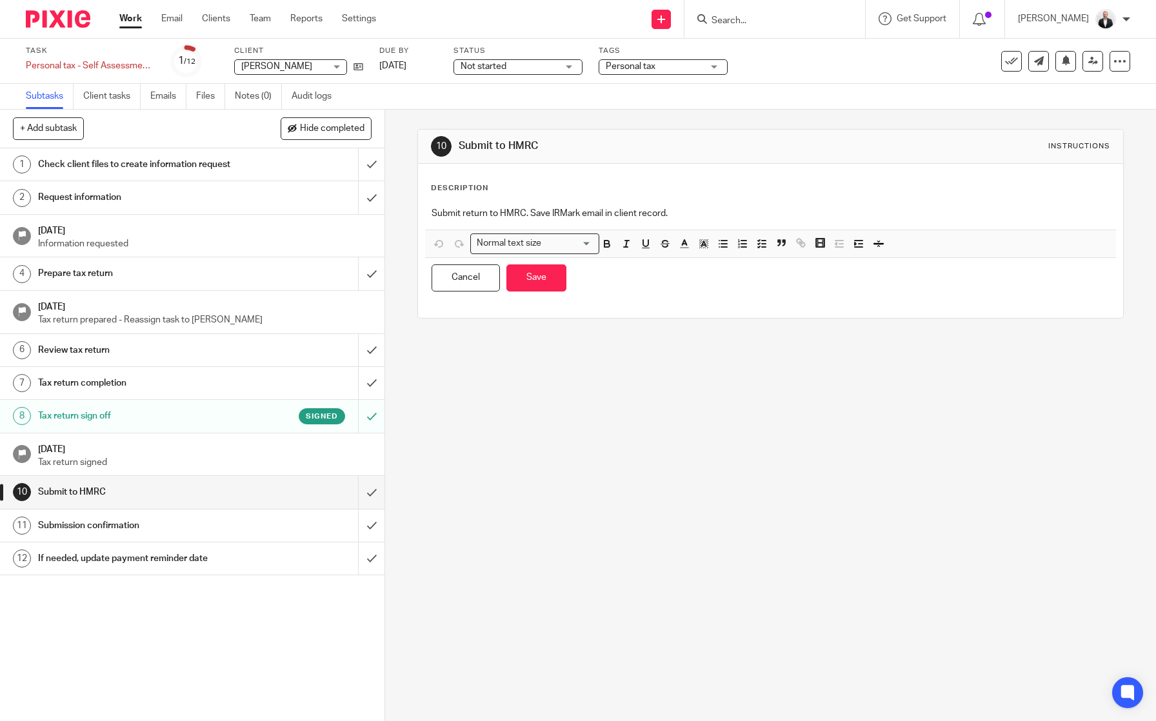
click at [788, 211] on p "Submit return to HMRC. Save IRMark email in client record." at bounding box center [771, 213] width 678 height 13
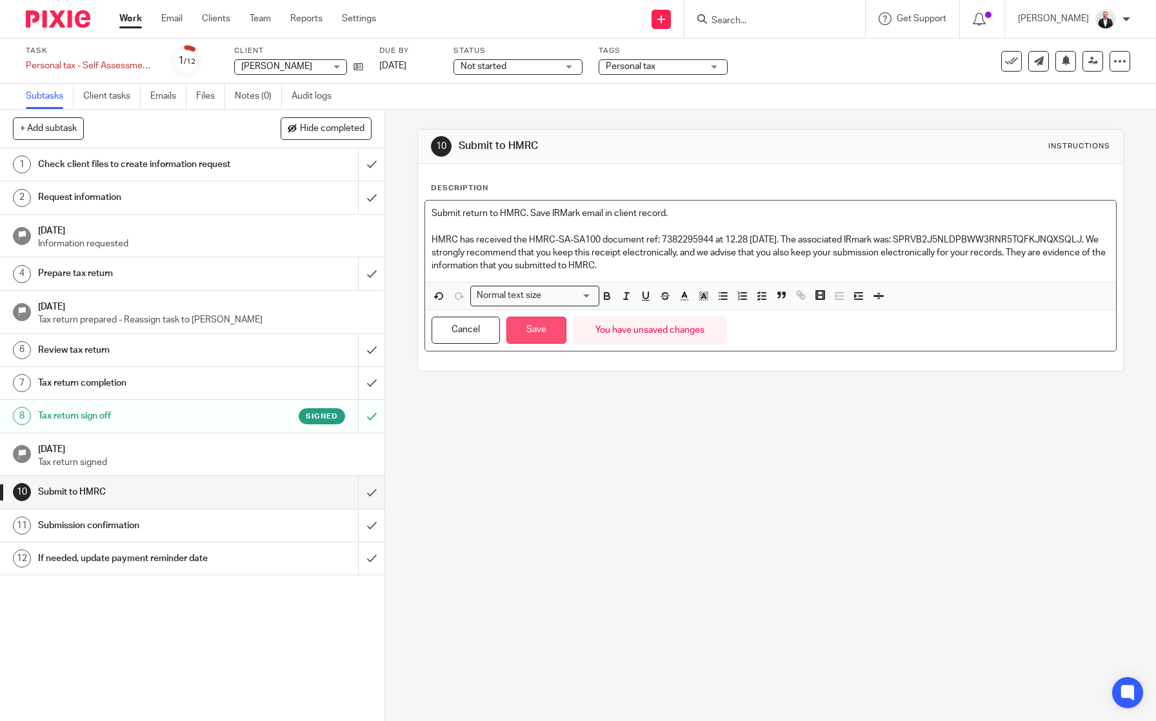
click at [556, 333] on button "Save" at bounding box center [537, 331] width 60 height 28
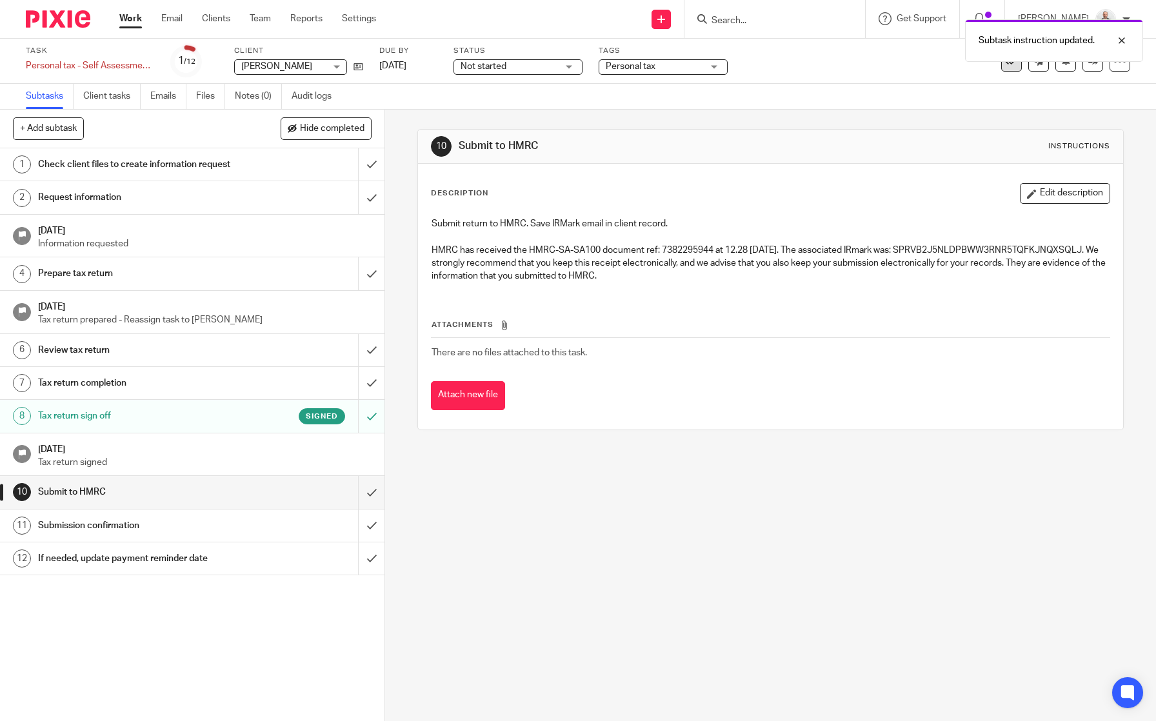
click at [1005, 66] on icon at bounding box center [1011, 61] width 13 height 13
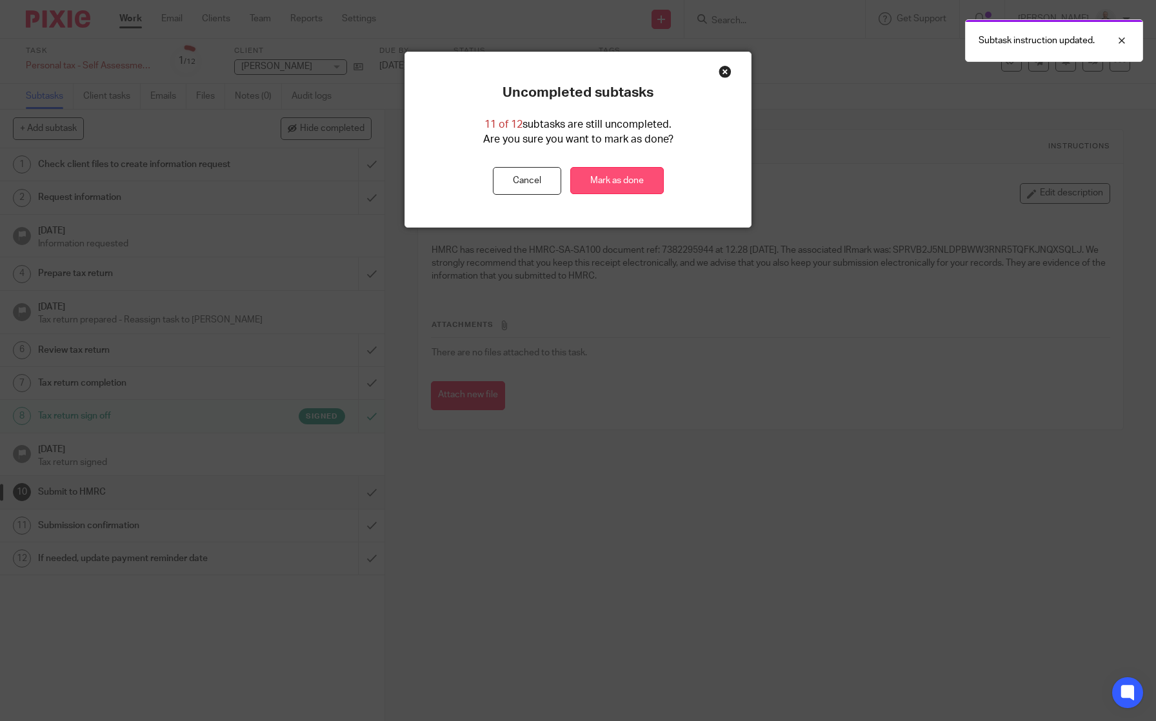
click at [627, 180] on link "Mark as done" at bounding box center [617, 181] width 94 height 28
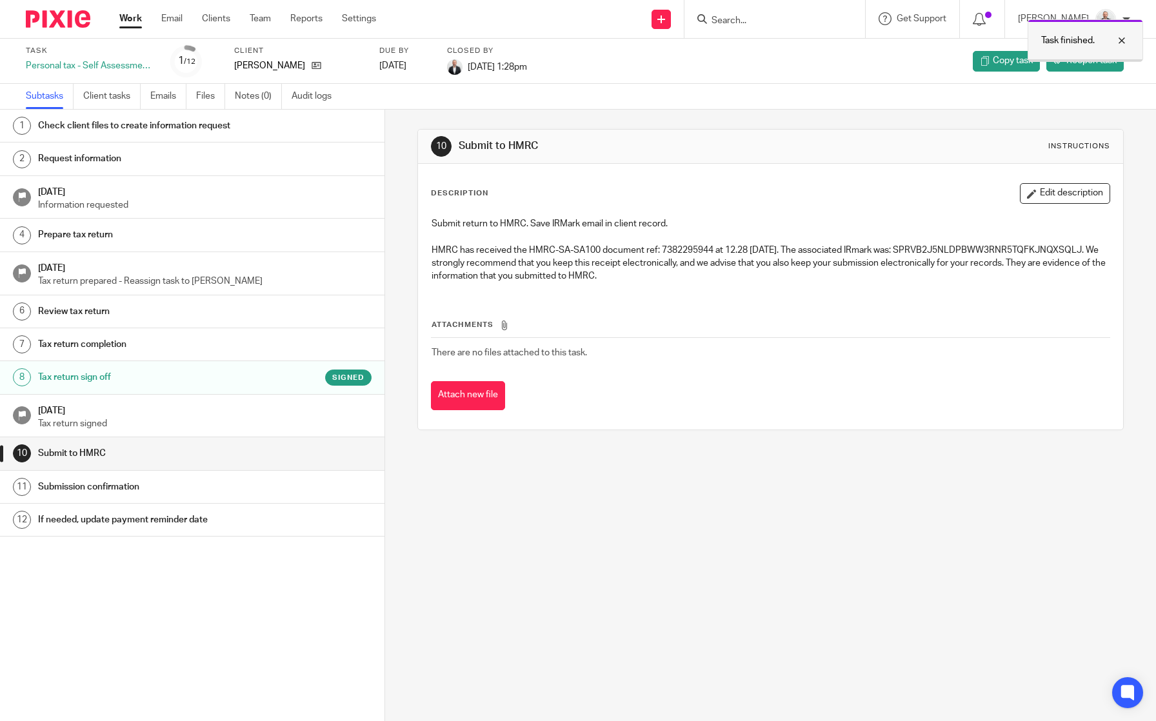
click at [1129, 41] on div at bounding box center [1112, 40] width 35 height 15
click at [761, 17] on input "Search" at bounding box center [768, 21] width 116 height 12
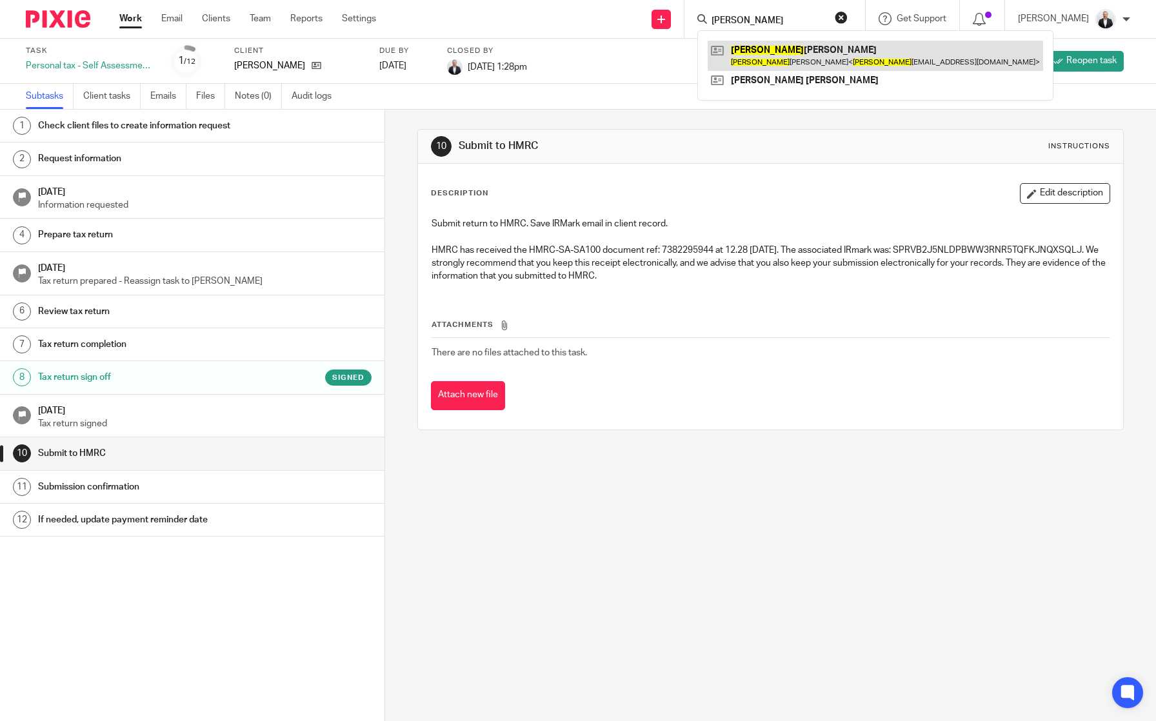
type input "ines"
click at [836, 66] on link at bounding box center [876, 56] width 336 height 30
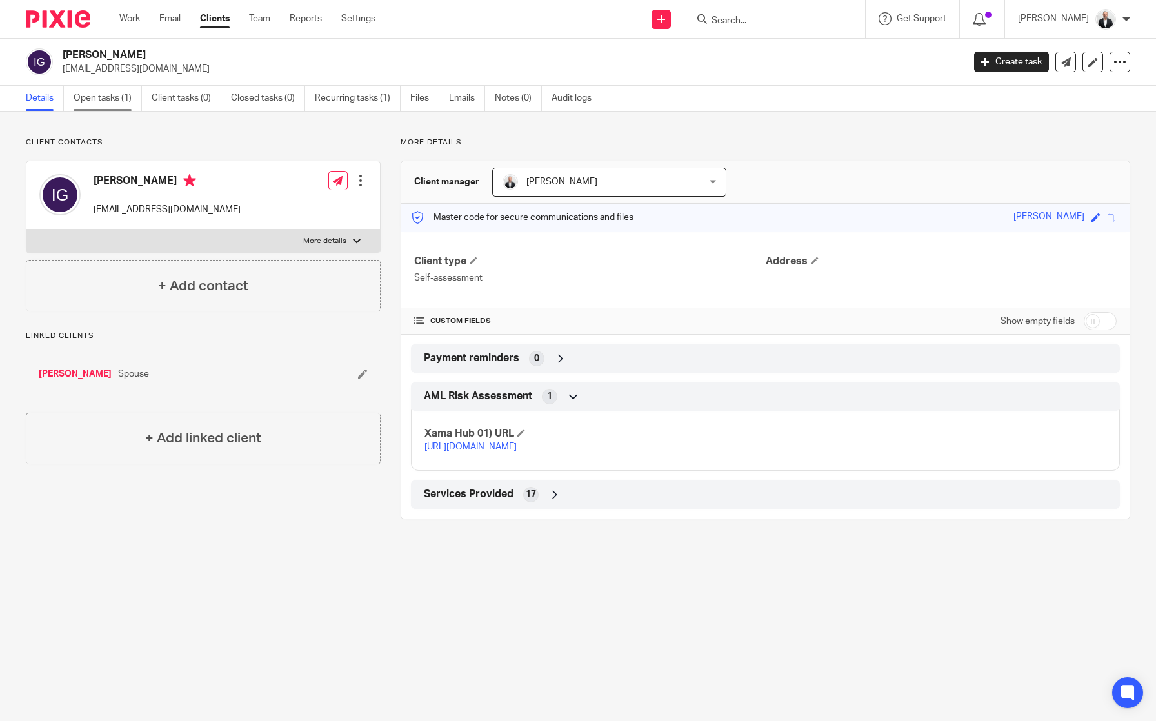
click at [95, 105] on link "Open tasks (1)" at bounding box center [108, 98] width 68 height 25
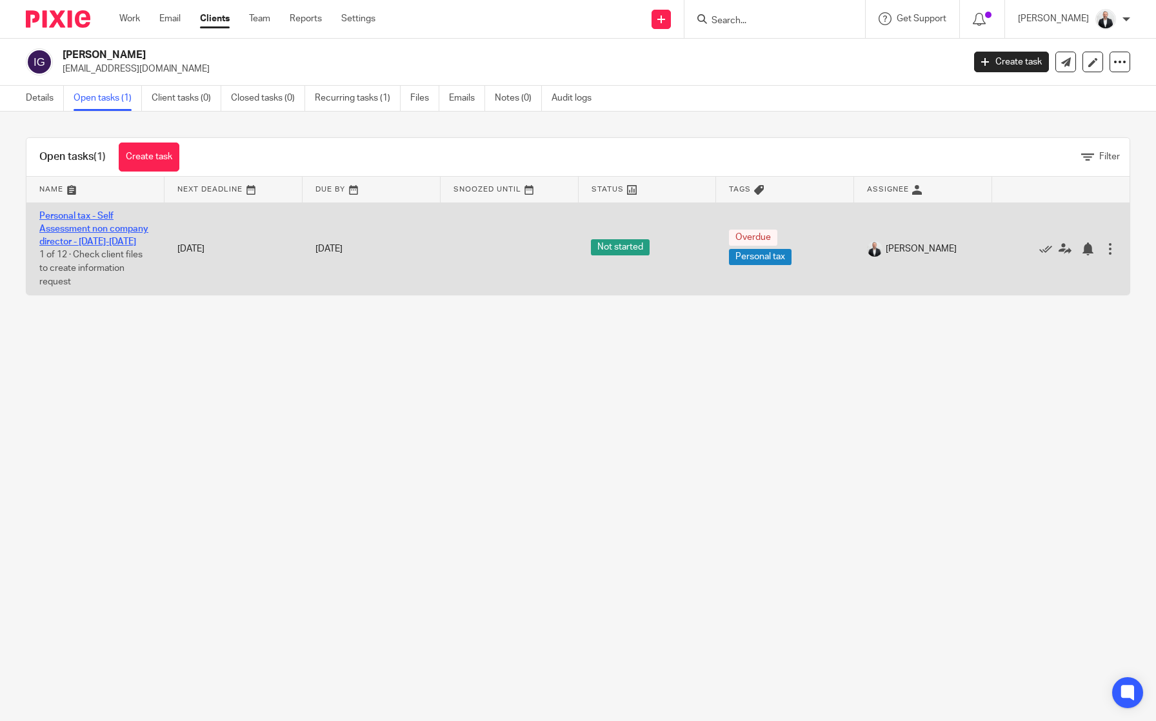
click at [103, 230] on link "Personal tax - Self Assessment non company director - [DATE]-[DATE]" at bounding box center [93, 229] width 109 height 35
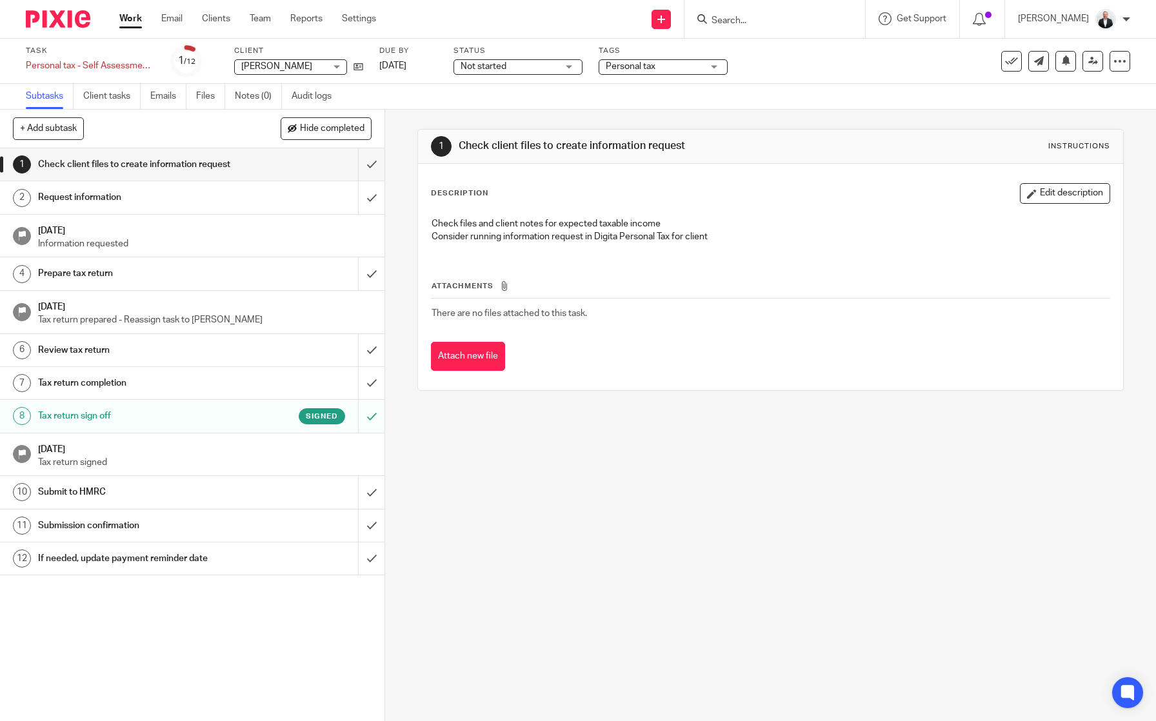
click at [163, 497] on h1 "Submit to HMRC" at bounding box center [140, 492] width 205 height 19
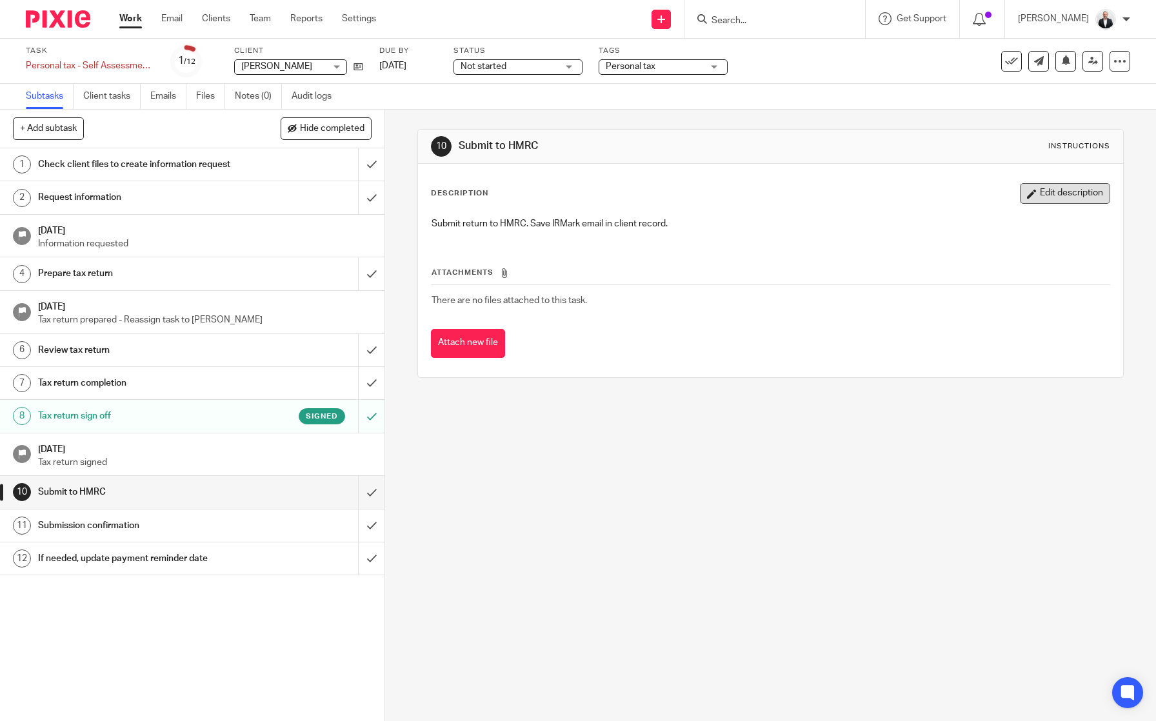
click at [1051, 196] on button "Edit description" at bounding box center [1065, 193] width 90 height 21
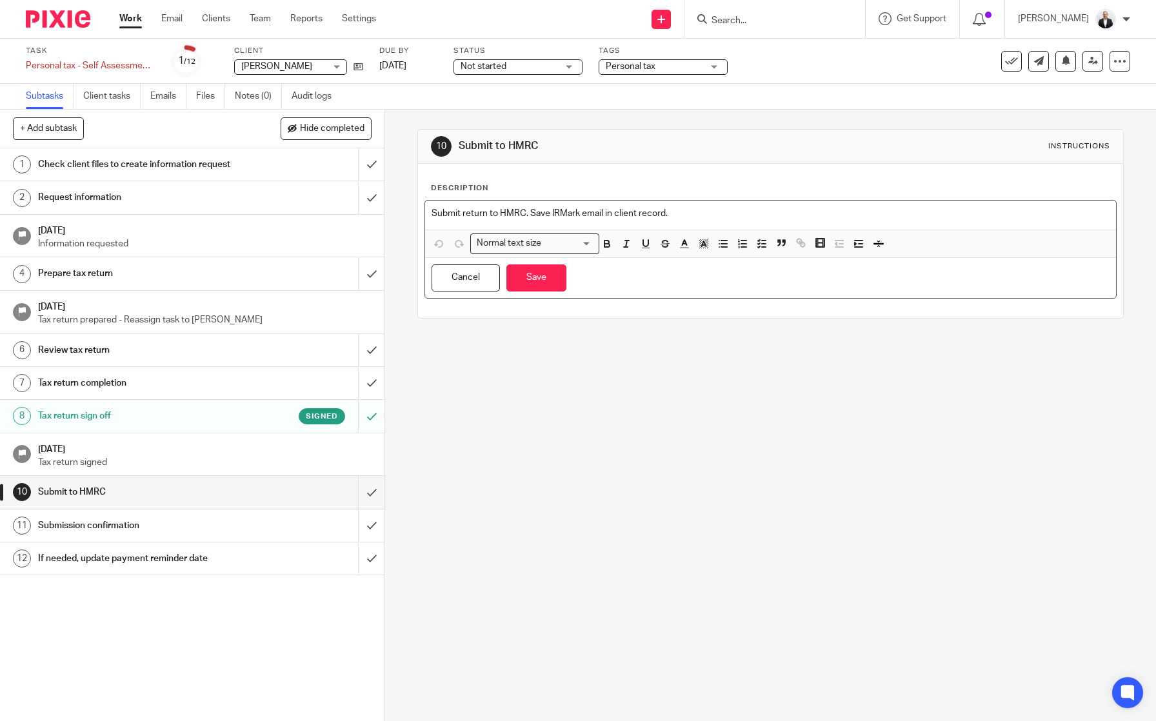
click at [807, 215] on p "Submit return to HMRC. Save IRMark email in client record." at bounding box center [771, 213] width 678 height 13
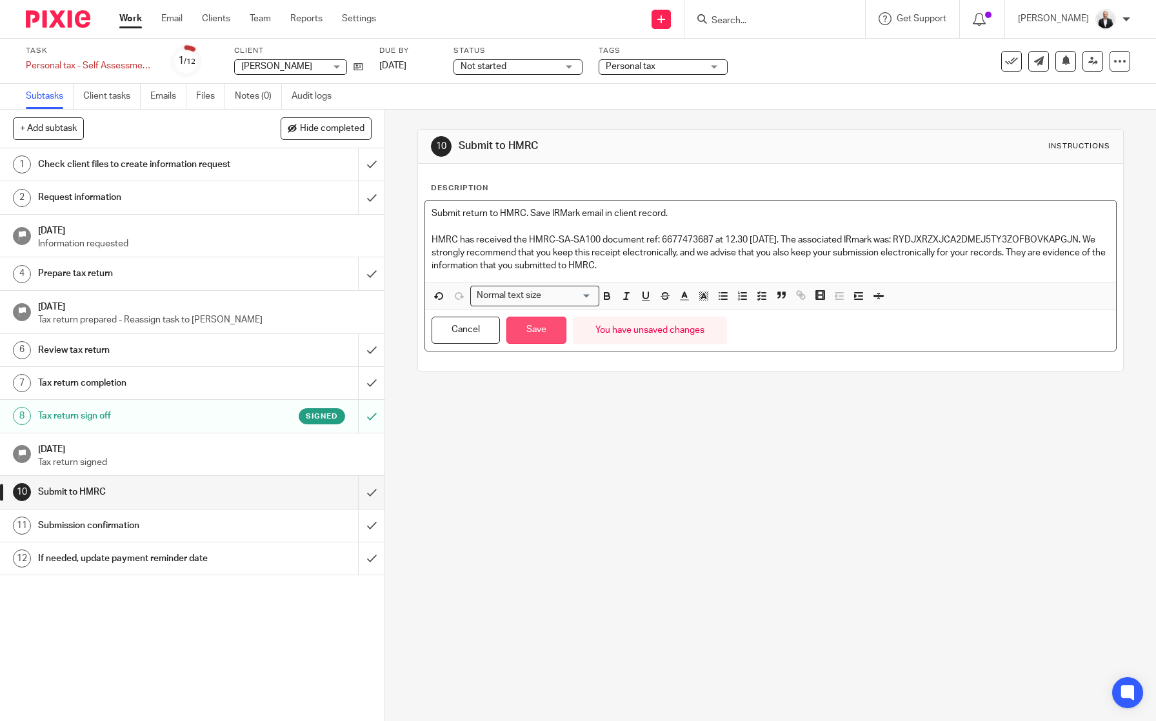
click at [519, 333] on button "Save" at bounding box center [537, 331] width 60 height 28
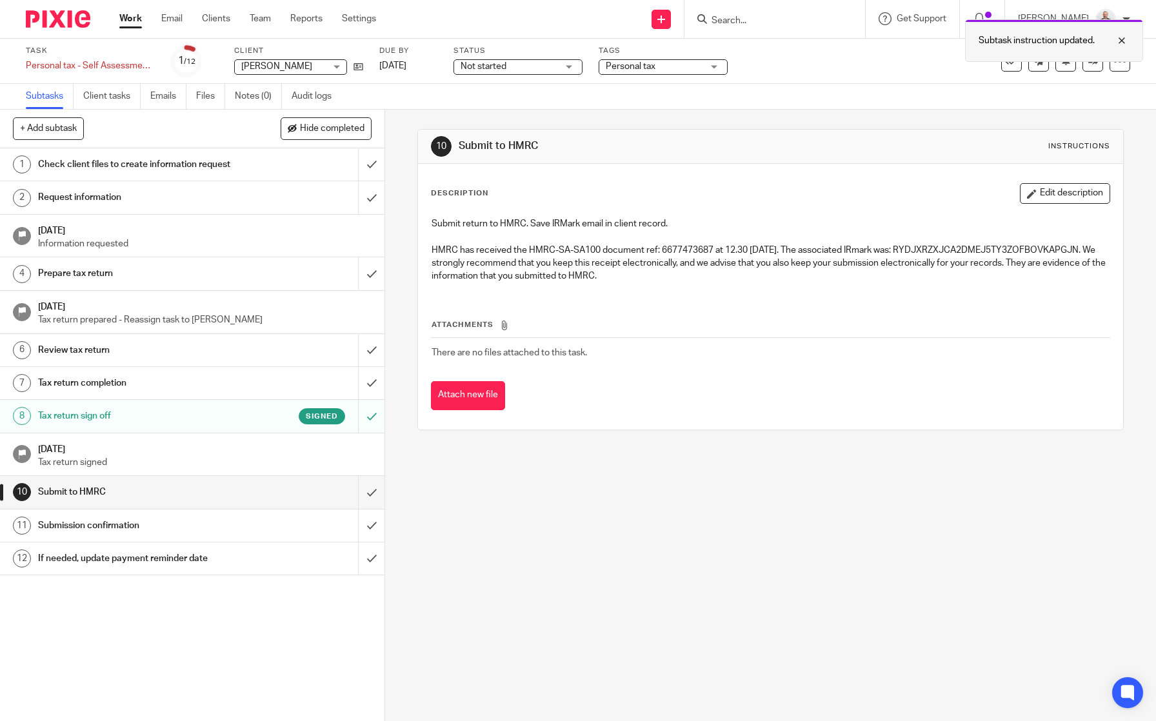
click at [1127, 41] on div at bounding box center [1112, 40] width 35 height 15
click at [1001, 72] on div "Task Personal tax - Self Assessment non company director - 2025-2026 Save Perso…" at bounding box center [578, 61] width 1105 height 31
click at [1005, 66] on icon at bounding box center [1011, 61] width 13 height 13
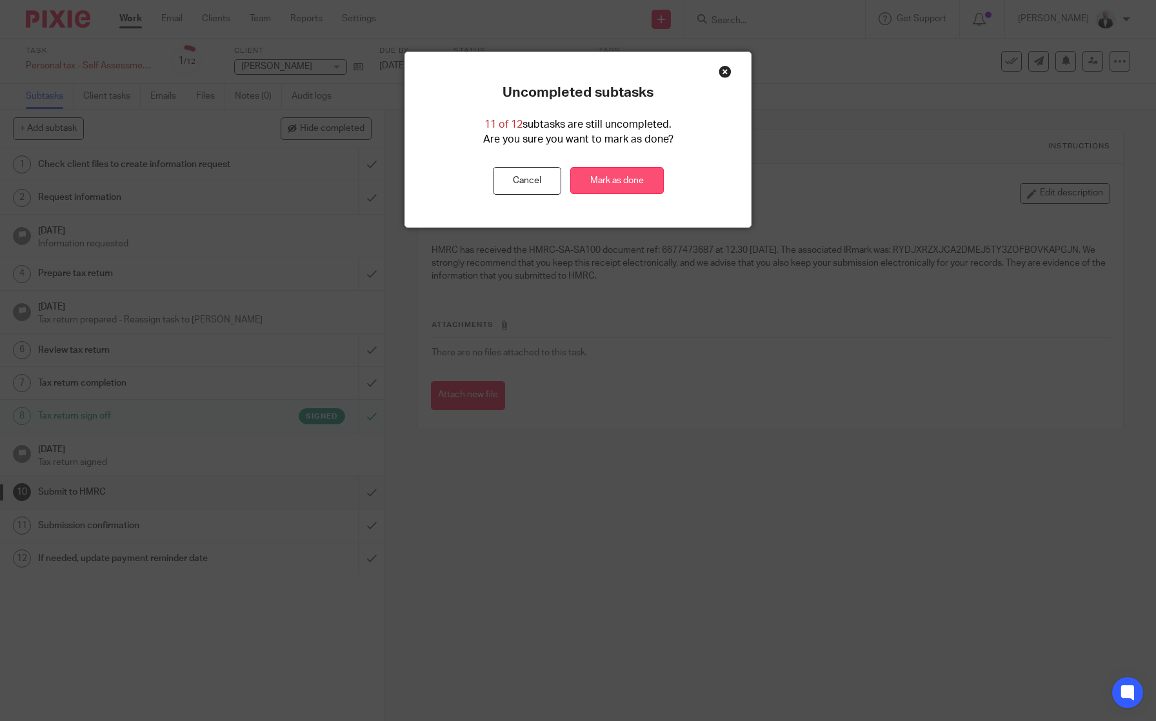
click at [594, 178] on link "Mark as done" at bounding box center [617, 181] width 94 height 28
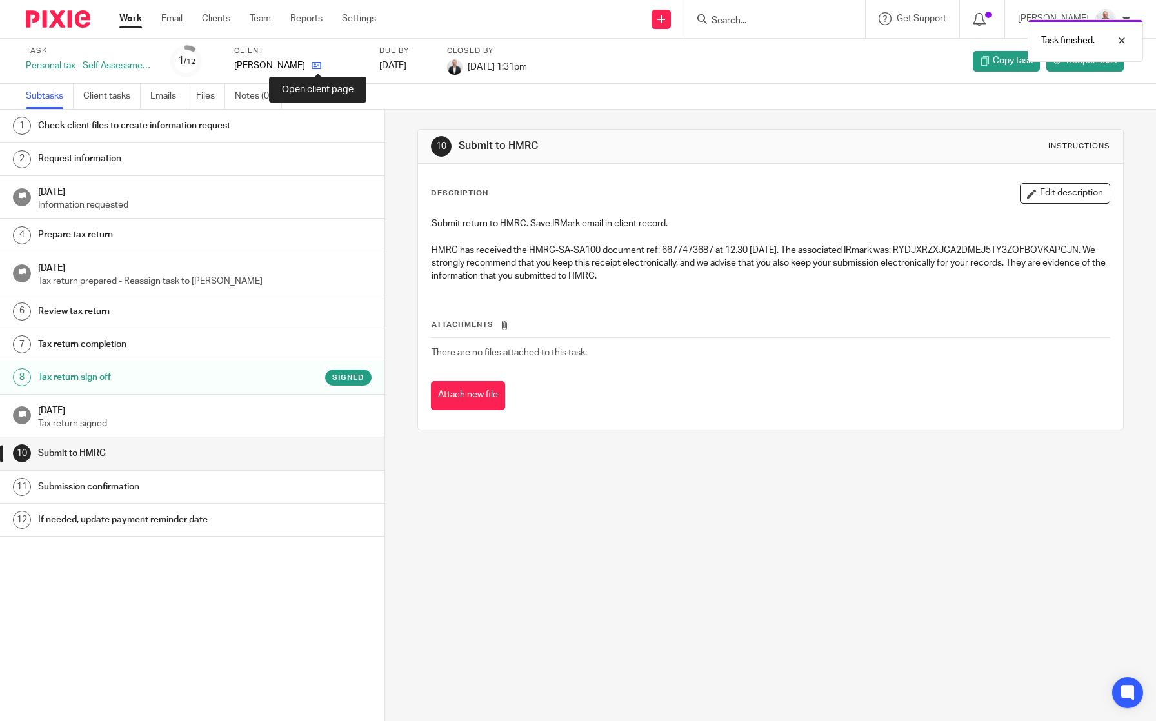
click at [319, 70] on icon at bounding box center [317, 66] width 10 height 10
click at [1127, 35] on div at bounding box center [1112, 40] width 35 height 15
drag, startPoint x: 327, startPoint y: 205, endPoint x: 712, endPoint y: 480, distance: 473.2
click at [712, 480] on div "10 Submit to HMRC Instructions Description Edit description Submit return to HM…" at bounding box center [770, 416] width 771 height 612
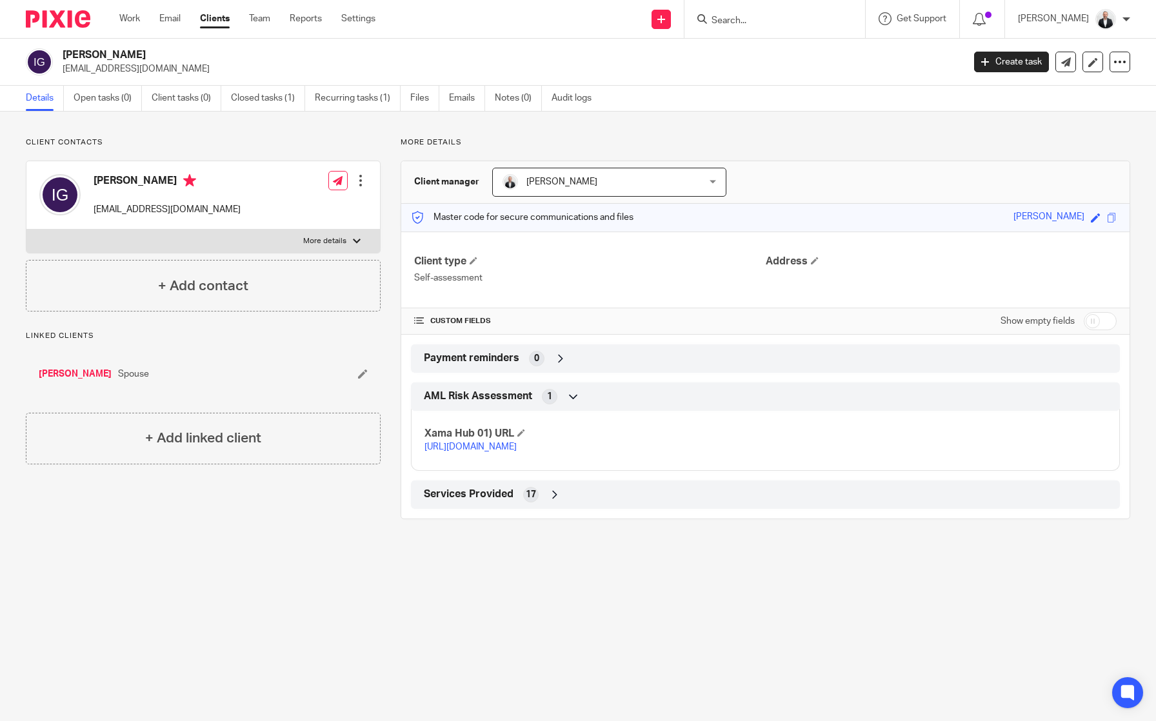
click at [776, 15] on form at bounding box center [778, 19] width 137 height 16
click at [782, 23] on input "Search" at bounding box center [768, 21] width 116 height 12
type input "bradbur"
click at [803, 66] on link at bounding box center [849, 56] width 283 height 30
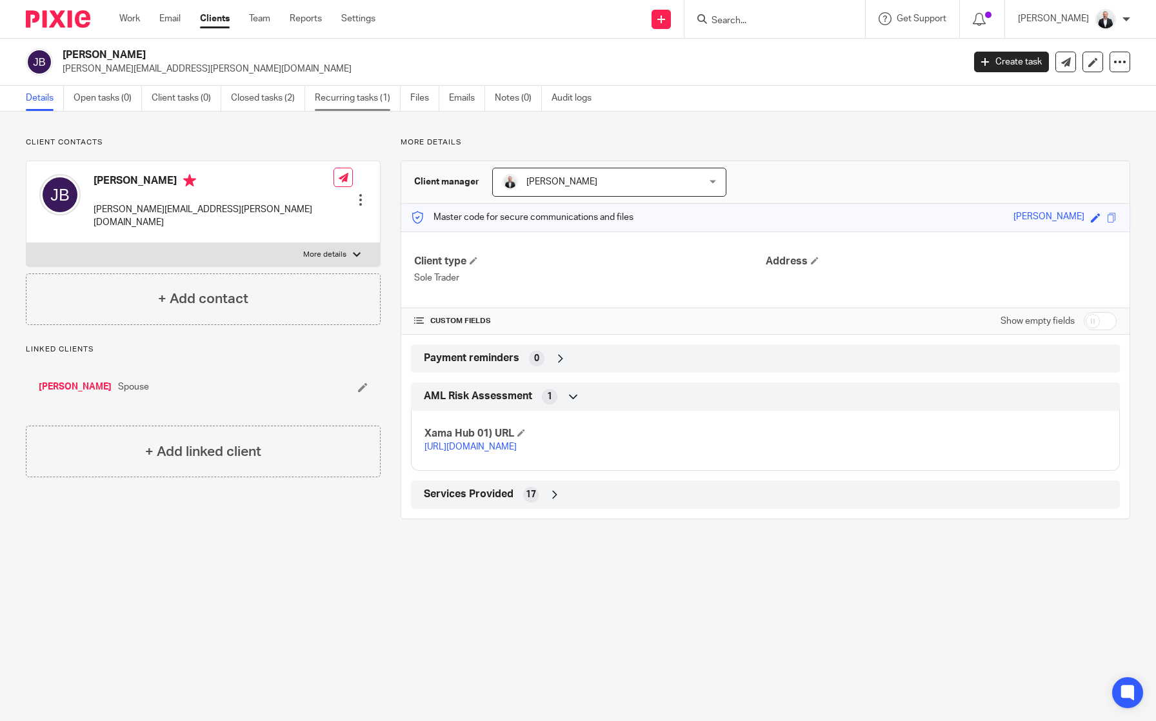
click at [348, 99] on link "Recurring tasks (1)" at bounding box center [358, 98] width 86 height 25
